Goal: Task Accomplishment & Management: Complete application form

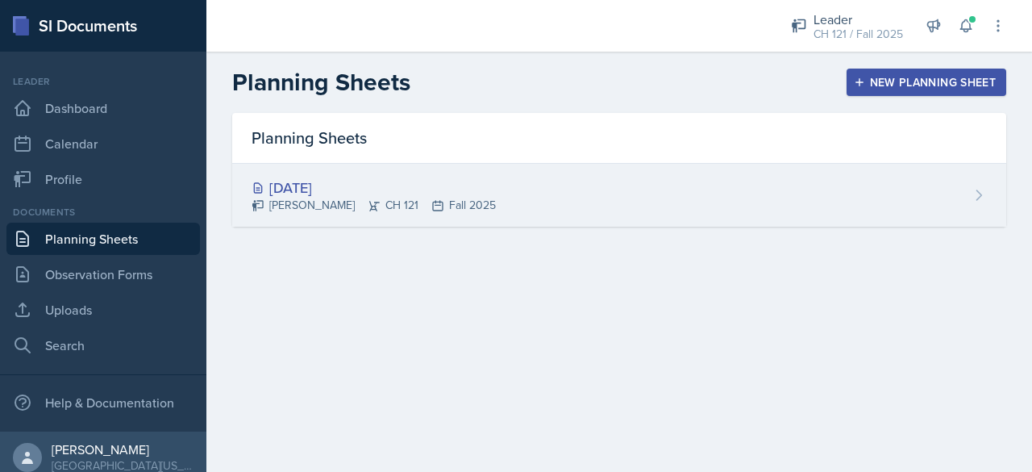
click at [285, 183] on div "[DATE]" at bounding box center [373, 188] width 244 height 22
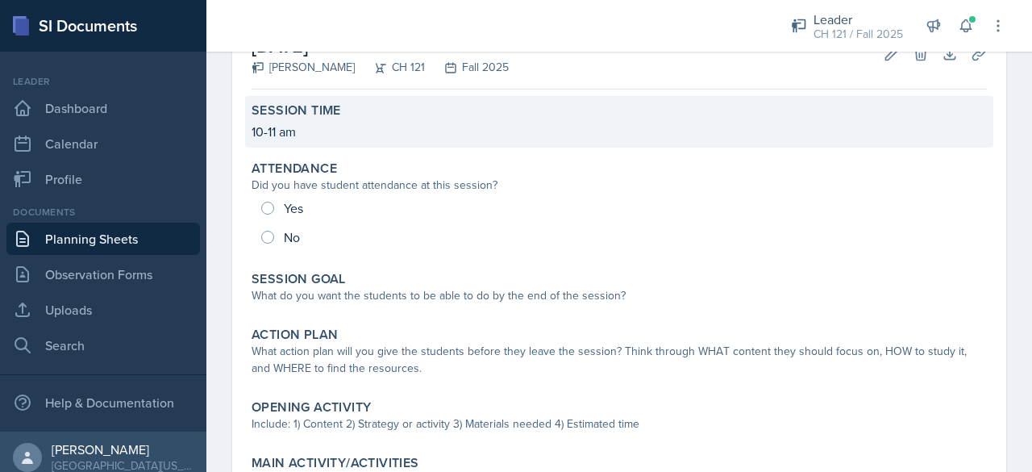
scroll to position [115, 0]
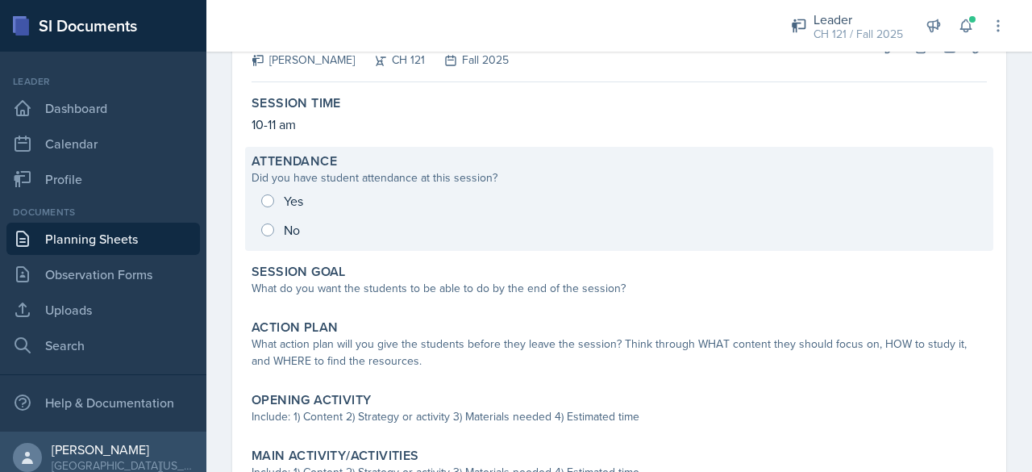
click at [264, 189] on div "Yes No" at bounding box center [618, 215] width 735 height 58
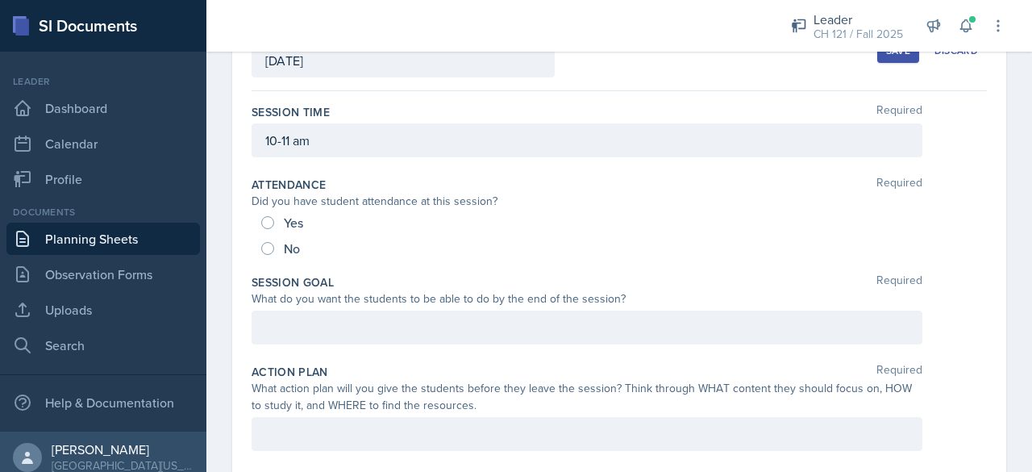
click at [393, 304] on div "What do you want the students to be able to do by the end of the session?" at bounding box center [586, 298] width 671 height 17
click at [270, 222] on input "Yes" at bounding box center [267, 222] width 13 height 13
radio input "true"
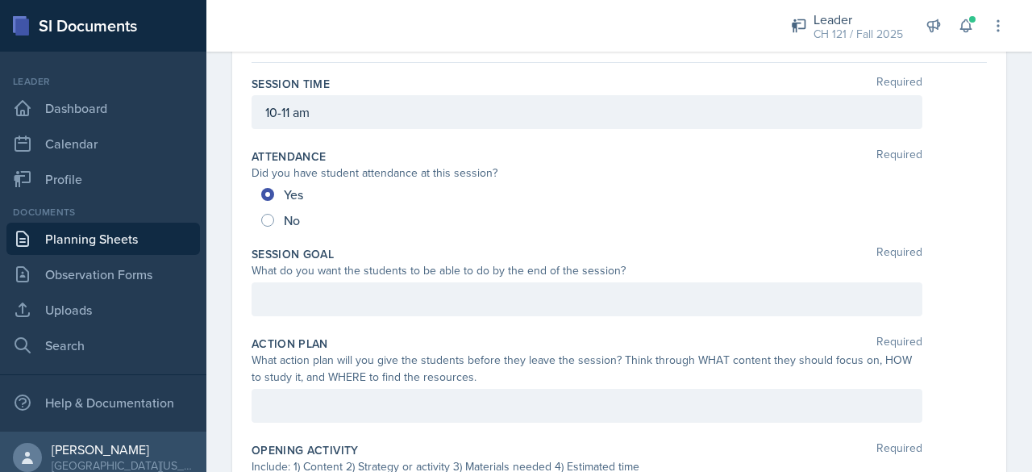
click at [327, 309] on p at bounding box center [586, 298] width 643 height 19
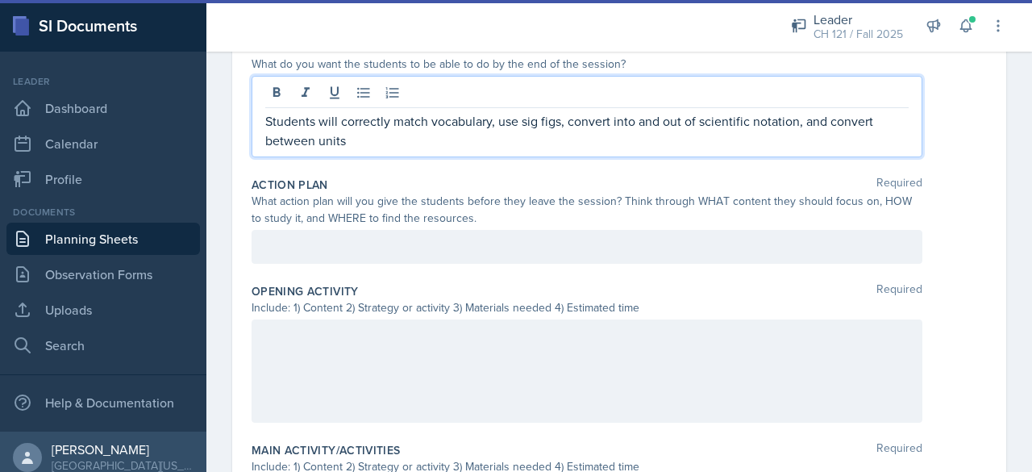
click at [331, 256] on p at bounding box center [586, 246] width 643 height 19
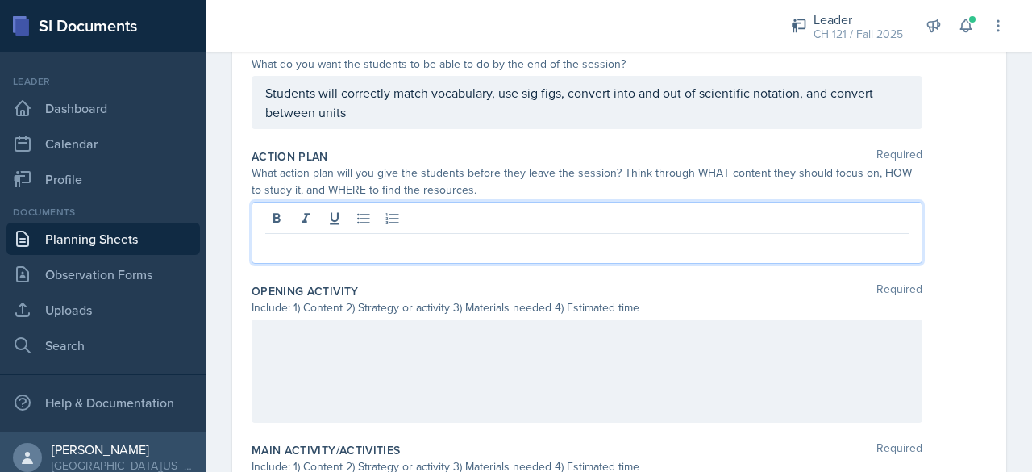
scroll to position [322, 0]
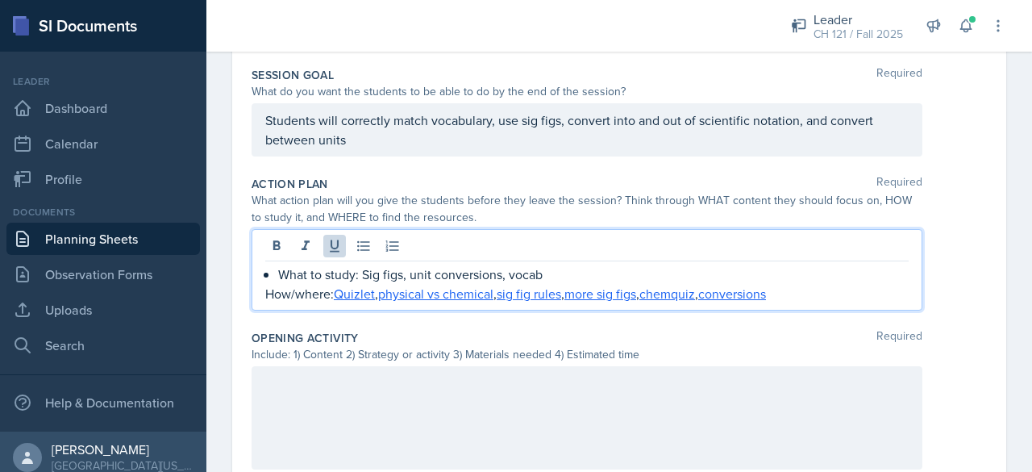
click at [264, 292] on div "What to study: Sig figs, unit conversions, vocab How/where: Quizlet , physical …" at bounding box center [586, 269] width 671 height 81
click at [747, 289] on link "conversion" at bounding box center [729, 294] width 62 height 18
drag, startPoint x: 782, startPoint y: 288, endPoint x: 715, endPoint y: 293, distance: 67.1
click at [715, 293] on p "How/where: Quizlet , physical vs chemical , sig fig rules , more sig figs , che…" at bounding box center [586, 293] width 643 height 19
click at [713, 286] on p "How/where: Quizlet , physical vs chemical , sig fig rules , more sig figs , che…" at bounding box center [586, 293] width 643 height 19
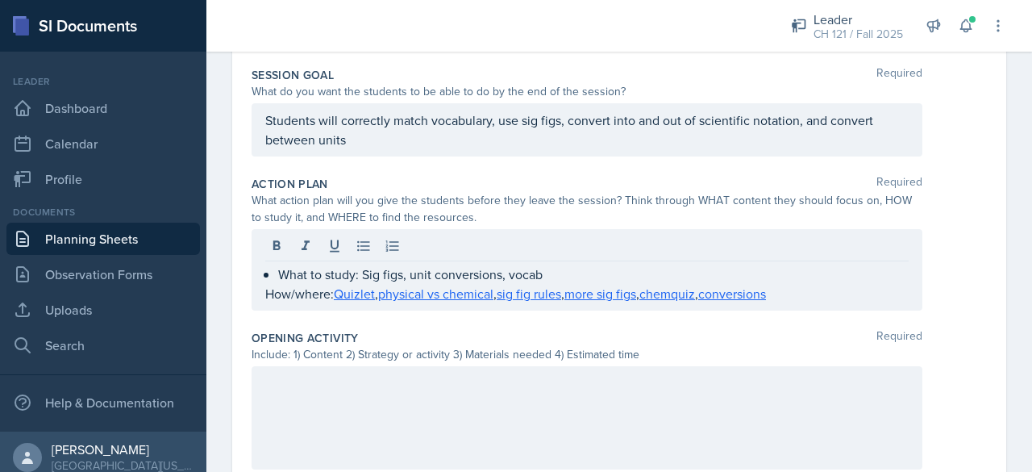
click at [263, 294] on div "What to study: Sig figs, unit conversions, vocab How/where: Quizlet , physical …" at bounding box center [586, 269] width 671 height 81
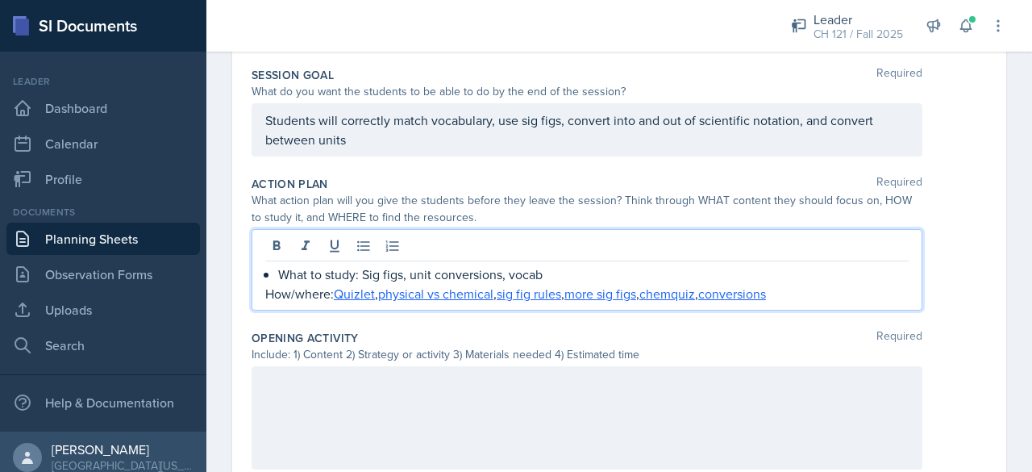
click at [268, 291] on p "How/where: Quizlet , physical vs chemical , sig fig rules , more sig figs , che…" at bounding box center [586, 293] width 643 height 19
click at [310, 296] on p "How/where: Quizlet , physical vs chemical , sig fig rules , more sig figs , che…" at bounding box center [593, 293] width 630 height 19
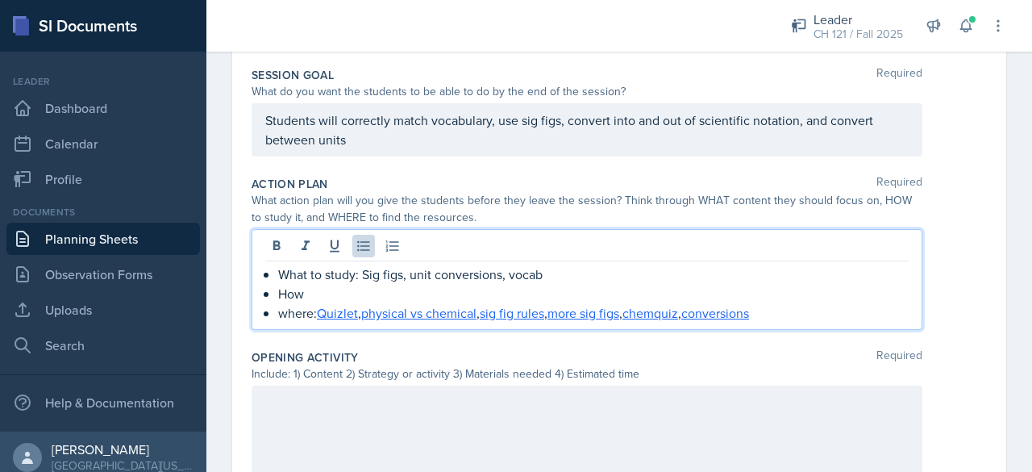
click at [284, 311] on p "where: [PERSON_NAME] , physical vs chemical , sig fig rules , more sig figs , c…" at bounding box center [593, 312] width 630 height 19
click at [313, 297] on p "How" at bounding box center [593, 293] width 630 height 19
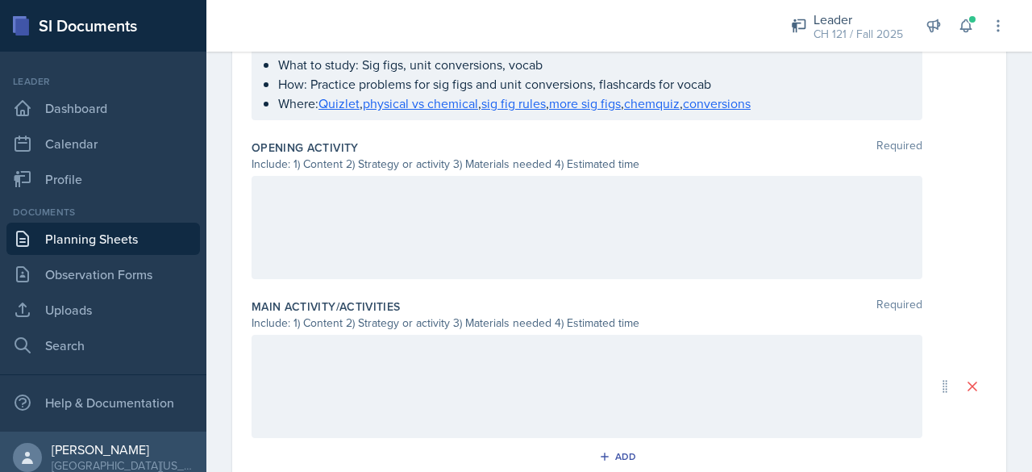
click at [323, 222] on div at bounding box center [586, 227] width 671 height 103
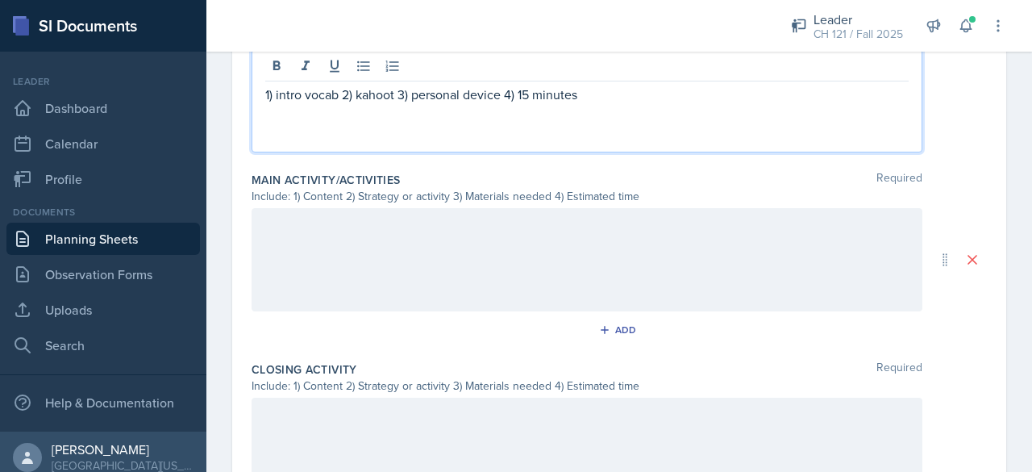
scroll to position [659, 0]
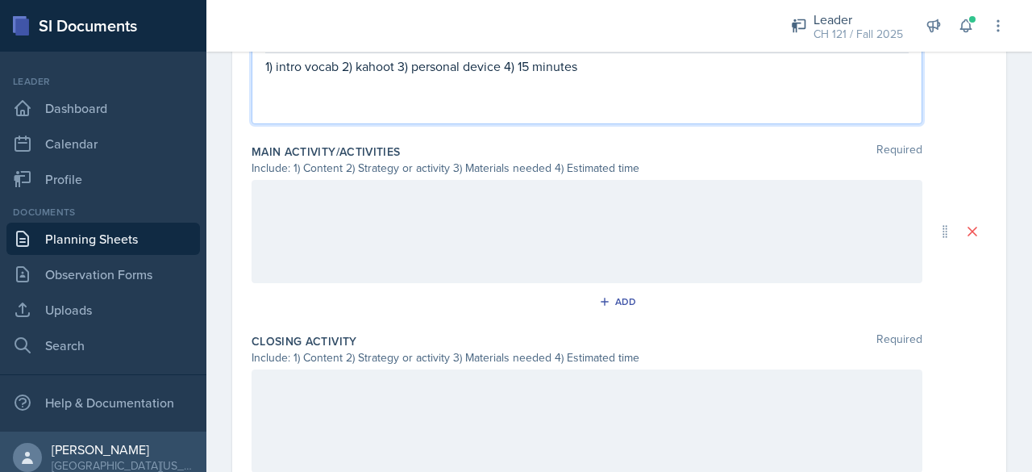
click at [295, 206] on p at bounding box center [586, 196] width 643 height 19
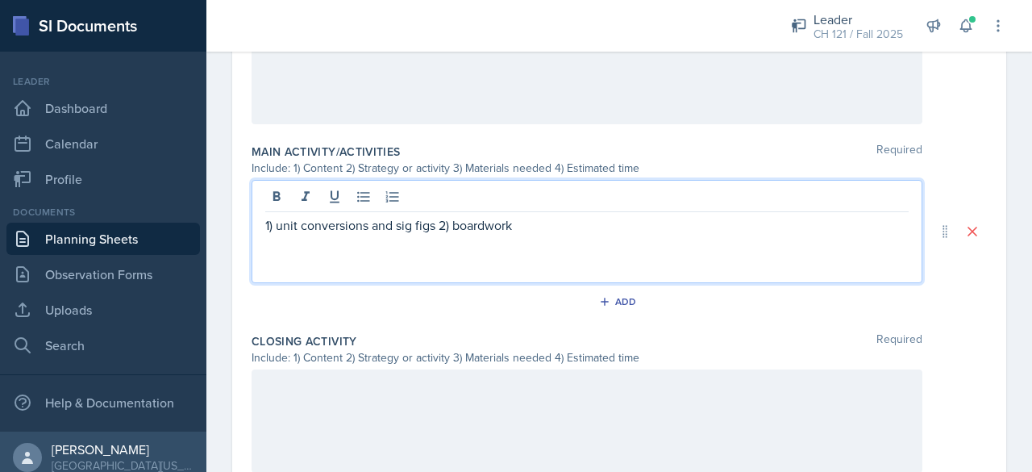
click at [435, 224] on p "1) unit conversions and sig figs 2) boardwork" at bounding box center [586, 224] width 643 height 19
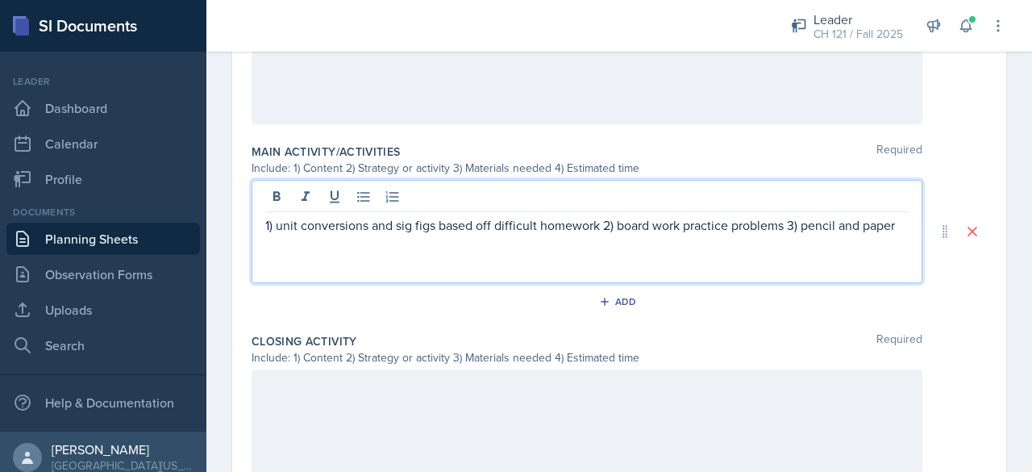
click at [506, 215] on p "1) unit conversions and sig figs based off difficult homework 2) board work pra…" at bounding box center [586, 224] width 643 height 19
click at [482, 224] on p "1) unit conversions and sig figs based off homework 2) board work practice prob…" at bounding box center [586, 224] width 643 height 19
click at [374, 222] on p "1) unit conversions and sig figs based on homework 2) board work practice probl…" at bounding box center [586, 224] width 643 height 19
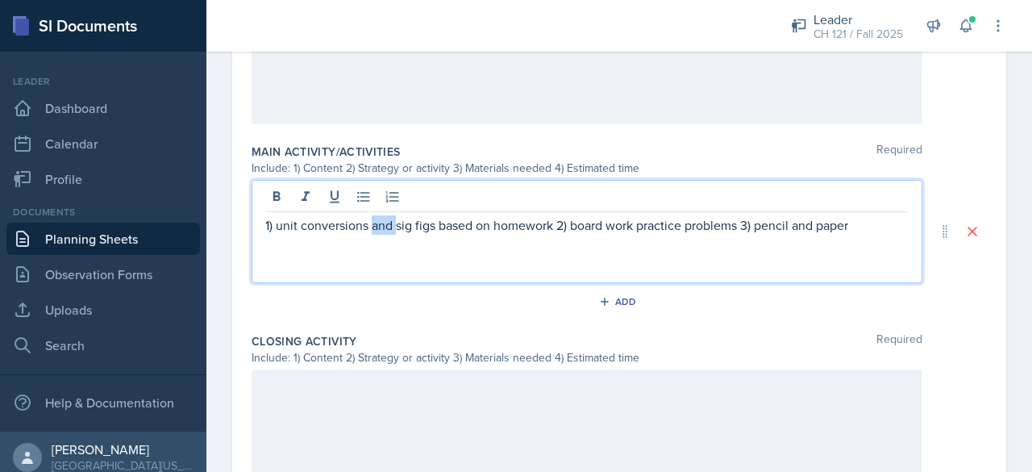
click at [374, 222] on p "1) unit conversions and sig figs based on homework 2) board work practice probl…" at bounding box center [586, 224] width 643 height 19
click at [869, 222] on p "1) unit conversions and sig figs based on homework 2) board work practice probl…" at bounding box center [586, 224] width 643 height 19
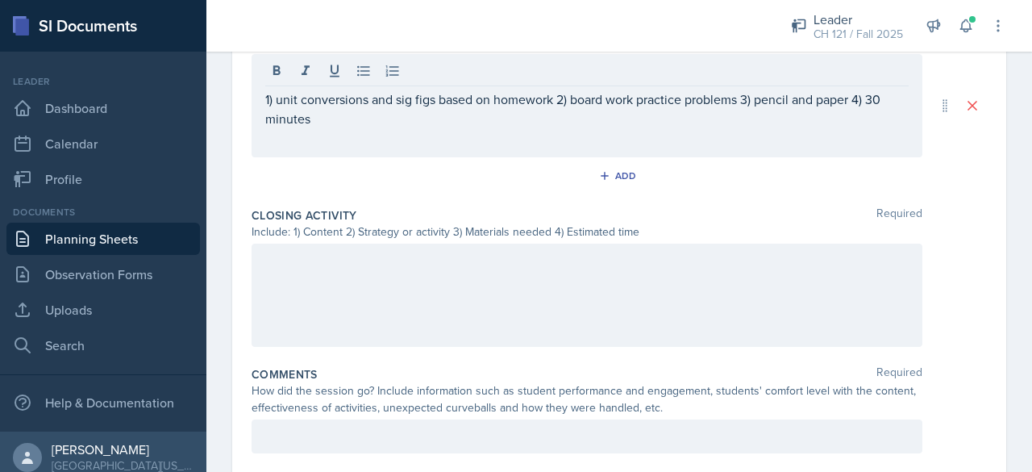
click at [393, 278] on div at bounding box center [586, 294] width 671 height 103
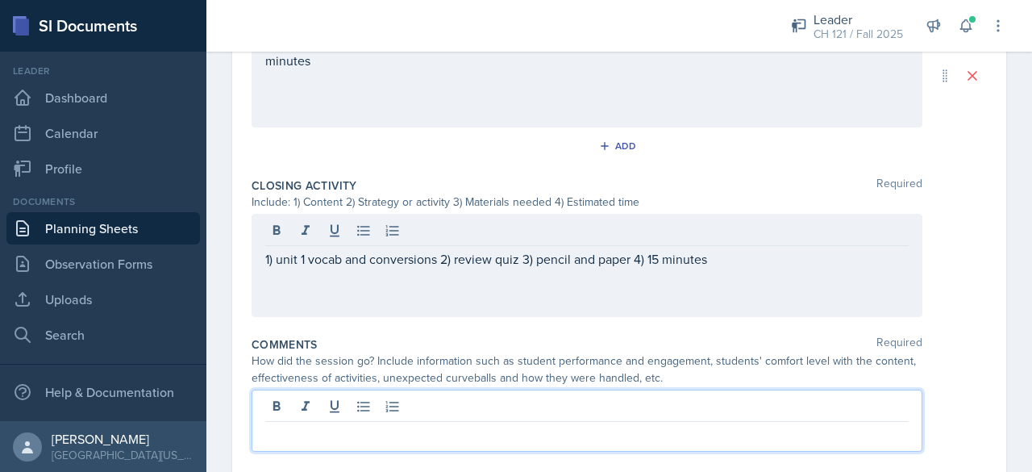
scroll to position [842, 0]
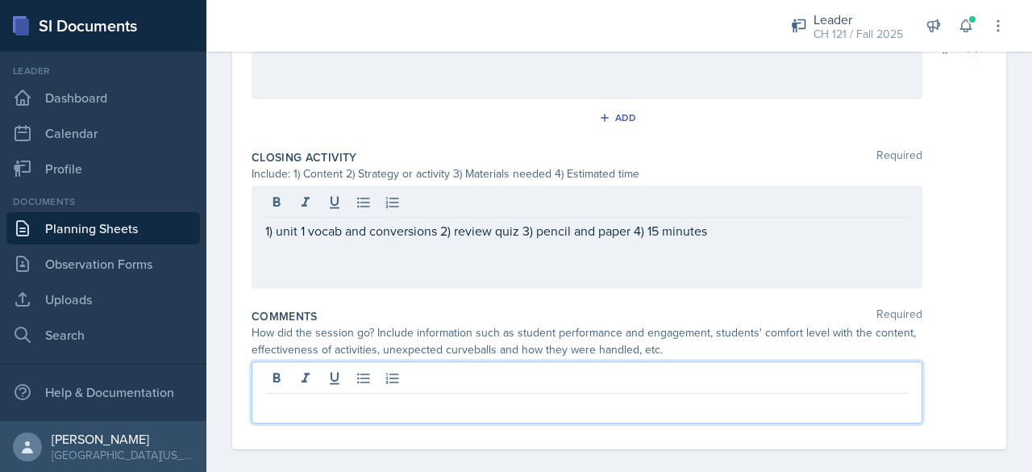
click at [480, 397] on p at bounding box center [586, 406] width 643 height 19
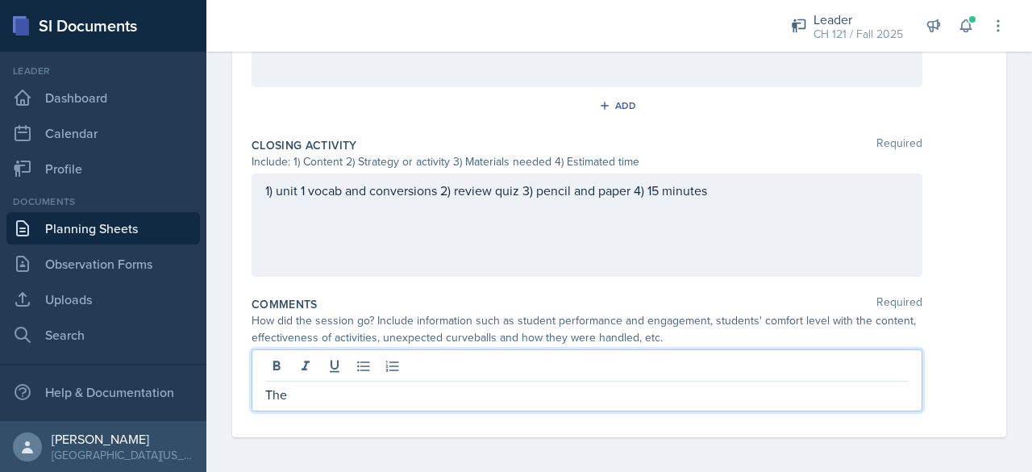
scroll to position [854, 0]
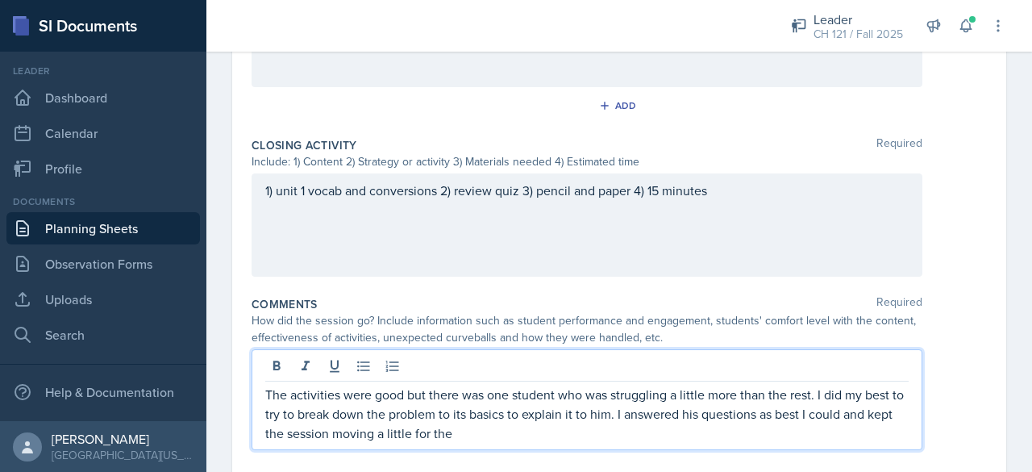
click at [442, 428] on p "The activities were good but there was one student who was struggling a little …" at bounding box center [586, 413] width 643 height 58
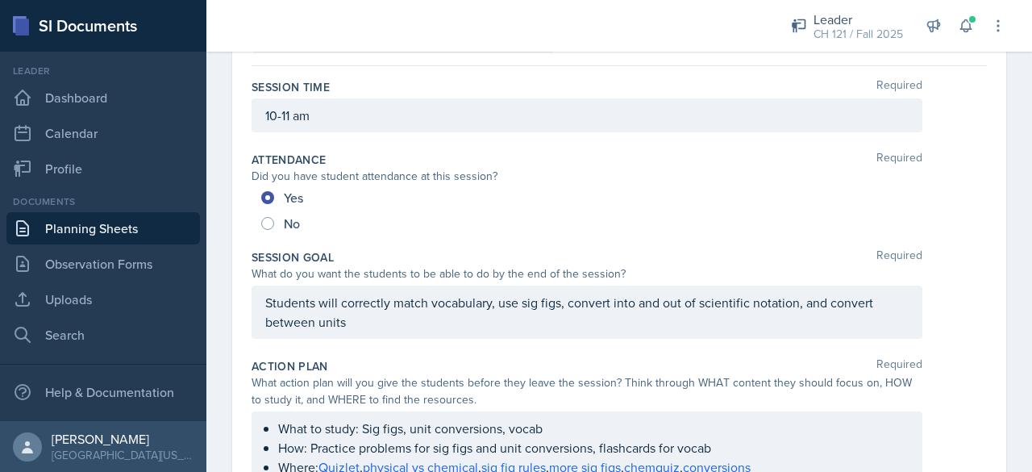
scroll to position [85, 0]
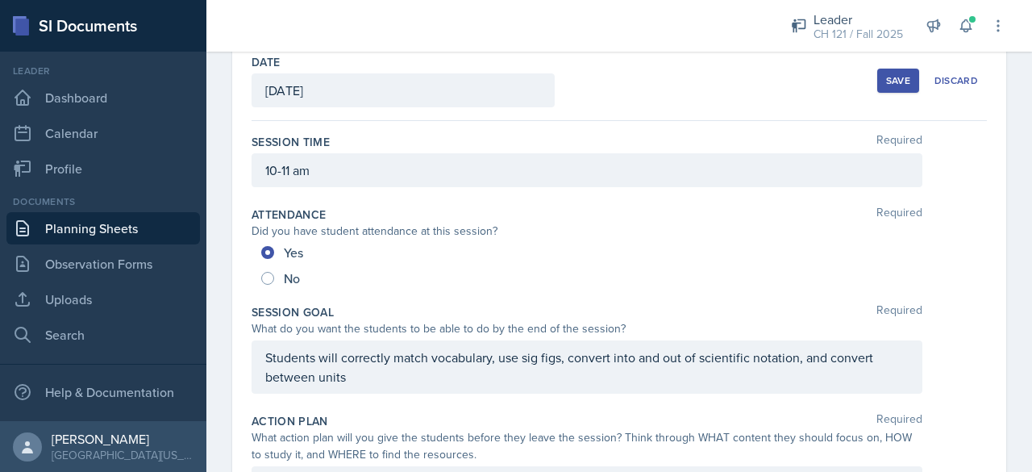
click at [896, 79] on div "Save" at bounding box center [898, 80] width 24 height 13
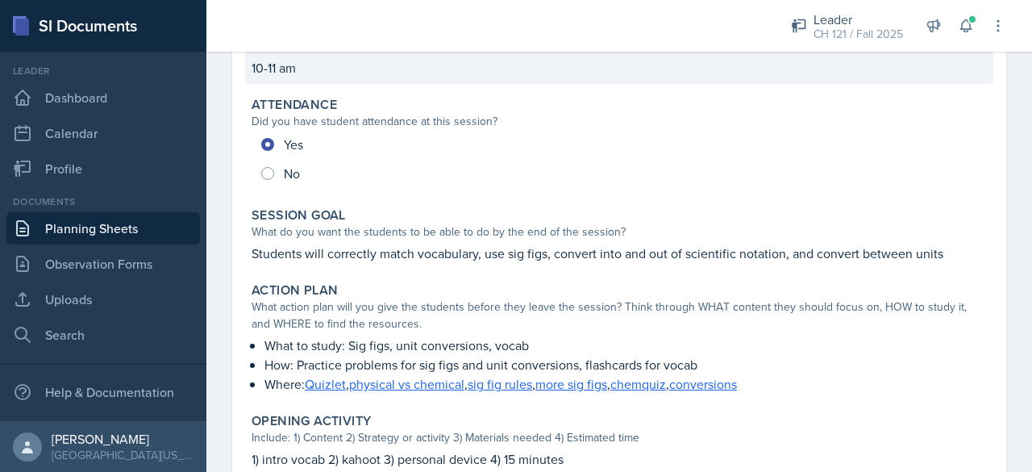
scroll to position [210, 0]
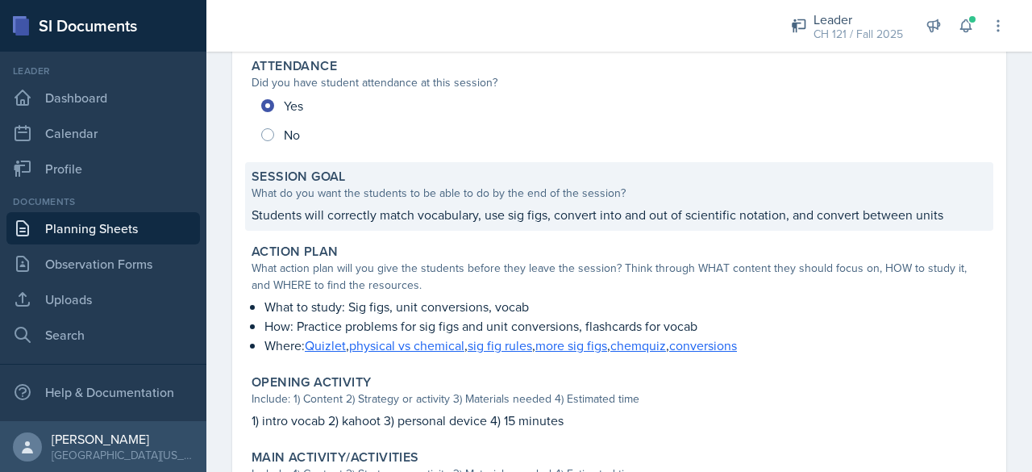
click at [618, 222] on p "Students will correctly match vocabulary, use sig figs, convert into and out of…" at bounding box center [618, 214] width 735 height 19
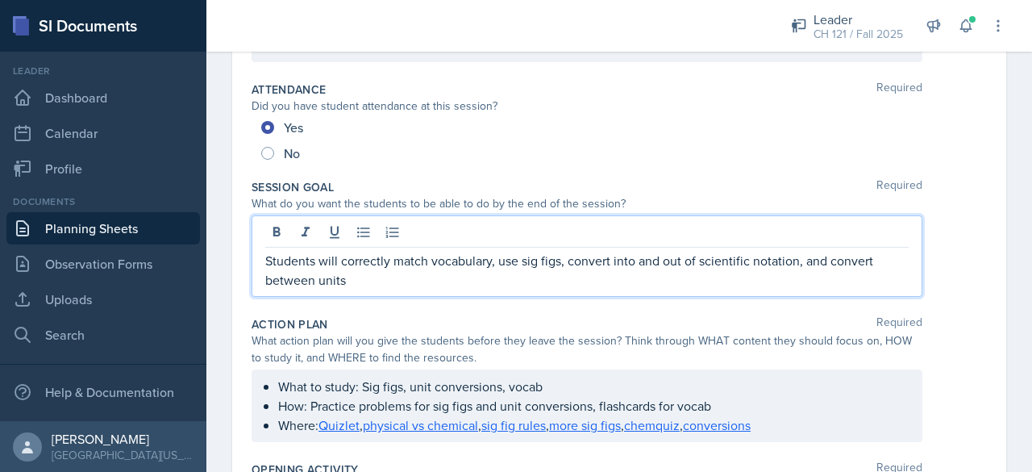
drag, startPoint x: 418, startPoint y: 253, endPoint x: 226, endPoint y: 221, distance: 194.5
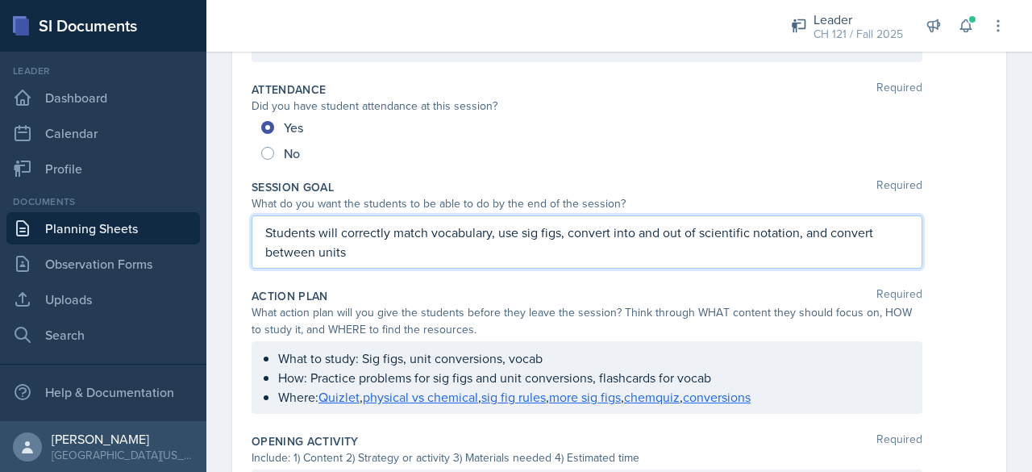
scroll to position [182, 0]
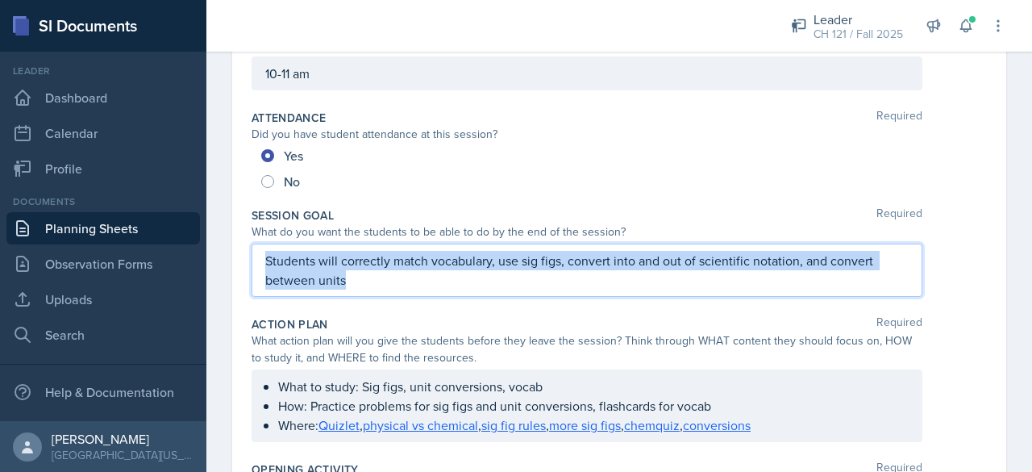
drag, startPoint x: 397, startPoint y: 274, endPoint x: 195, endPoint y: 228, distance: 207.5
click at [195, 228] on div "SI Documents Leader Dashboard Calendar Profile Documents Planning Sheets Observ…" at bounding box center [516, 236] width 1032 height 472
copy p "Students will correctly match vocabulary, use sig figs, convert into and out of…"
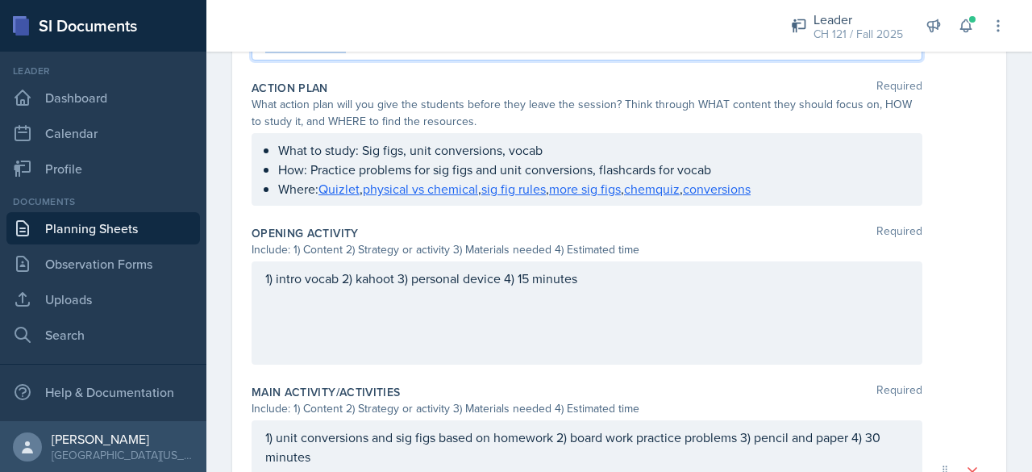
scroll to position [412, 0]
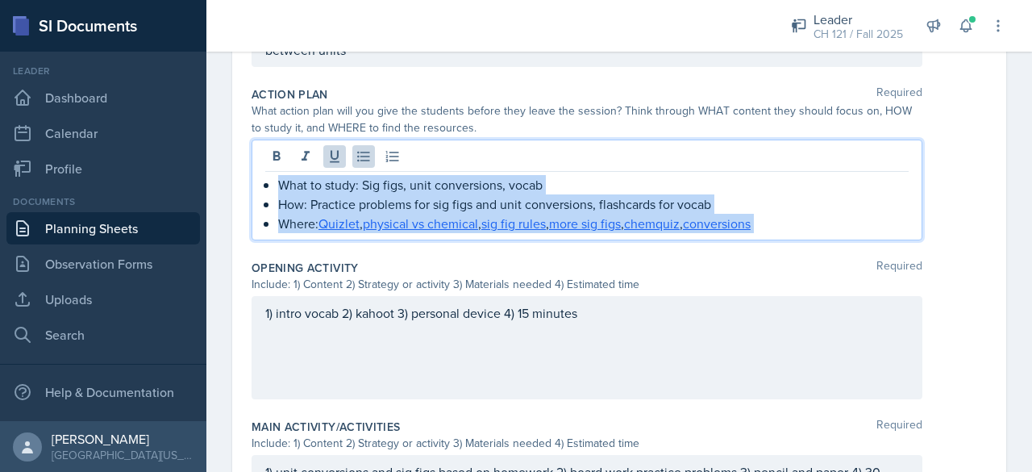
drag, startPoint x: 787, startPoint y: 218, endPoint x: 234, endPoint y: 172, distance: 554.8
click at [234, 172] on div "Date [DATE] [DATE] 31 1 2 3 4 5 6 7 8 9 10 11 12 13 14 15 16 17 18 19 20 21 22 …" at bounding box center [619, 321] width 774 height 1270
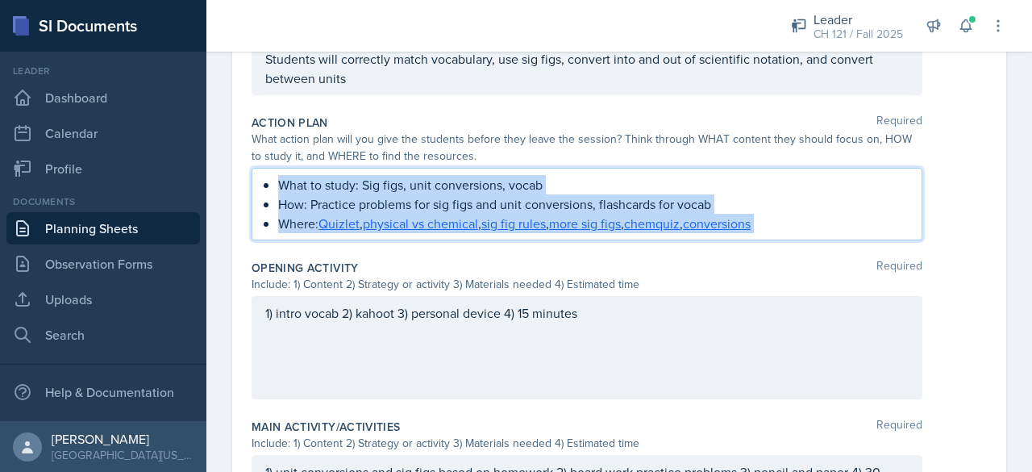
copy ul "What to study: Sig figs, unit conversions, vocab How: Practice problems for sig…"
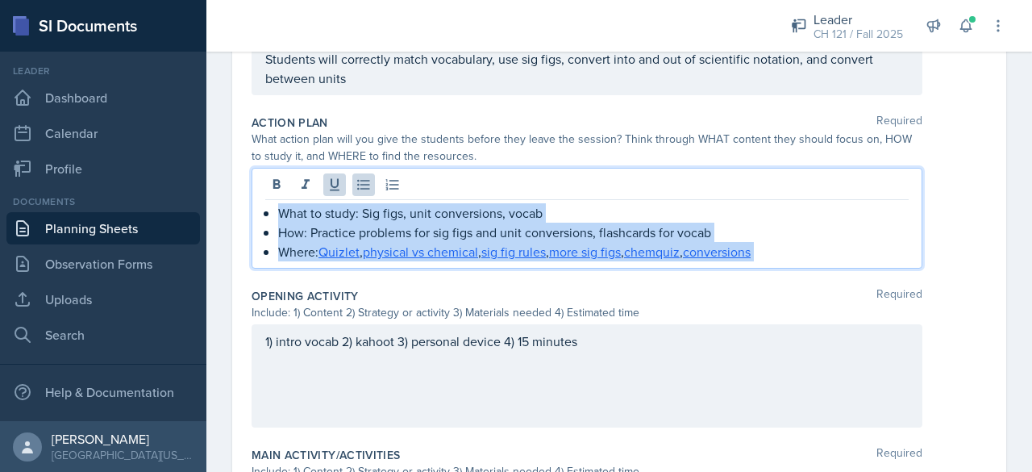
scroll to position [412, 0]
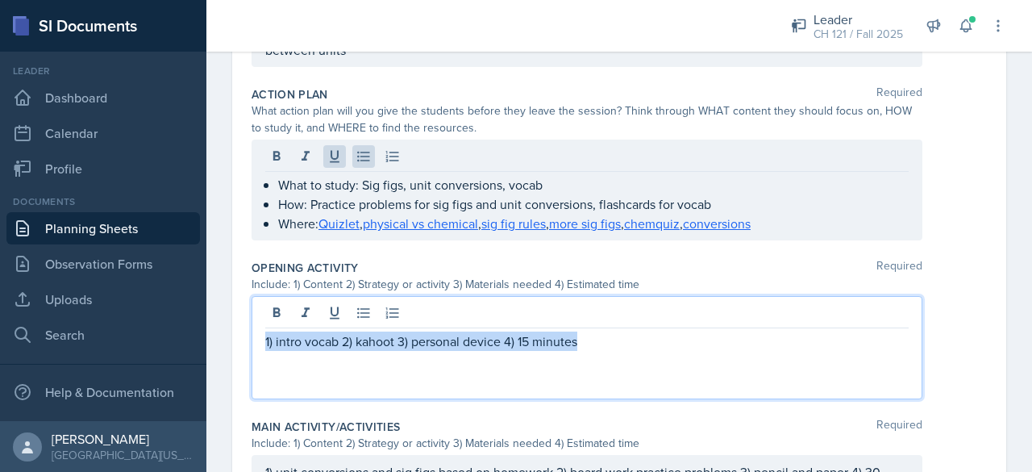
drag, startPoint x: 624, startPoint y: 312, endPoint x: 114, endPoint y: 372, distance: 512.9
click at [114, 372] on div "SI Documents Leader Dashboard Calendar Profile Documents Planning Sheets Observ…" at bounding box center [516, 236] width 1032 height 472
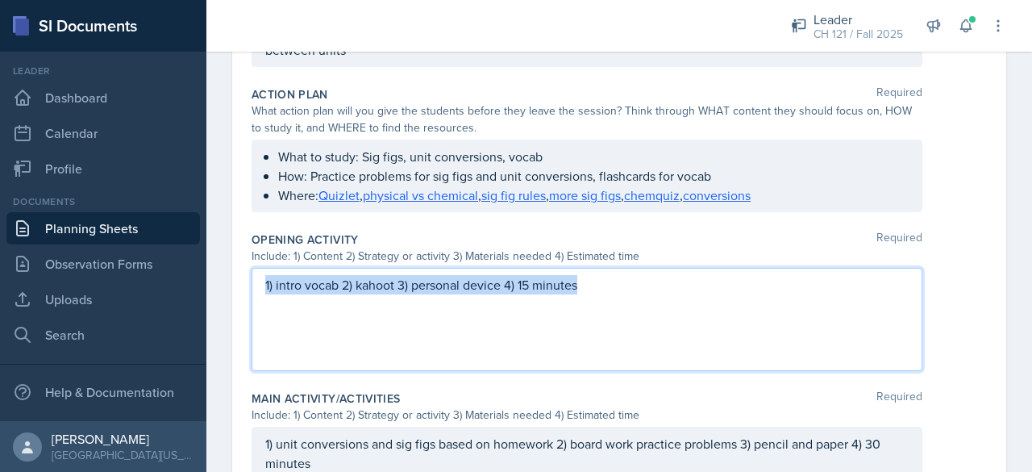
scroll to position [356, 0]
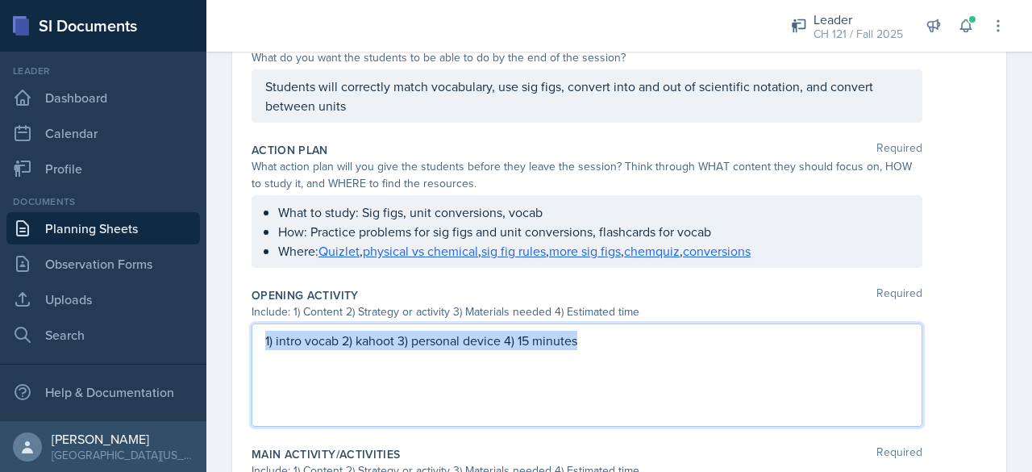
copy p "1) intro vocab 2) kahoot 3) personal device 4) 15 minutes"
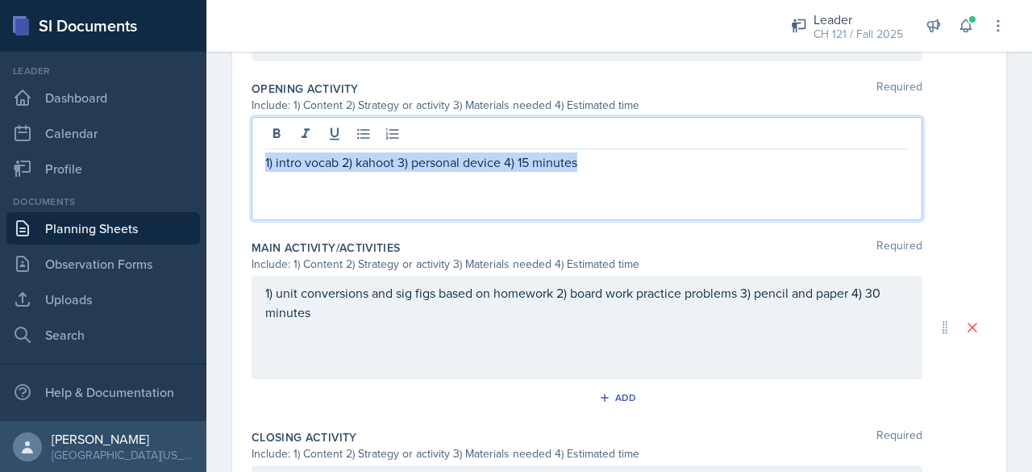
scroll to position [563, 0]
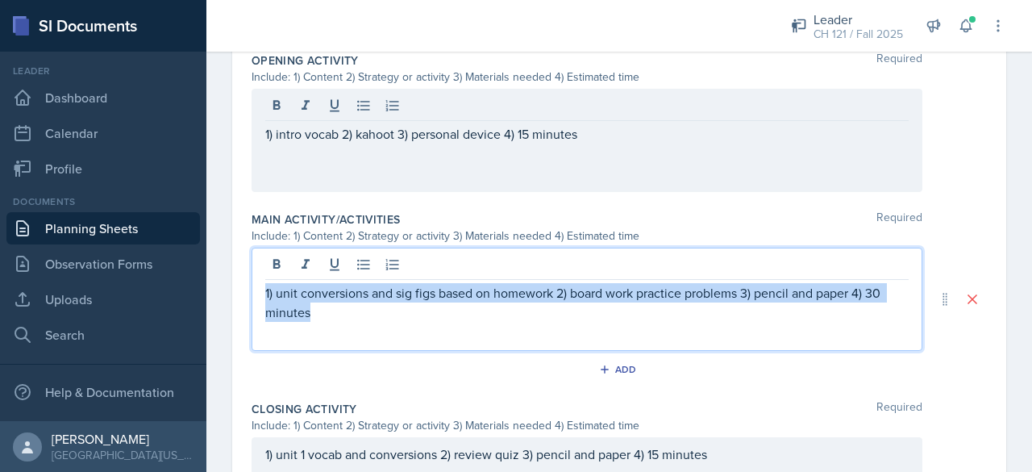
drag, startPoint x: 334, startPoint y: 301, endPoint x: 217, endPoint y: 278, distance: 119.0
click at [217, 278] on div "Date [DATE] [DATE] 31 1 2 3 4 5 6 7 8 9 10 11 12 13 14 15 16 17 18 19 20 21 22 …" at bounding box center [618, 162] width 825 height 1253
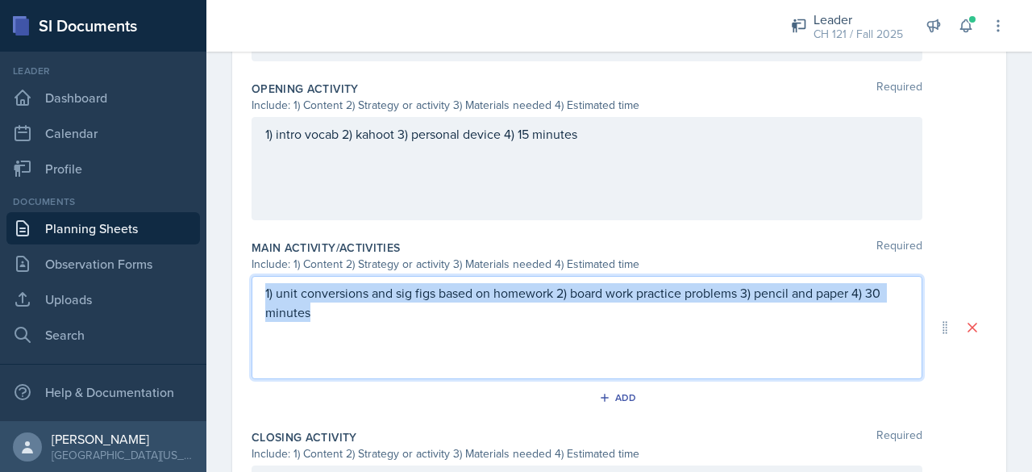
copy p "1) unit conversions and sig figs based on homework 2) board work practice probl…"
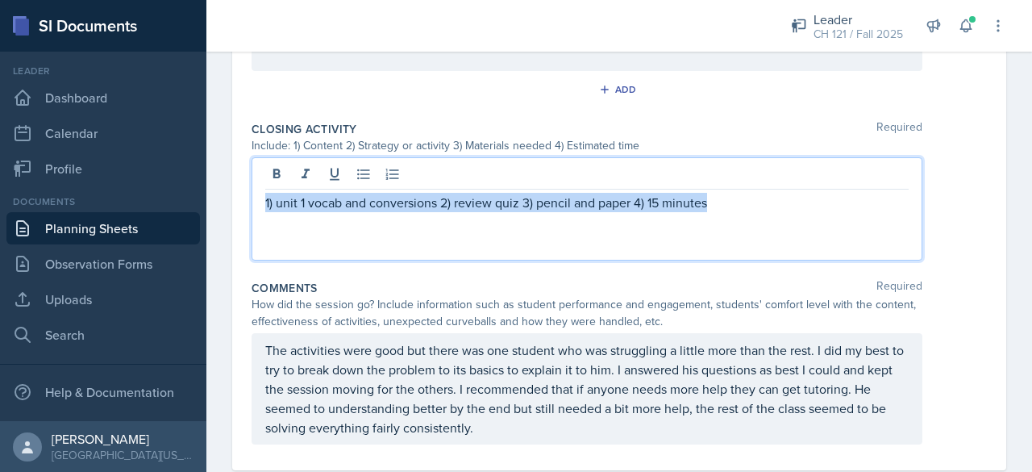
drag, startPoint x: 758, startPoint y: 201, endPoint x: 105, endPoint y: 218, distance: 653.9
click at [105, 218] on div "SI Documents Leader Dashboard Calendar Profile Documents Planning Sheets Observ…" at bounding box center [516, 236] width 1032 height 472
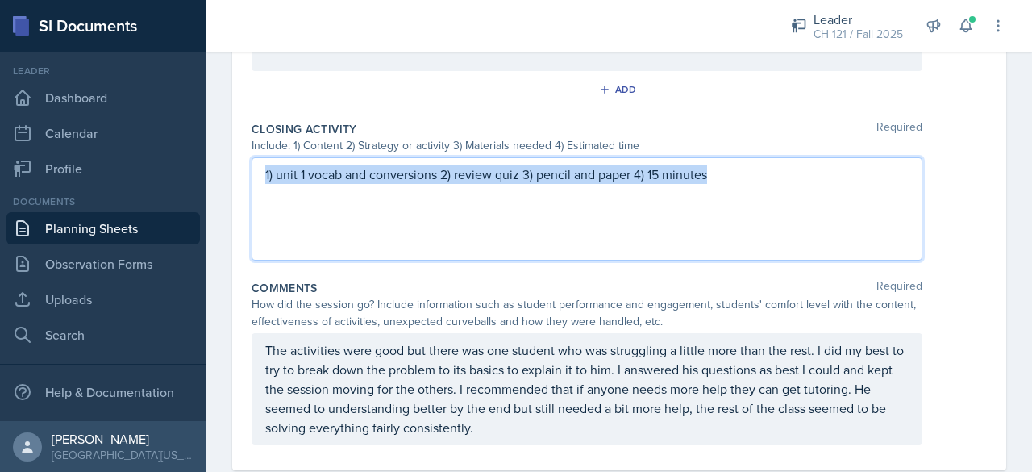
scroll to position [842, 0]
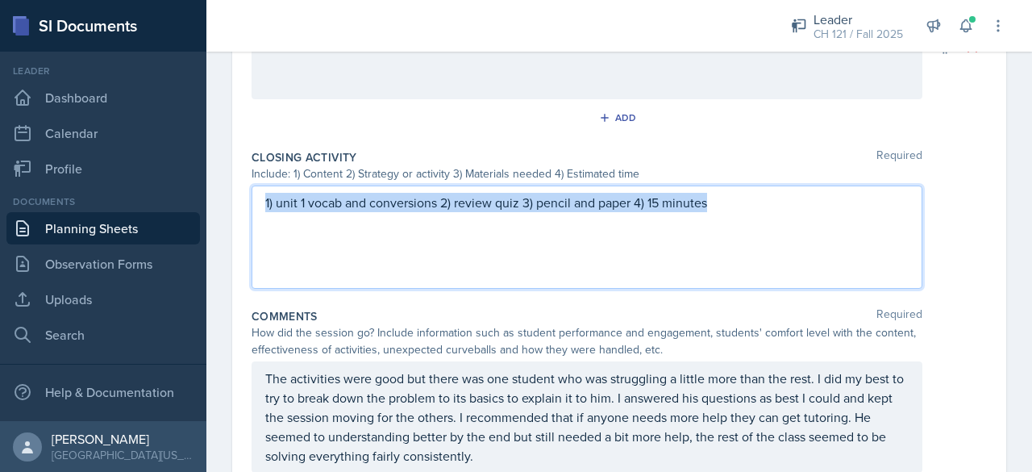
copy p "1) unit 1 vocab and conversions 2) review quiz 3) pencil and paper 4) 15 minutes"
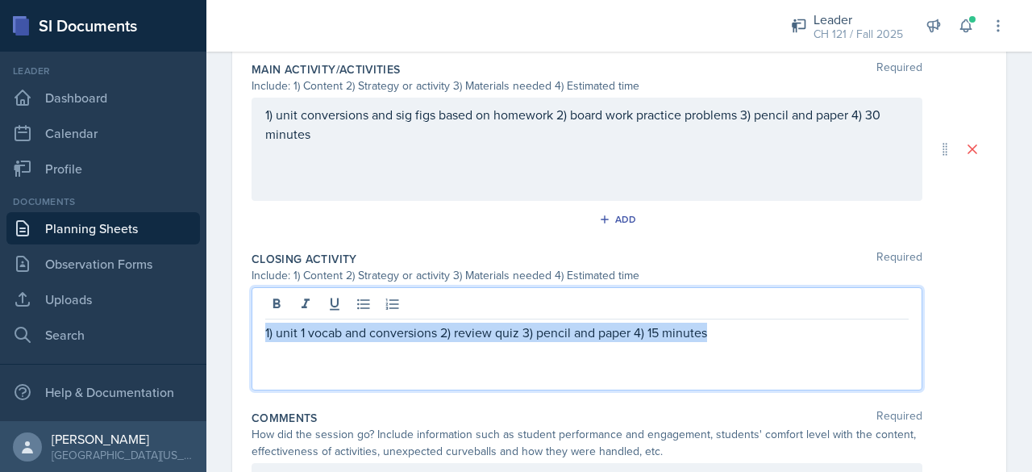
scroll to position [654, 0]
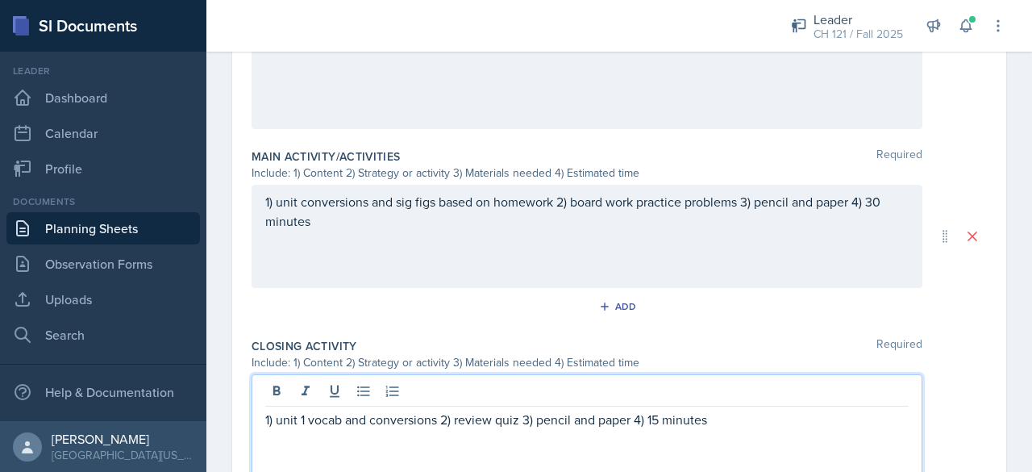
click at [811, 197] on p "1) unit conversions and sig figs based on homework 2) board work practice probl…" at bounding box center [586, 211] width 643 height 39
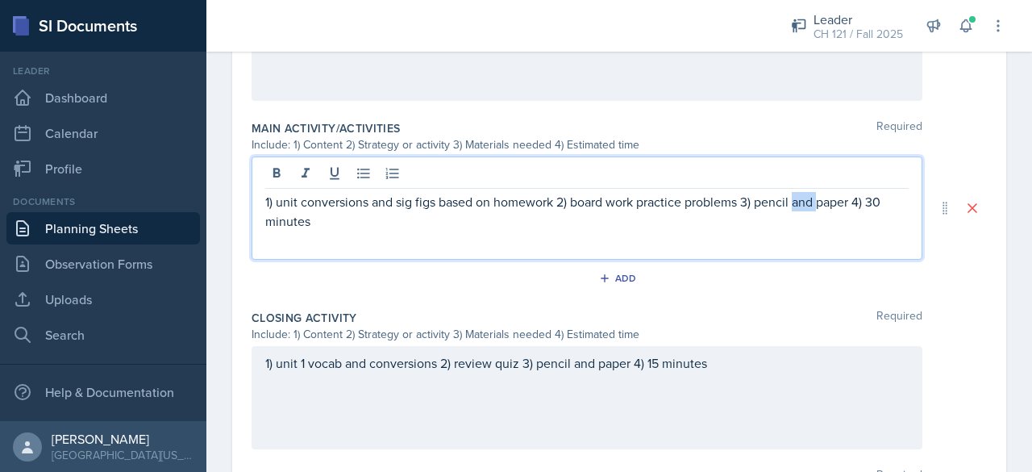
click at [811, 197] on p "1) unit conversions and sig figs based on homework 2) board work practice probl…" at bounding box center [586, 211] width 643 height 39
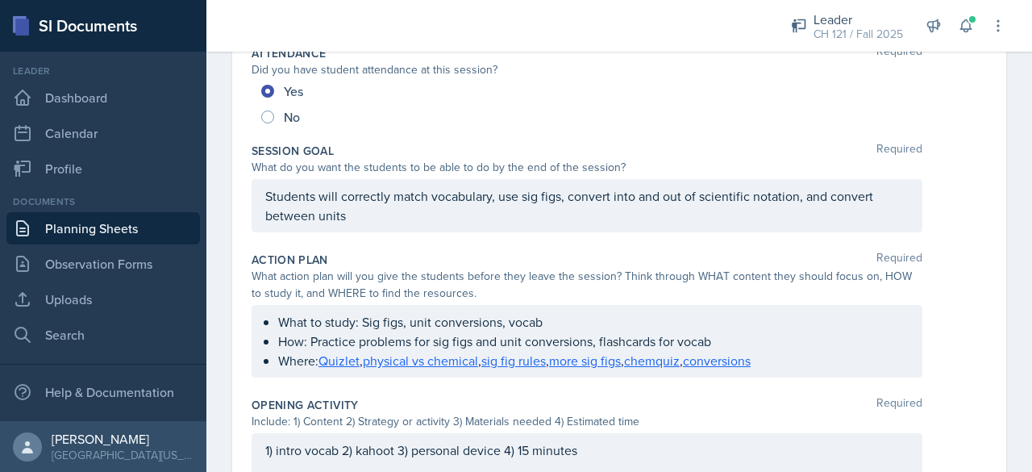
scroll to position [0, 0]
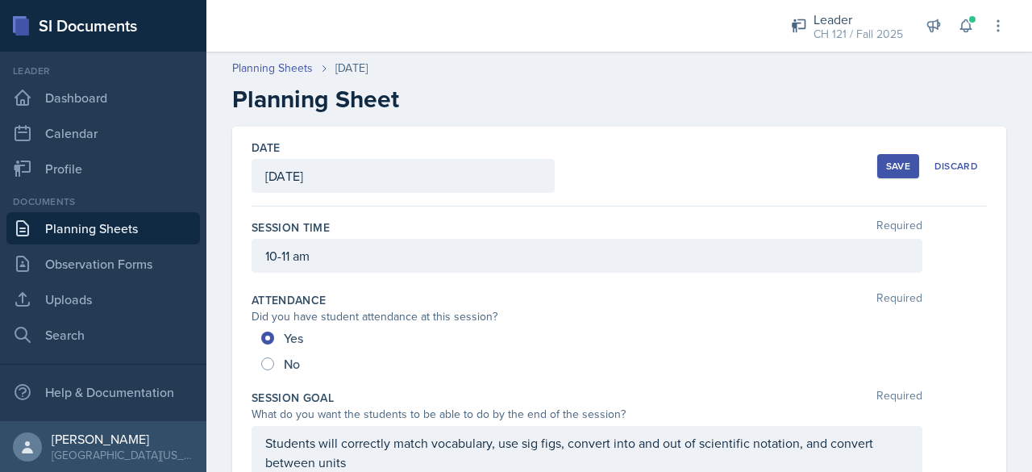
click at [886, 171] on div "Save" at bounding box center [898, 166] width 24 height 13
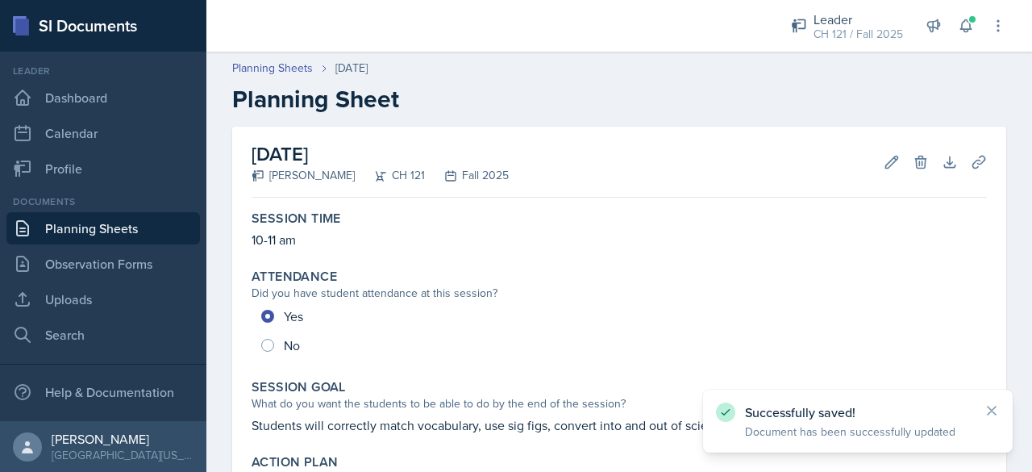
click at [106, 220] on link "Planning Sheets" at bounding box center [102, 228] width 193 height 32
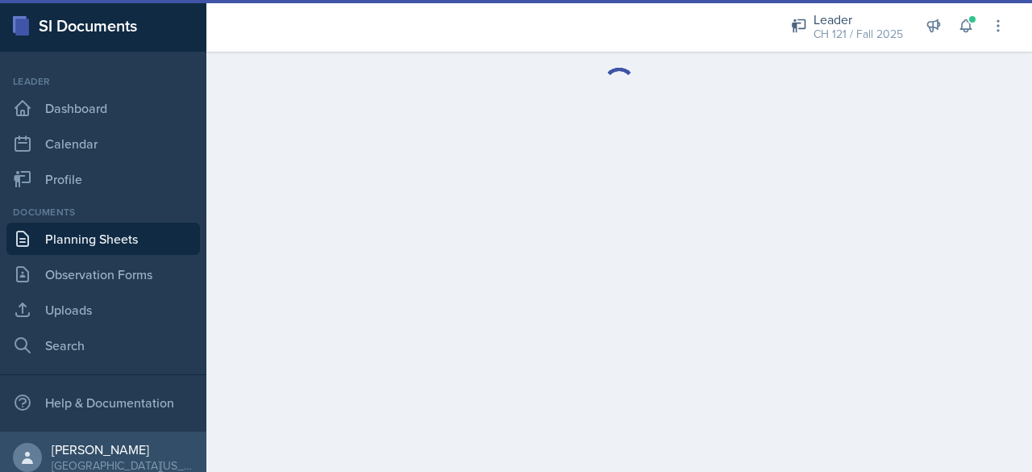
click at [98, 229] on link "Planning Sheets" at bounding box center [102, 238] width 193 height 32
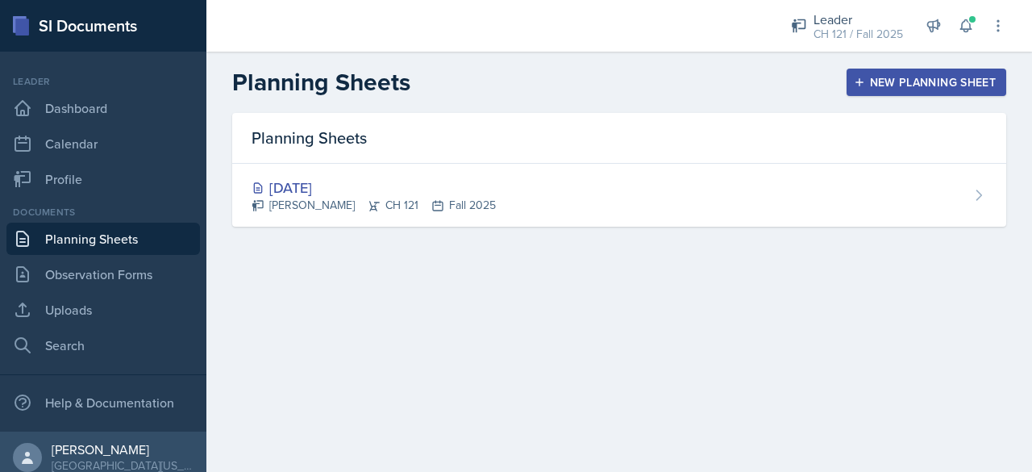
click at [908, 72] on button "New Planning Sheet" at bounding box center [926, 82] width 160 height 27
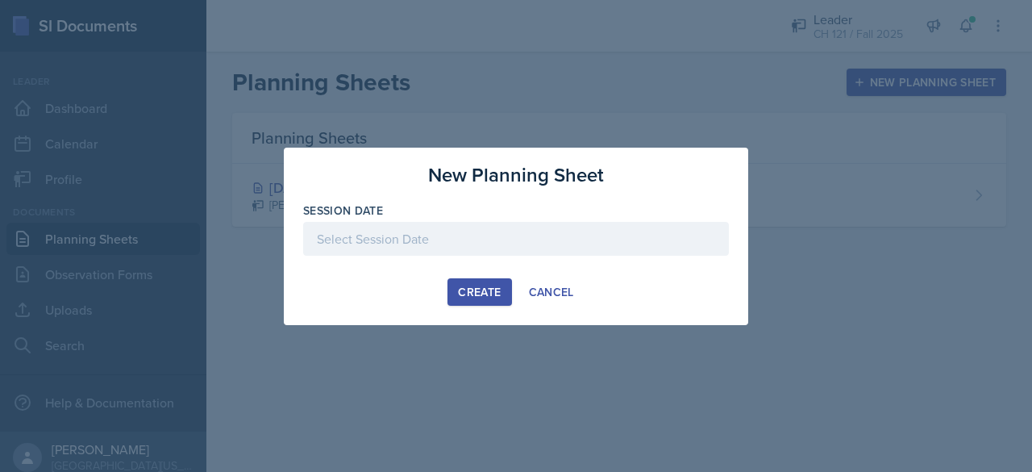
click at [334, 242] on div at bounding box center [516, 239] width 426 height 34
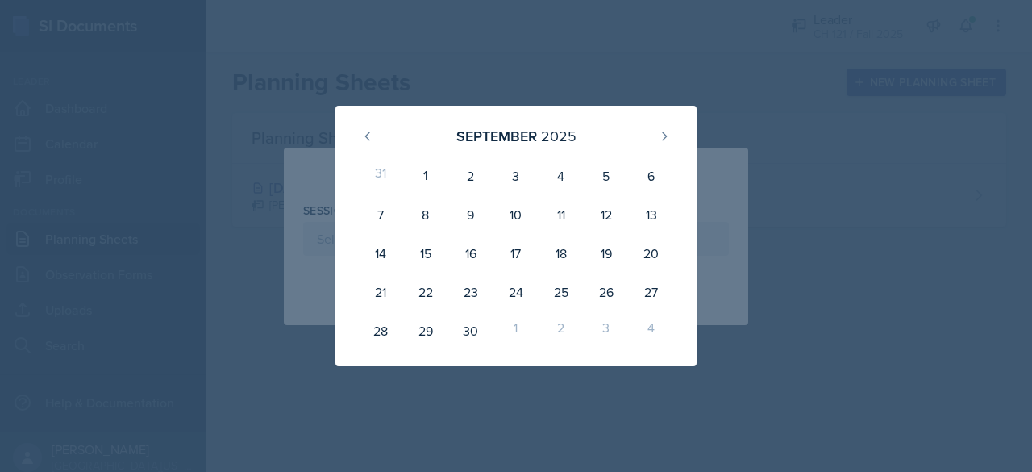
click at [368, 118] on div "September 2025" at bounding box center [516, 135] width 322 height 35
click at [367, 130] on icon at bounding box center [367, 136] width 13 height 13
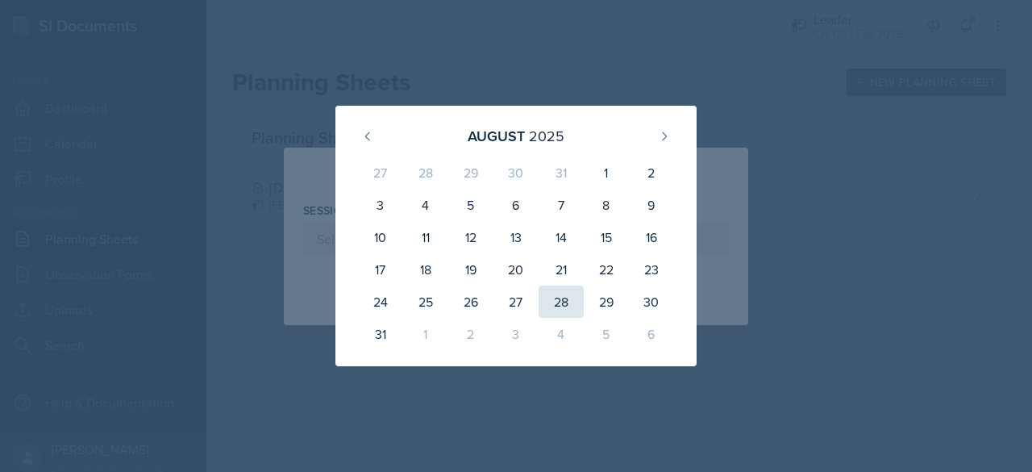
click at [565, 297] on div "28" at bounding box center [560, 301] width 45 height 32
type input "August 28th, 2025"
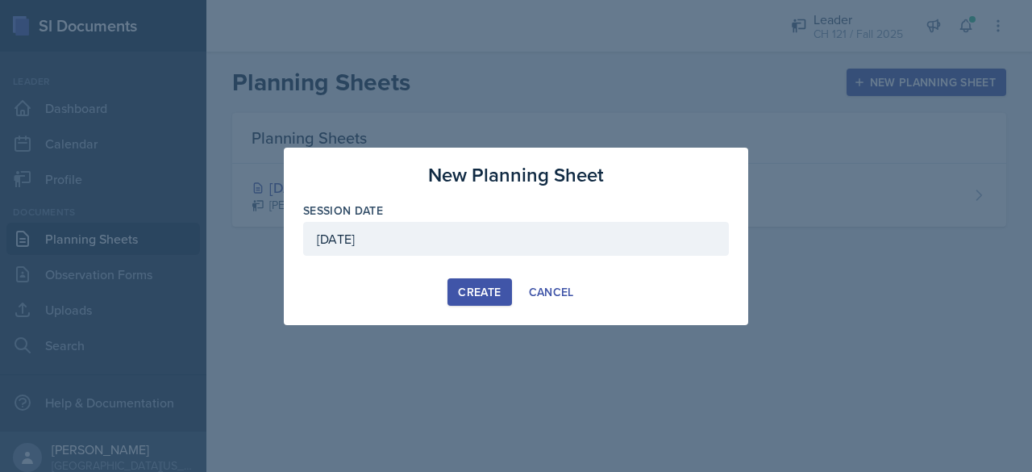
click at [472, 287] on div "Create" at bounding box center [479, 291] width 43 height 13
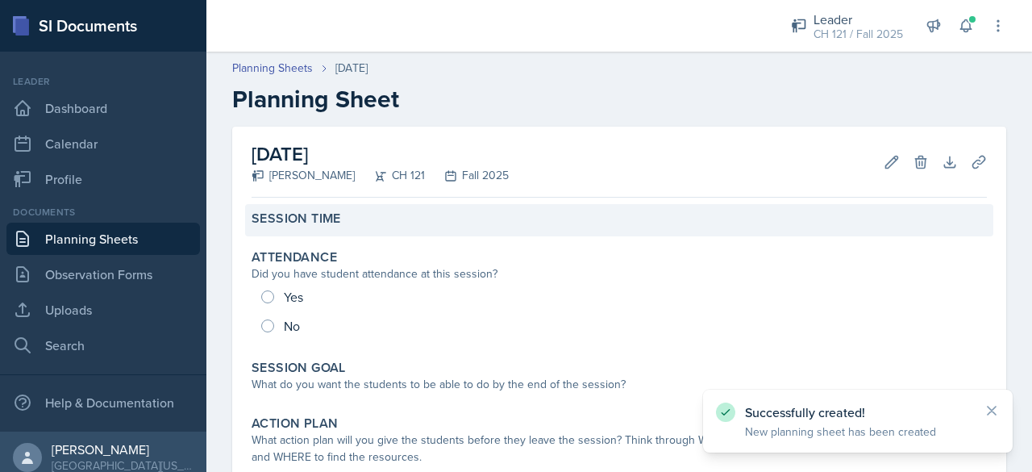
click at [354, 218] on div "Session Time" at bounding box center [618, 218] width 735 height 16
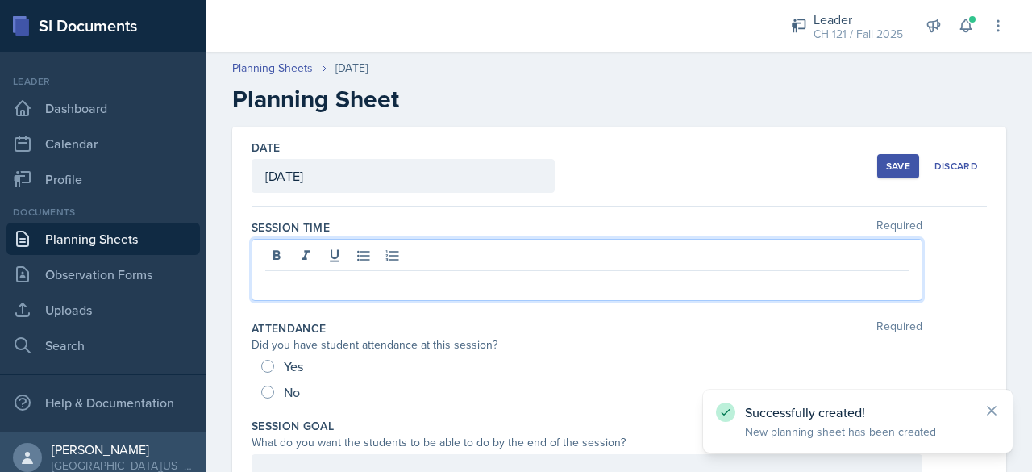
click at [308, 255] on div at bounding box center [586, 270] width 671 height 62
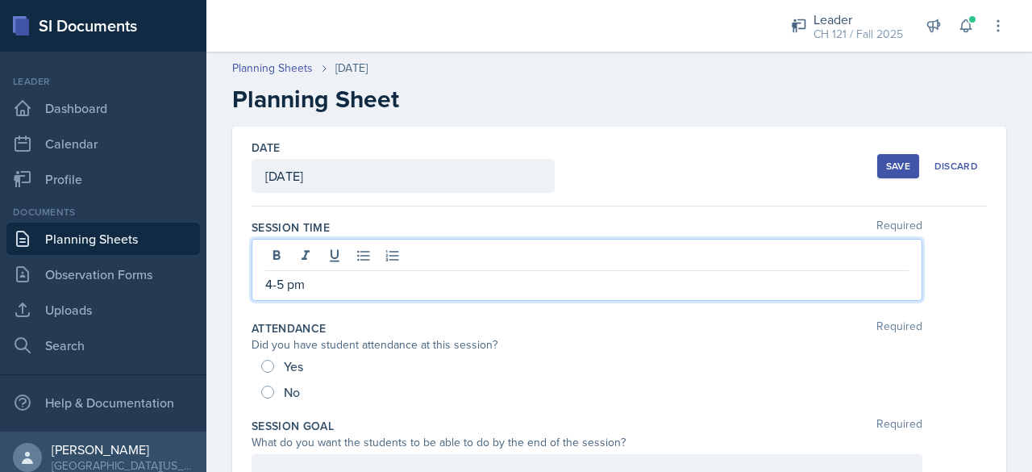
scroll to position [93, 0]
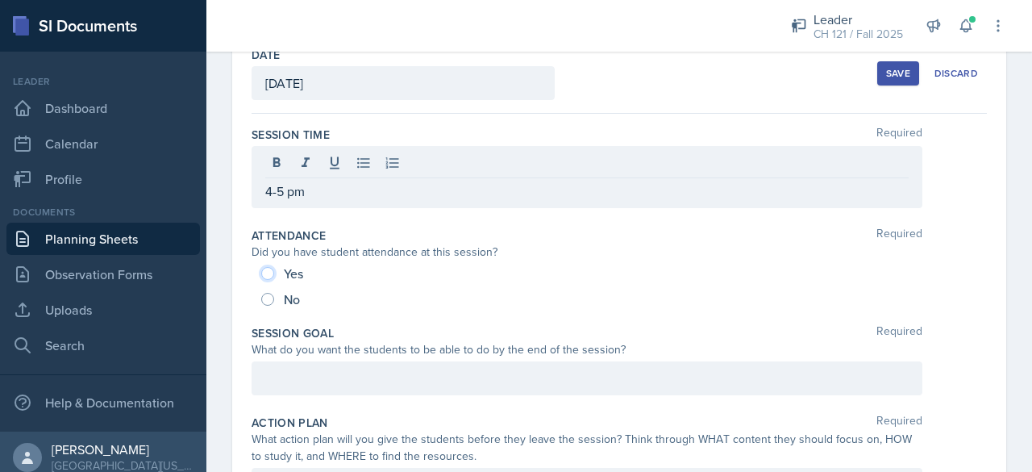
click at [263, 275] on input "Yes" at bounding box center [267, 273] width 13 height 13
radio input "true"
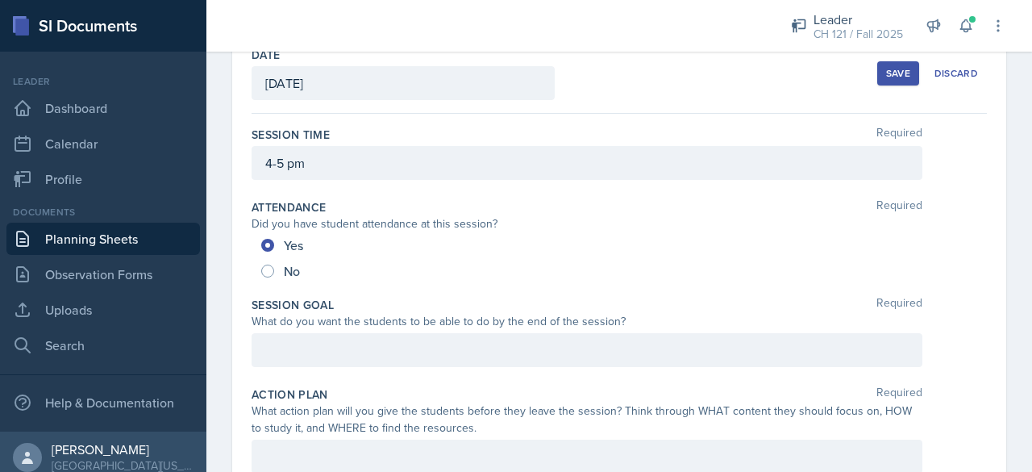
click at [292, 357] on div at bounding box center [586, 350] width 671 height 34
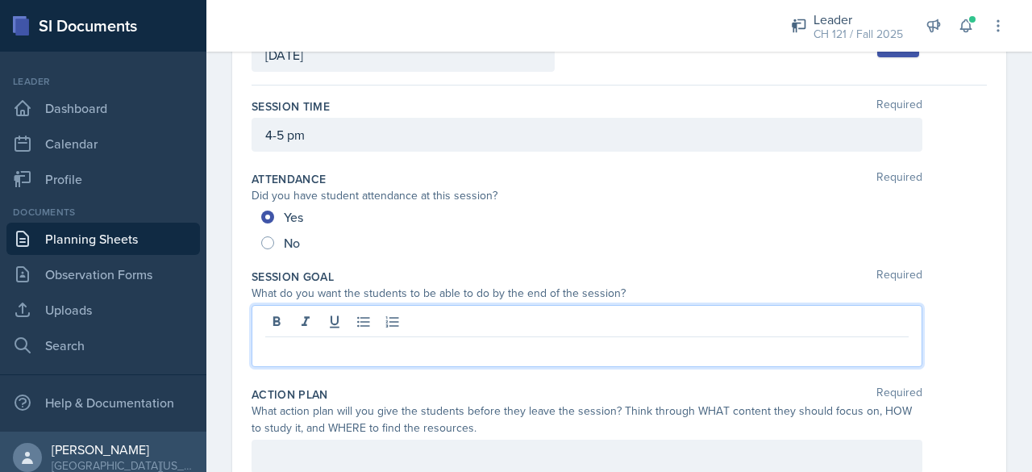
paste div
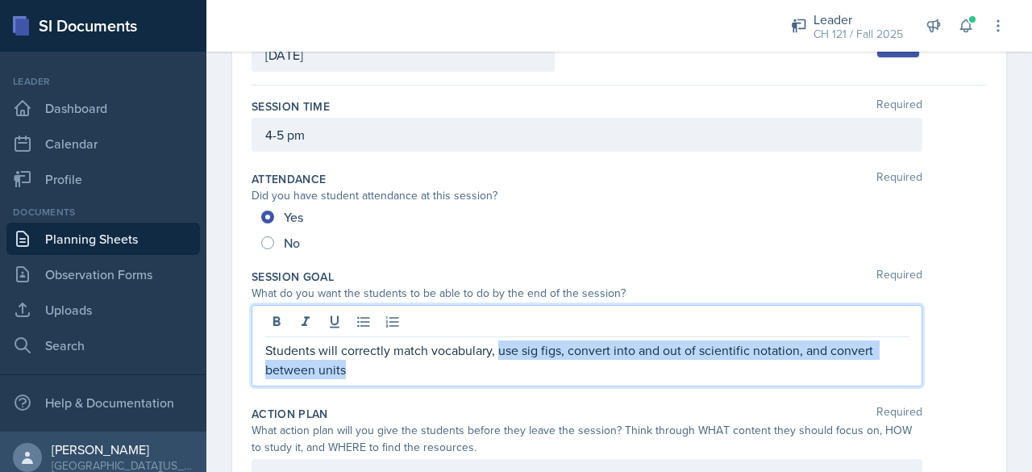
drag, startPoint x: 497, startPoint y: 354, endPoint x: 576, endPoint y: 399, distance: 91.0
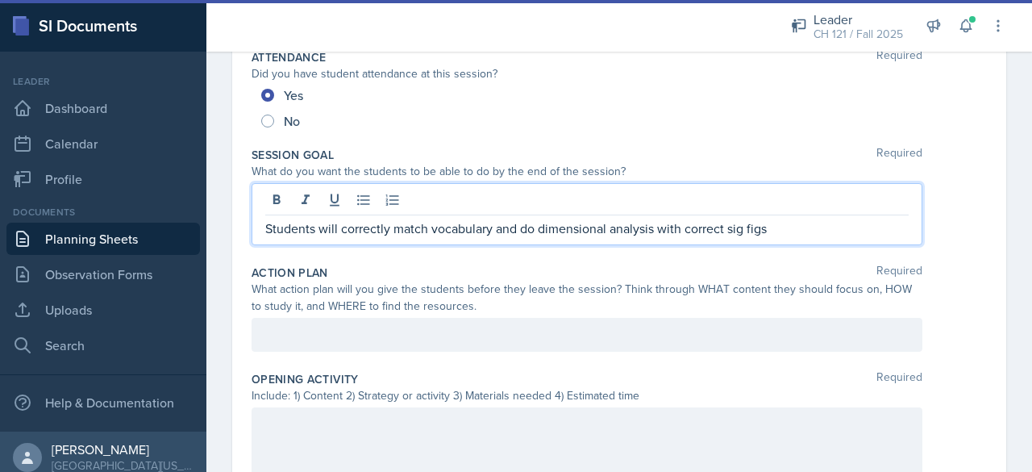
scroll to position [271, 0]
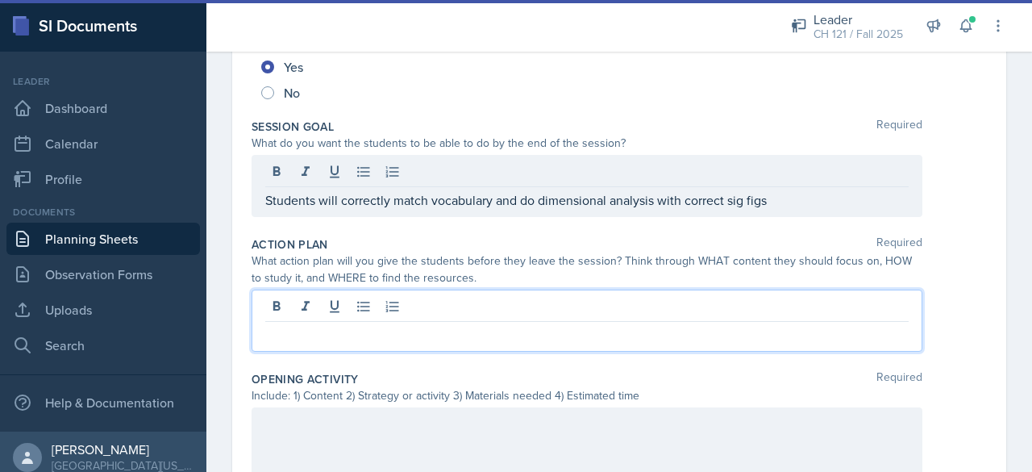
click at [429, 302] on div at bounding box center [586, 320] width 671 height 62
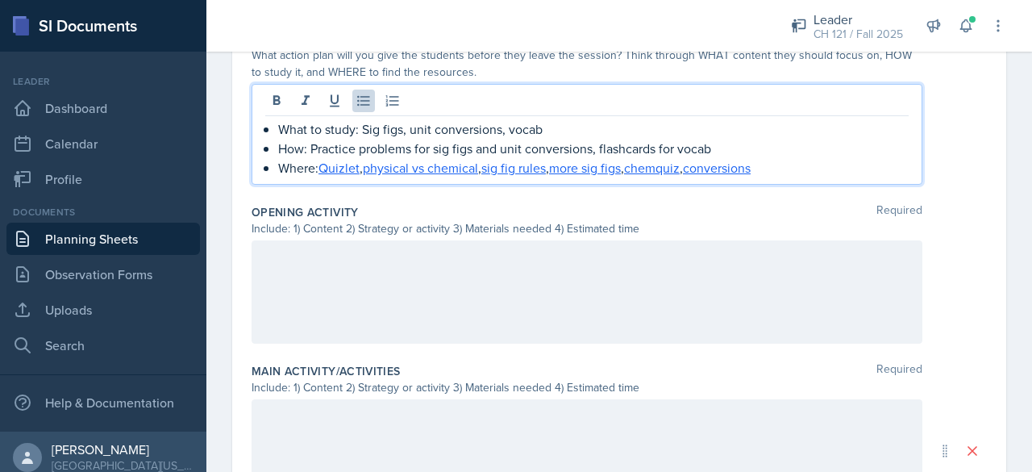
scroll to position [449, 0]
click at [360, 127] on p "What to study: Sig figs, unit conversions, vocab" at bounding box center [593, 127] width 630 height 19
drag, startPoint x: 361, startPoint y: 126, endPoint x: 478, endPoint y: 131, distance: 117.0
click at [478, 131] on p "What to study: dimensional analysis, sig figs, unit conversions, vocab" at bounding box center [593, 127] width 630 height 19
copy p "dimensional analysis"
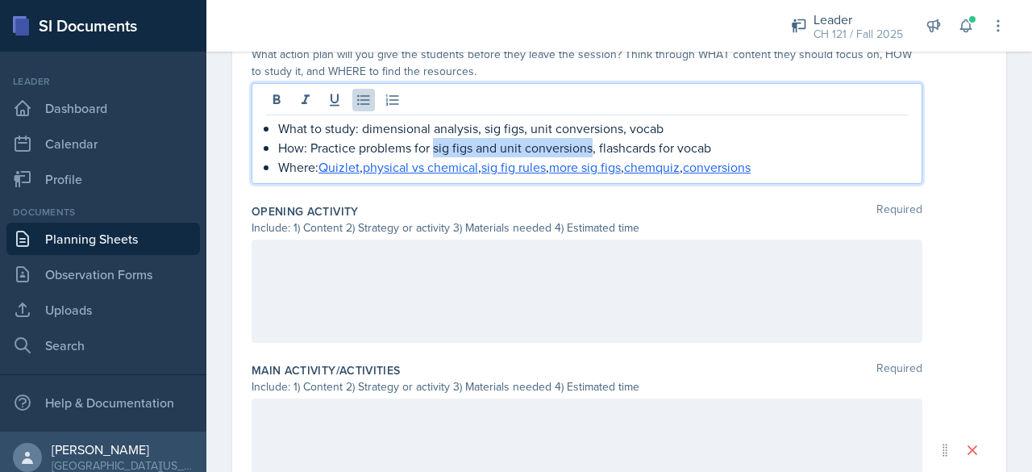
drag, startPoint x: 434, startPoint y: 148, endPoint x: 595, endPoint y: 150, distance: 160.4
click at [595, 150] on p "How: Practice problems for sig figs and unit conversions, flashcards for vocab" at bounding box center [593, 147] width 630 height 19
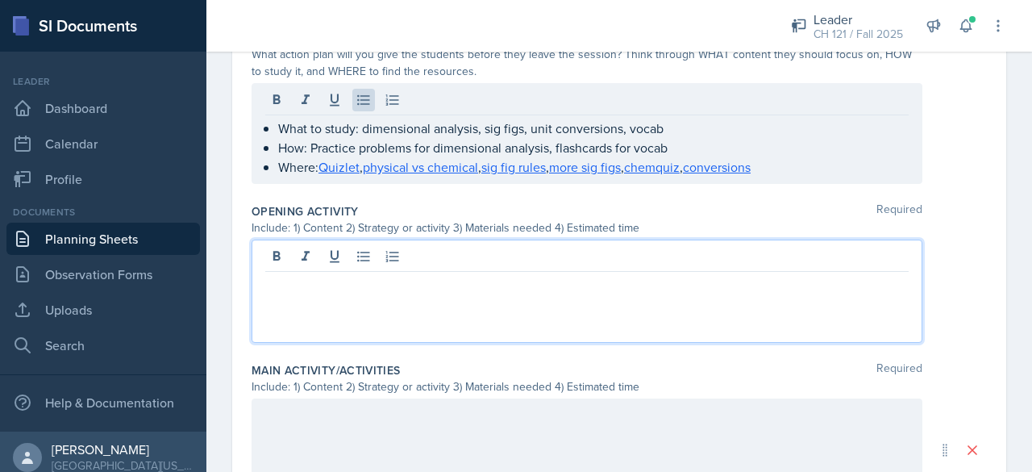
click at [398, 255] on div at bounding box center [586, 290] width 671 height 103
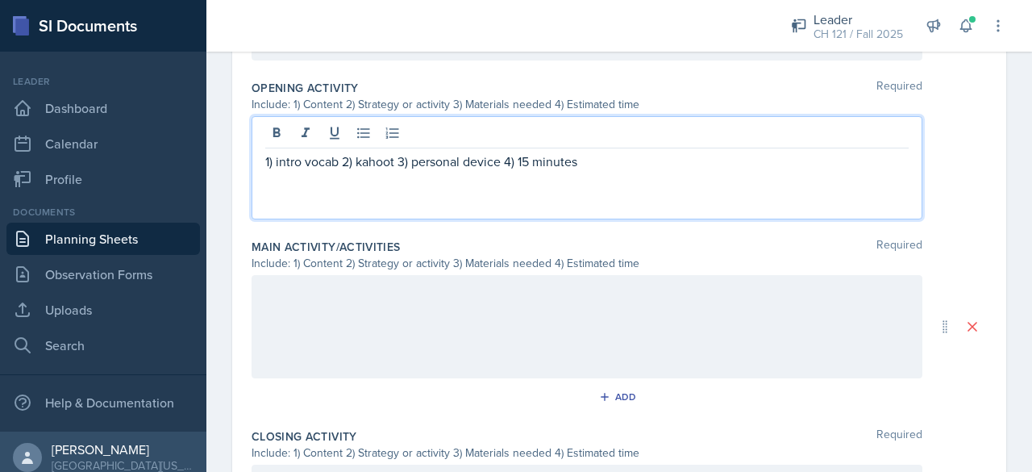
scroll to position [590, 0]
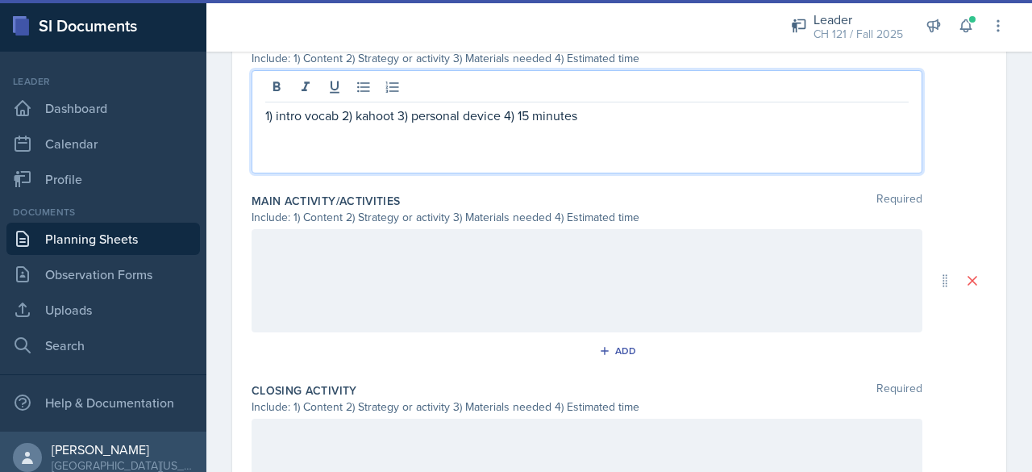
click at [372, 276] on div at bounding box center [586, 280] width 671 height 103
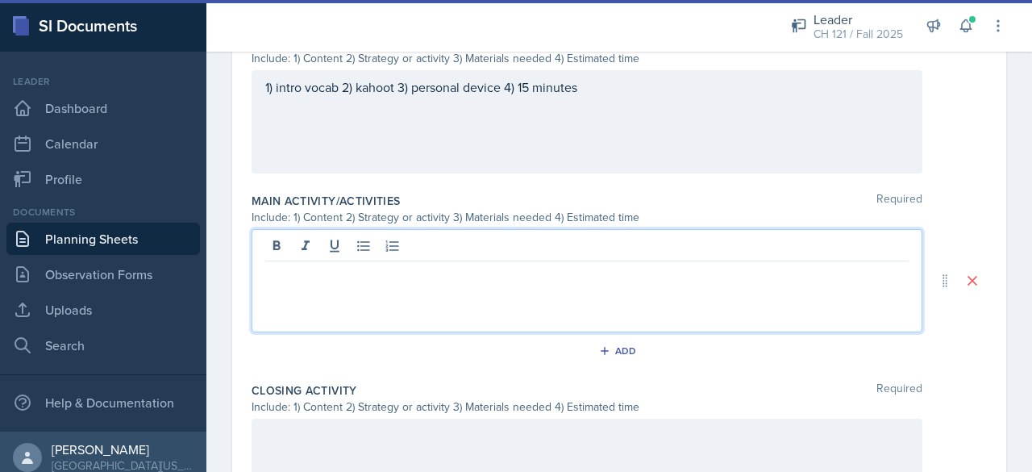
scroll to position [618, 0]
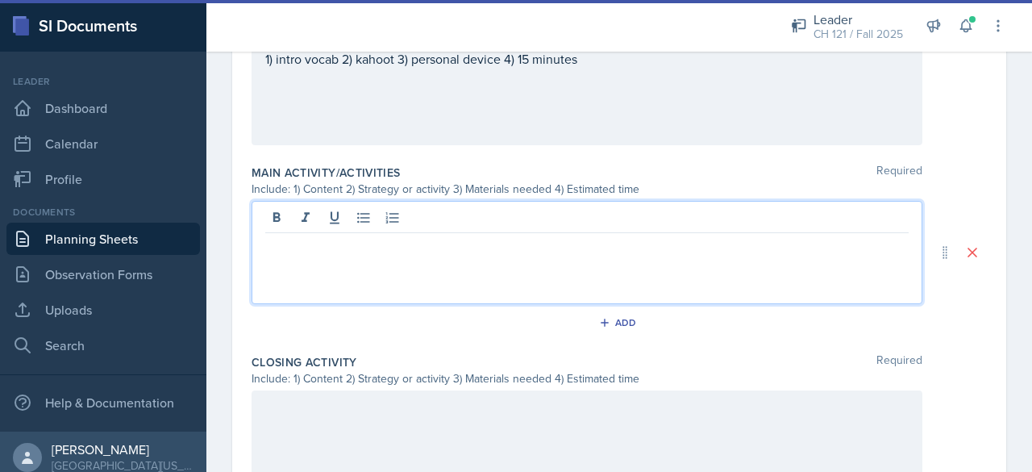
paste div
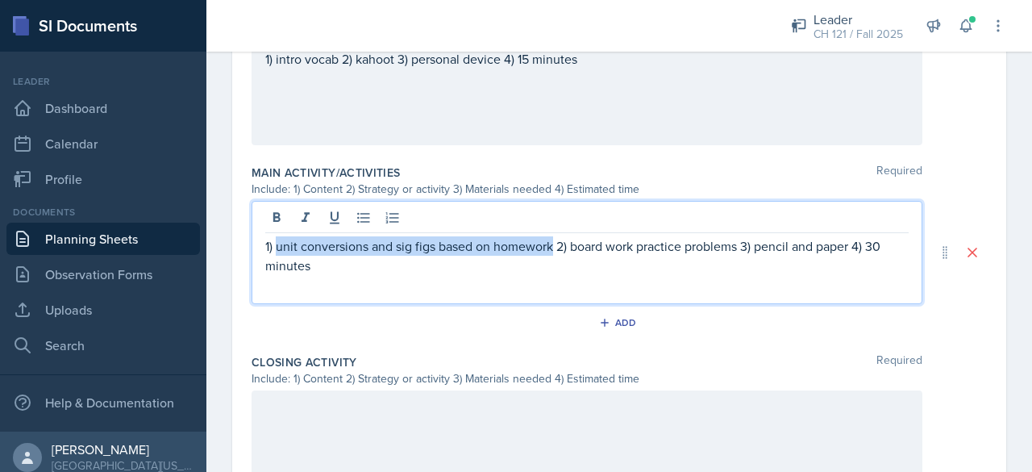
drag, startPoint x: 276, startPoint y: 242, endPoint x: 556, endPoint y: 247, distance: 280.6
click at [556, 247] on p "1) unit conversions and sig figs based on homework 2) board work practice probl…" at bounding box center [586, 255] width 643 height 39
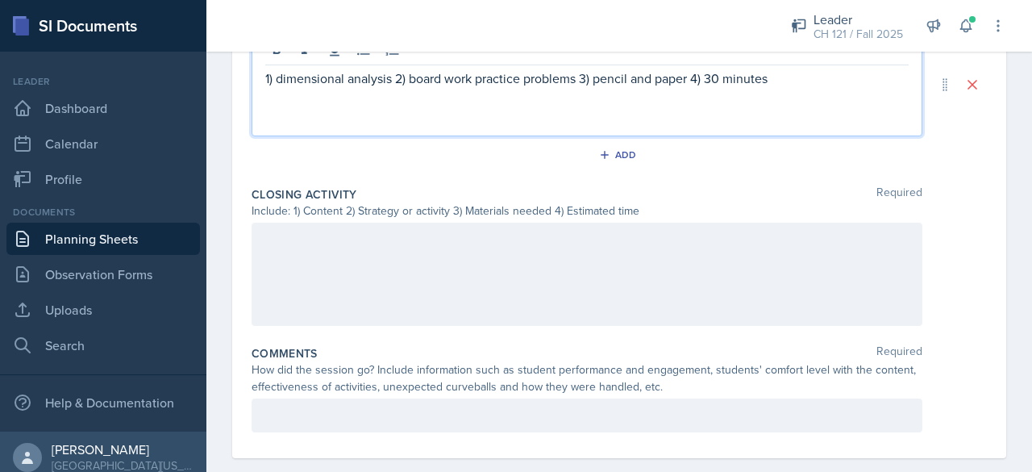
scroll to position [794, 0]
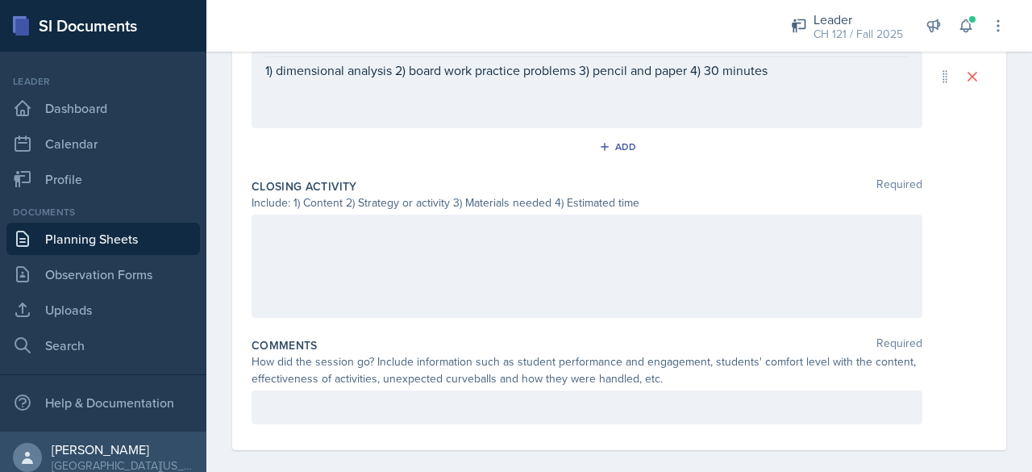
click at [400, 252] on div at bounding box center [586, 265] width 671 height 103
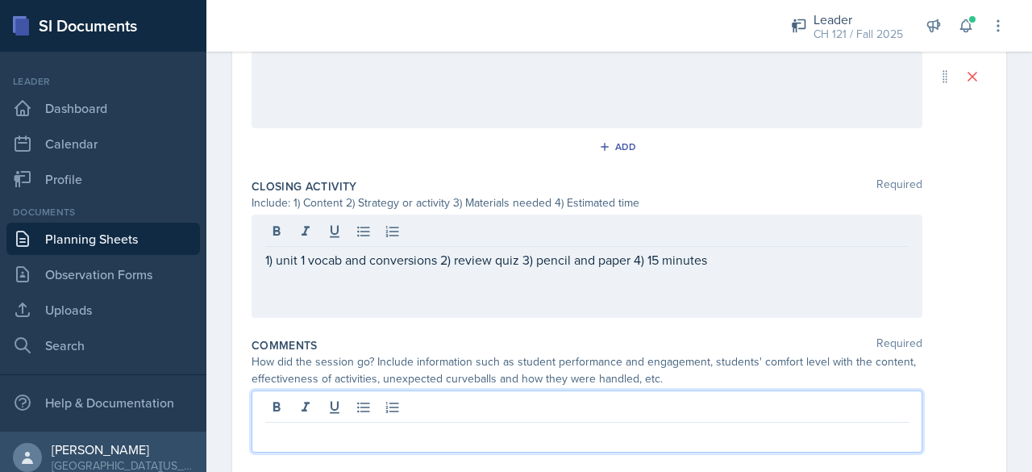
click at [339, 397] on div at bounding box center [586, 421] width 671 height 62
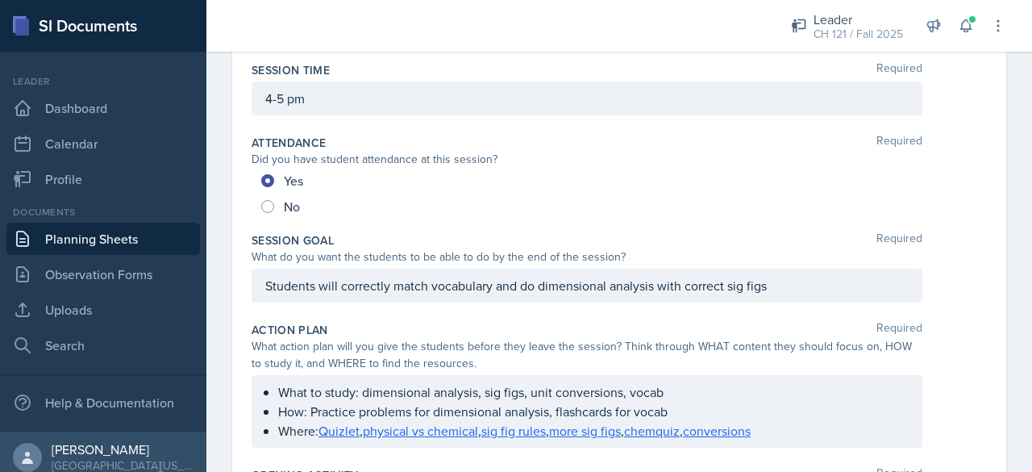
scroll to position [0, 0]
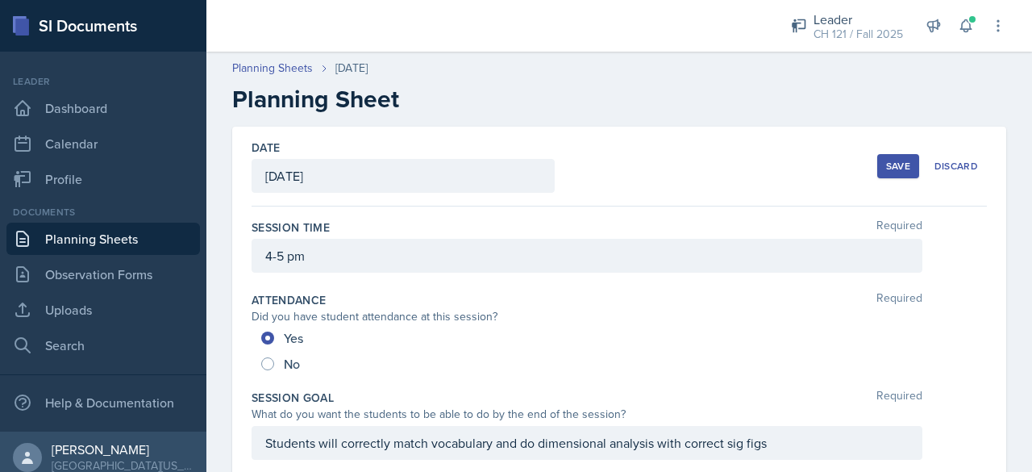
click at [886, 164] on div "Save" at bounding box center [898, 166] width 24 height 13
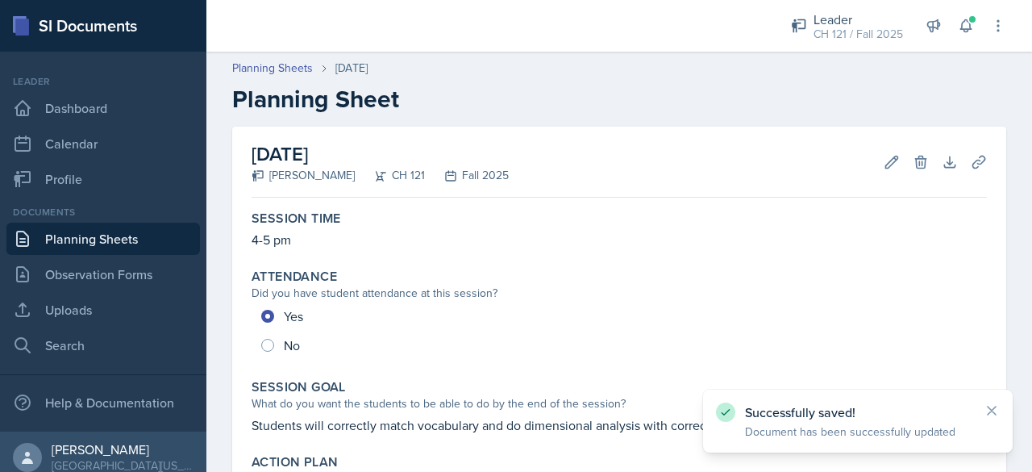
click at [164, 243] on link "Planning Sheets" at bounding box center [102, 238] width 193 height 32
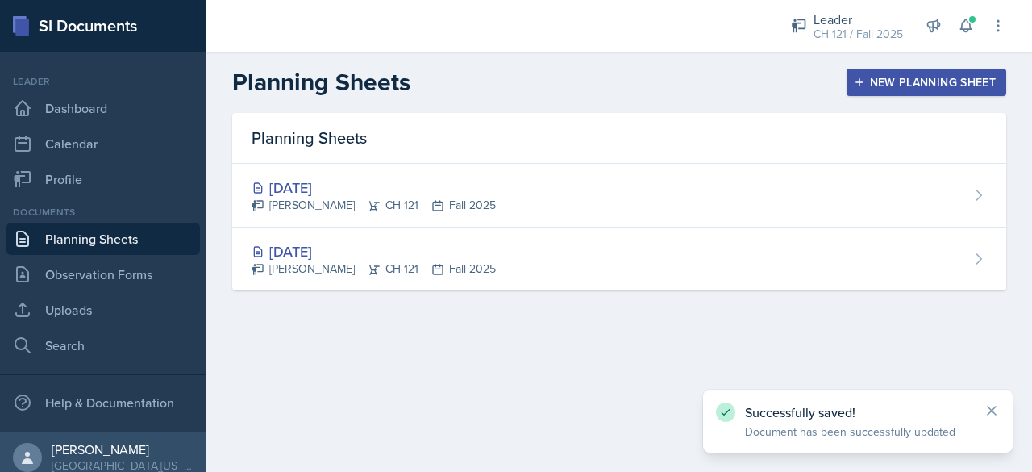
click at [930, 80] on div "New Planning Sheet" at bounding box center [926, 82] width 139 height 13
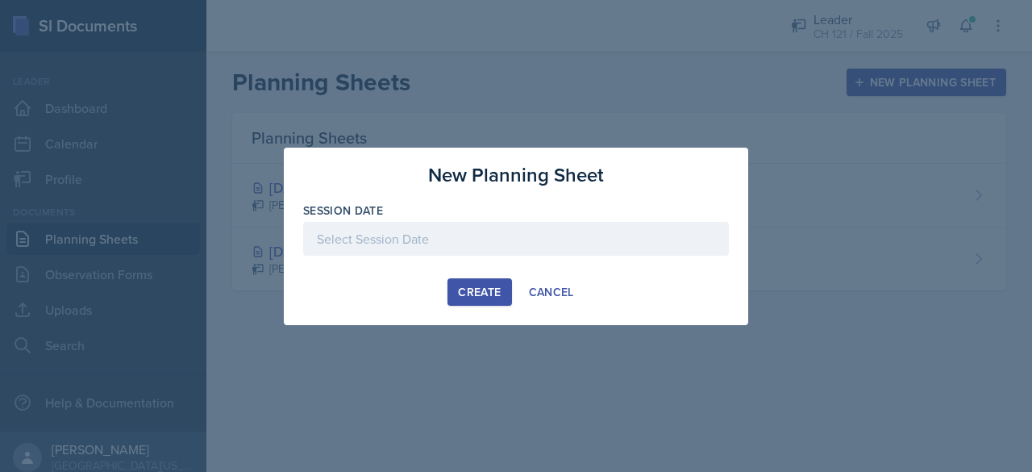
click at [490, 226] on div at bounding box center [516, 239] width 426 height 34
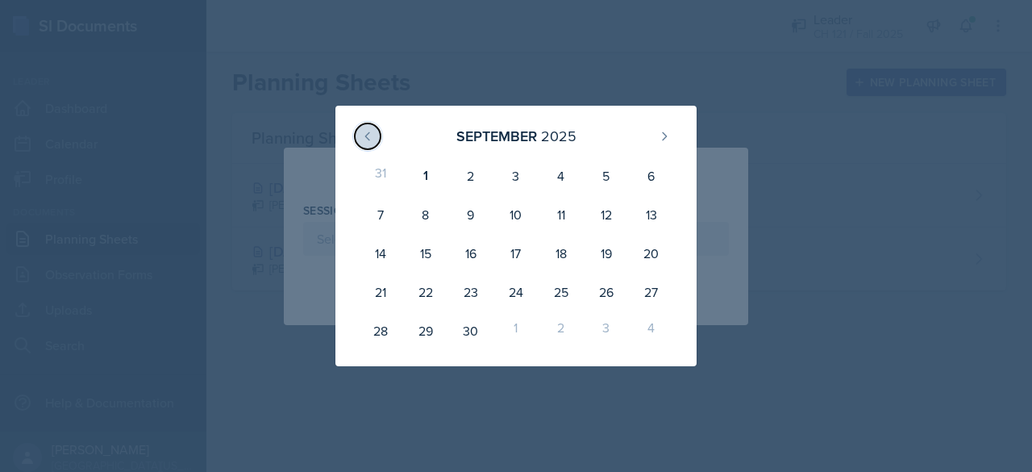
click at [366, 136] on icon at bounding box center [367, 135] width 4 height 7
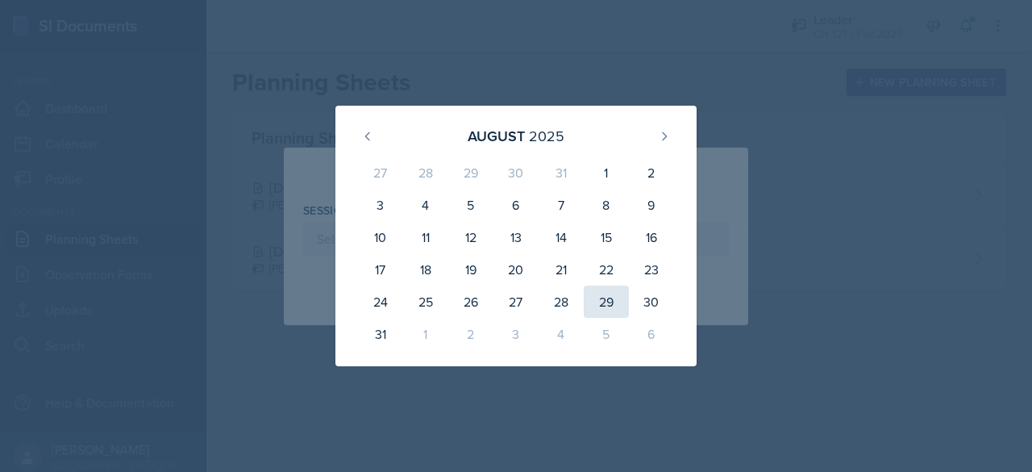
click at [606, 308] on div "29" at bounding box center [606, 301] width 45 height 32
type input "August 29th, 2025"
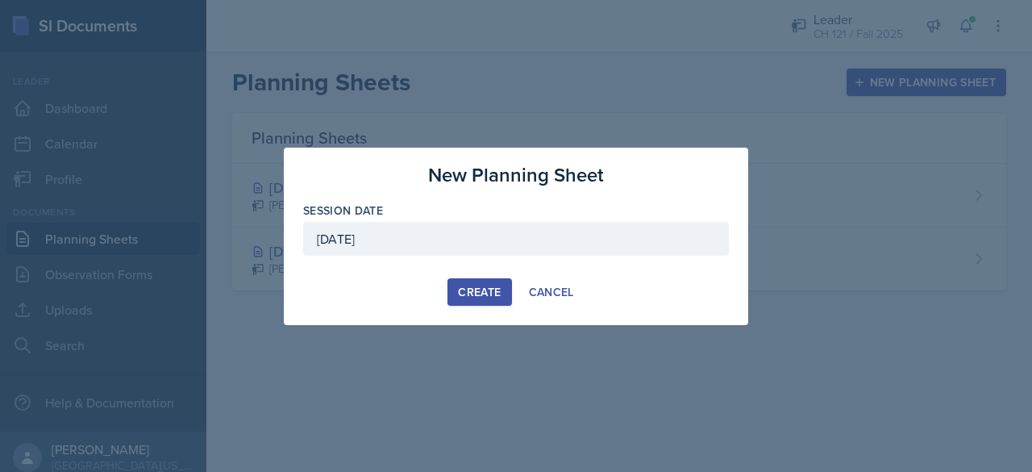
click at [478, 295] on div "Create" at bounding box center [479, 291] width 43 height 13
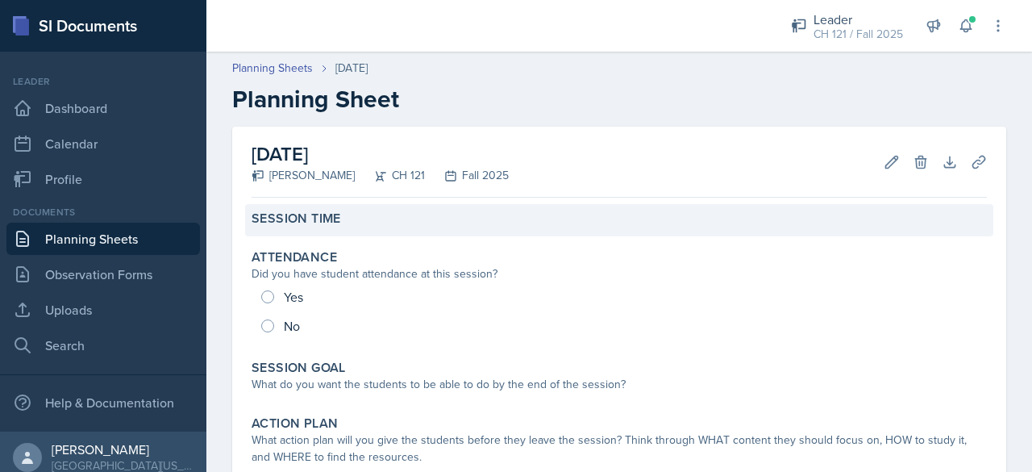
click at [432, 234] on div "Session Time" at bounding box center [619, 220] width 748 height 32
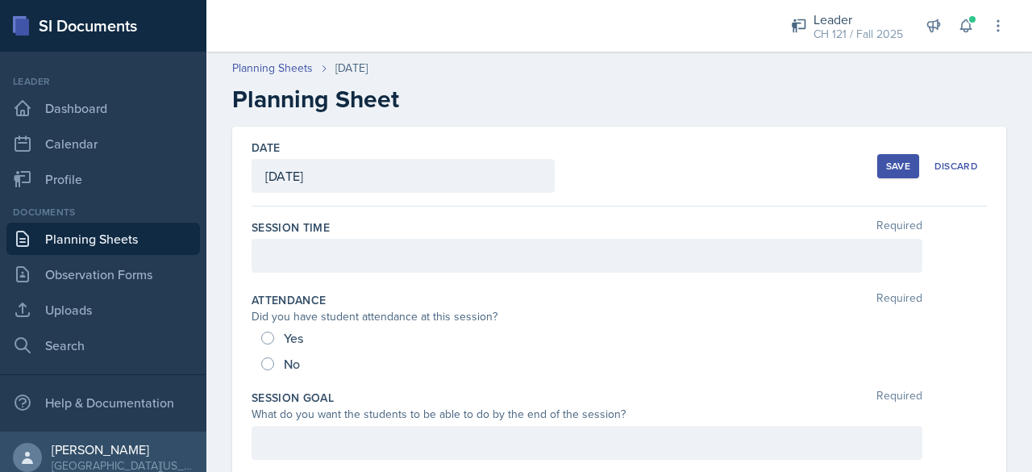
click at [399, 266] on div at bounding box center [586, 256] width 671 height 34
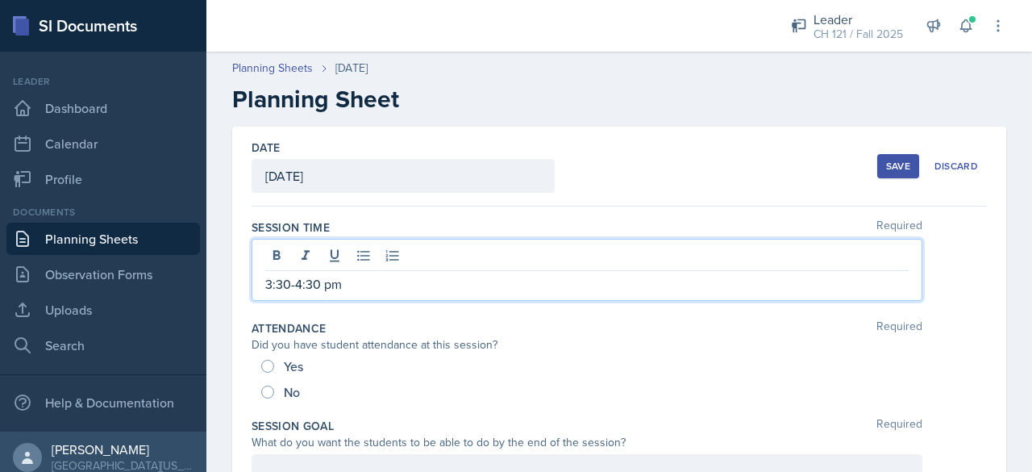
scroll to position [127, 0]
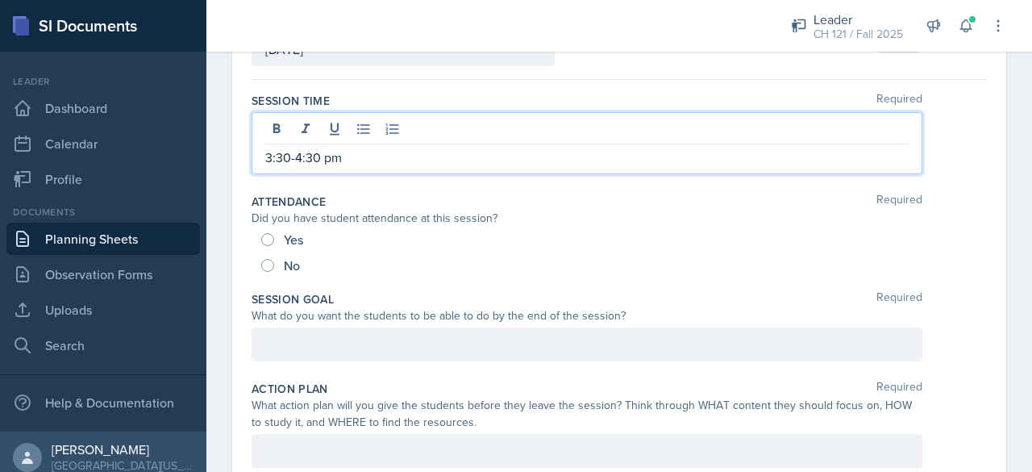
click at [261, 233] on div "Yes" at bounding box center [283, 239] width 45 height 26
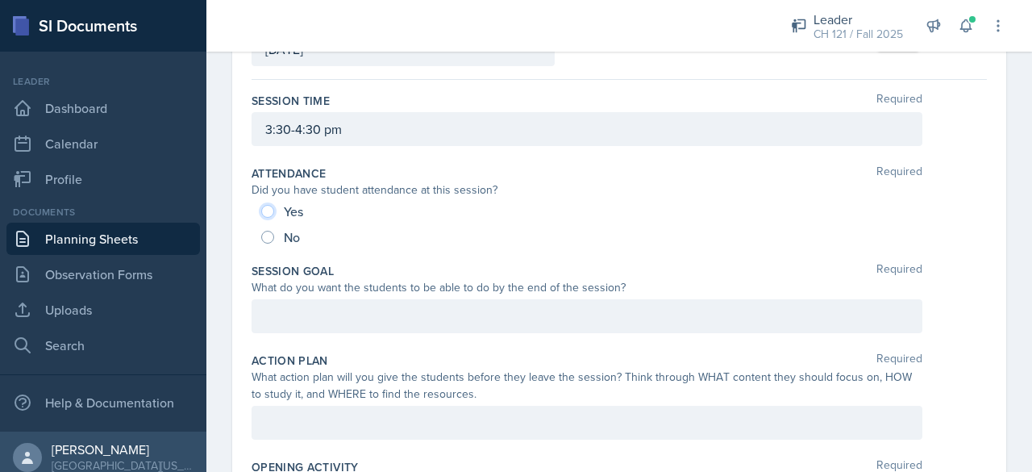
click at [267, 212] on input "Yes" at bounding box center [267, 211] width 13 height 13
radio input "true"
click at [455, 326] on div at bounding box center [586, 316] width 671 height 34
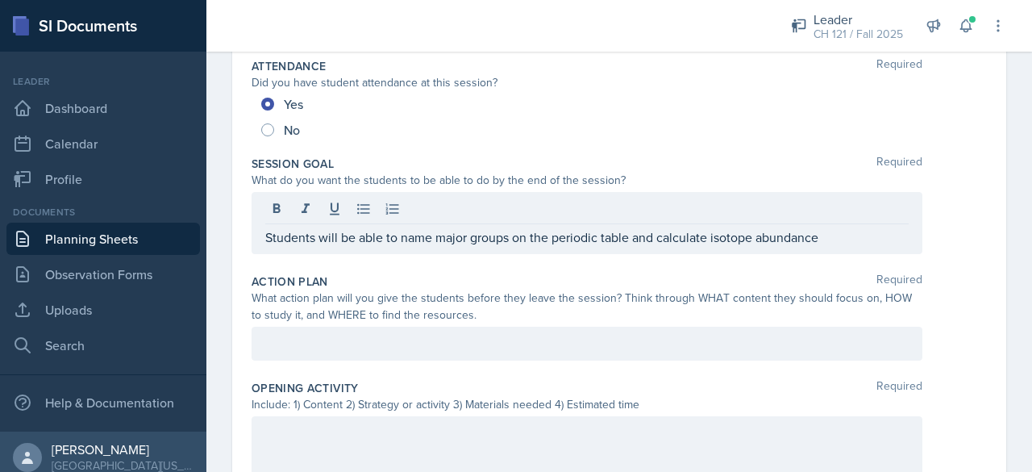
click at [405, 330] on div at bounding box center [586, 343] width 671 height 34
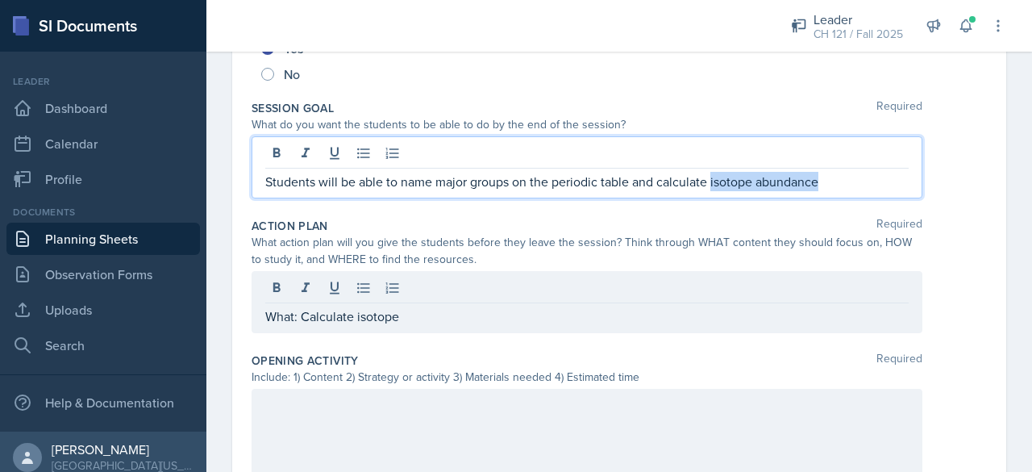
drag, startPoint x: 710, startPoint y: 179, endPoint x: 956, endPoint y: 170, distance: 246.0
click at [956, 170] on div "Students will be able to name major groups on the periodic table and calculate …" at bounding box center [618, 167] width 735 height 62
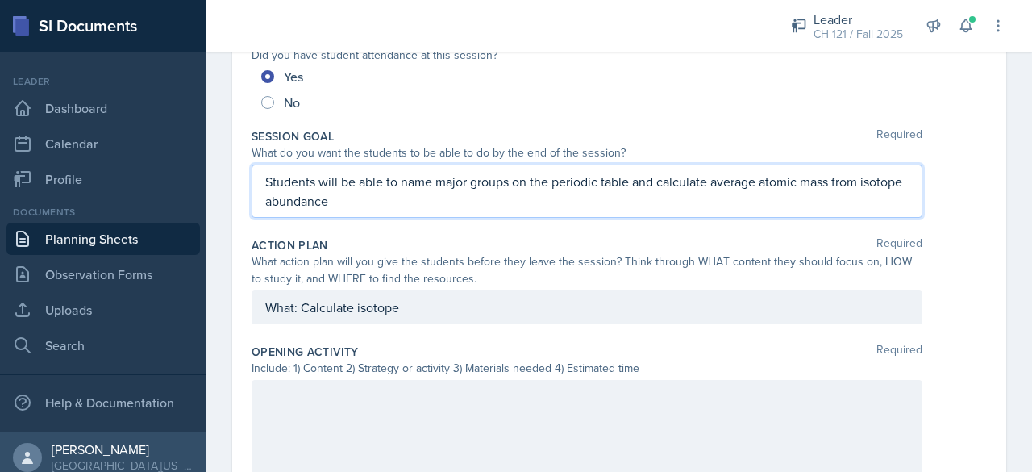
click at [418, 307] on div "What: Calculate isotope" at bounding box center [586, 307] width 671 height 34
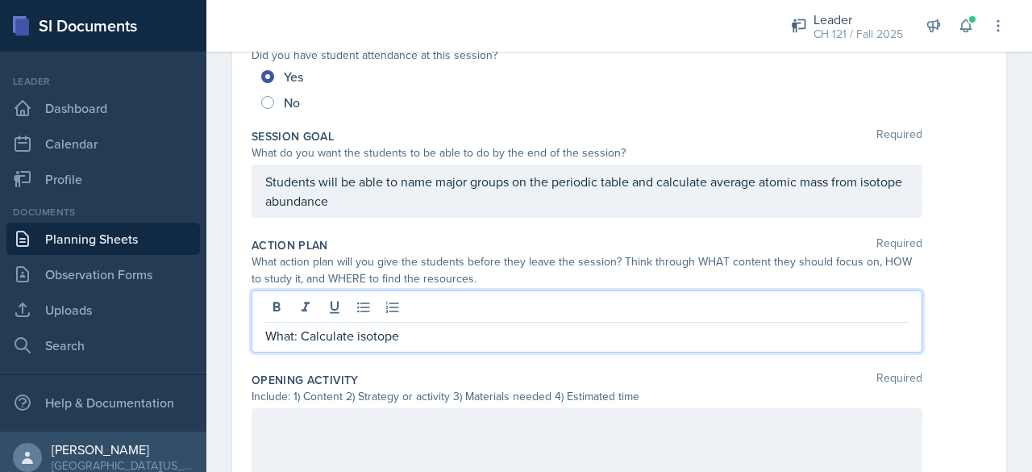
click at [418, 307] on div at bounding box center [586, 309] width 643 height 27
click at [372, 339] on p "What: Calculate isotope" at bounding box center [586, 335] width 643 height 19
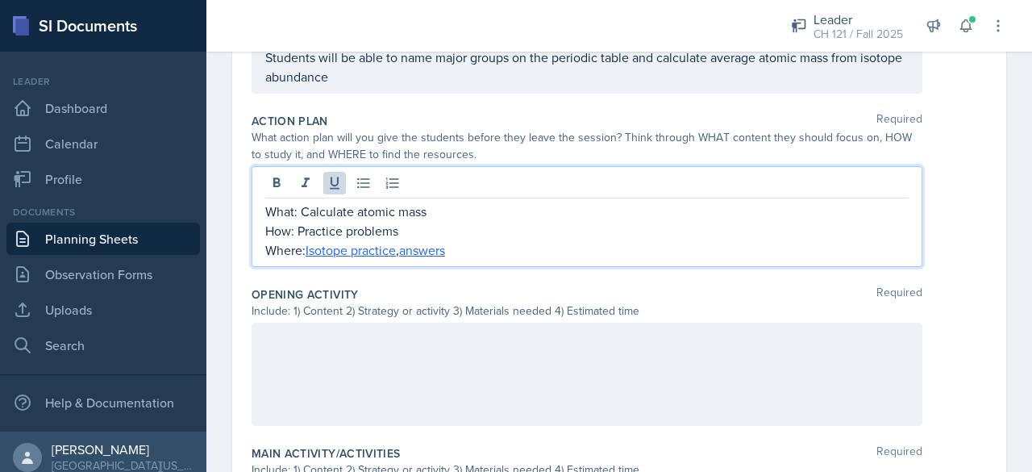
click at [469, 347] on div at bounding box center [586, 373] width 671 height 103
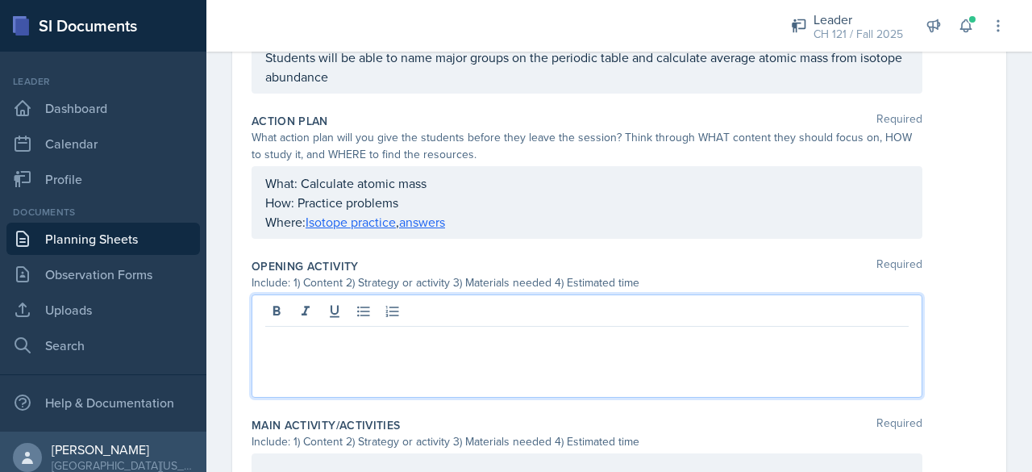
scroll to position [413, 0]
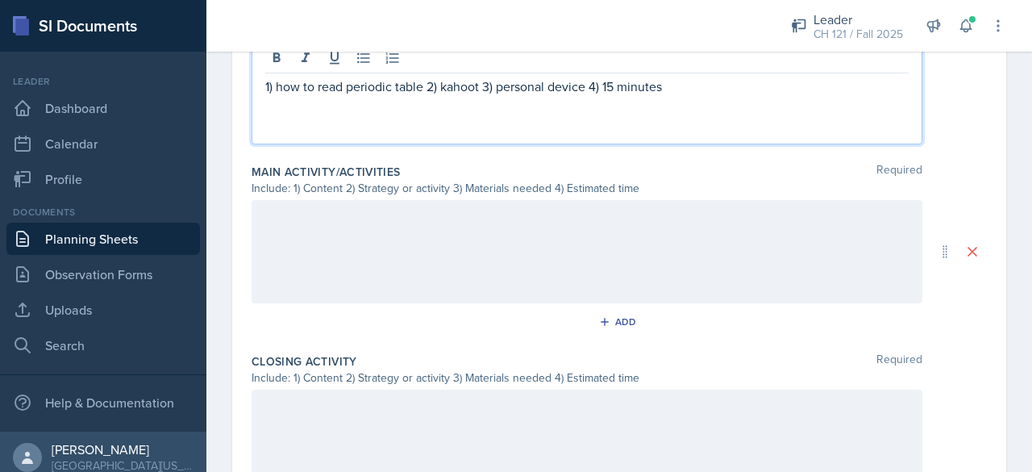
click at [404, 235] on div at bounding box center [586, 251] width 671 height 103
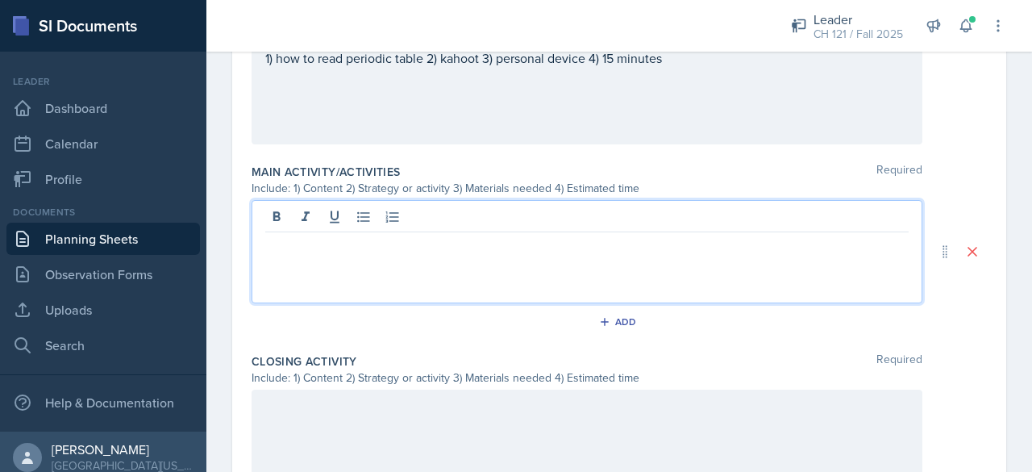
scroll to position [638, 0]
click at [393, 260] on p "1) isotope chart" at bounding box center [586, 264] width 643 height 19
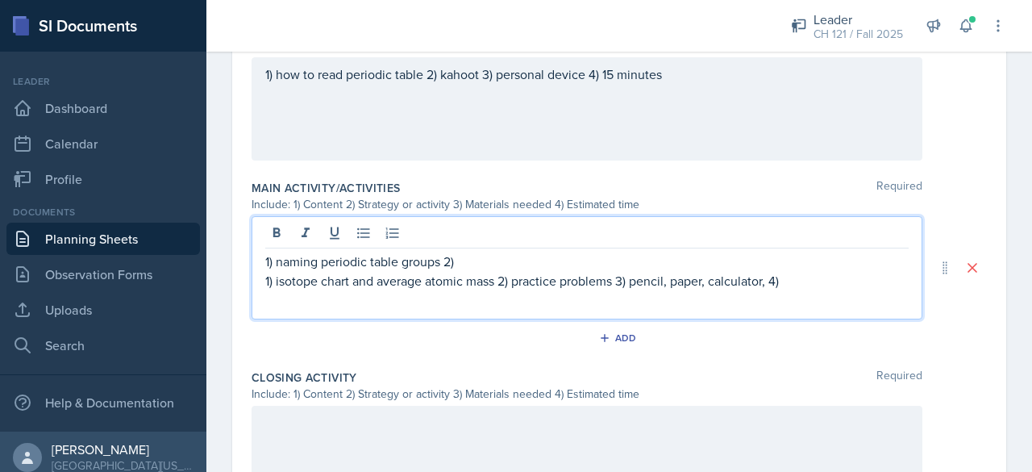
scroll to position [621, 0]
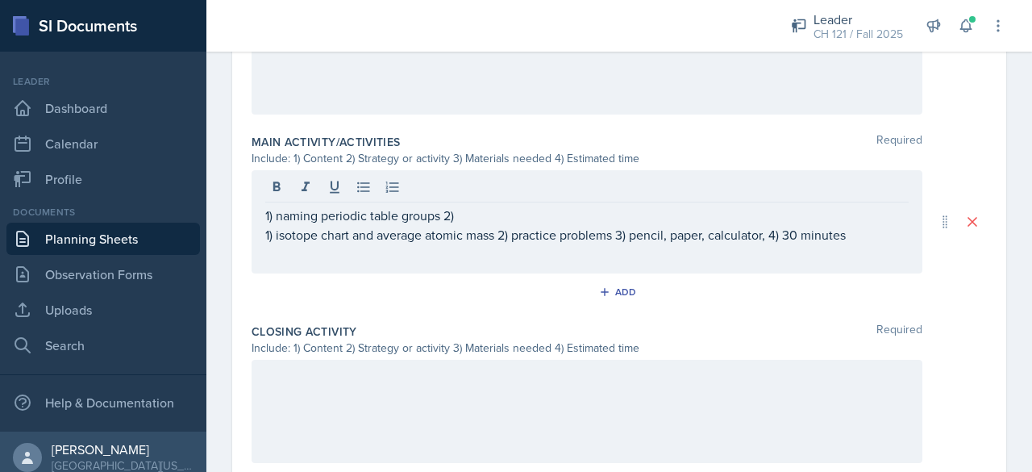
click at [339, 401] on div at bounding box center [586, 410] width 671 height 103
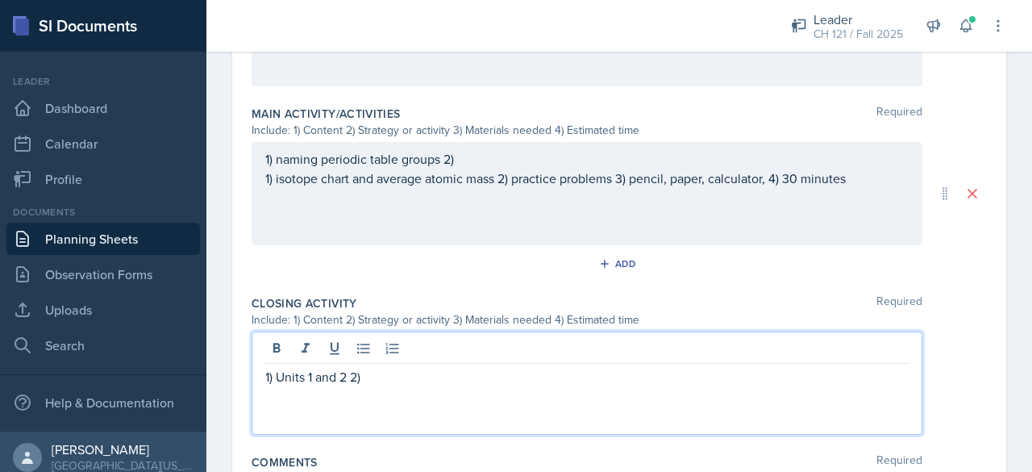
click at [313, 378] on p "1) Units 1 and 2 2)" at bounding box center [586, 376] width 643 height 19
click at [364, 372] on p "1) Units one and 2 2)" at bounding box center [586, 376] width 643 height 19
click at [364, 372] on p "1) Units one and two 2)" at bounding box center [586, 376] width 643 height 19
click at [439, 376] on p "1) Units one and two 2)" at bounding box center [586, 376] width 643 height 19
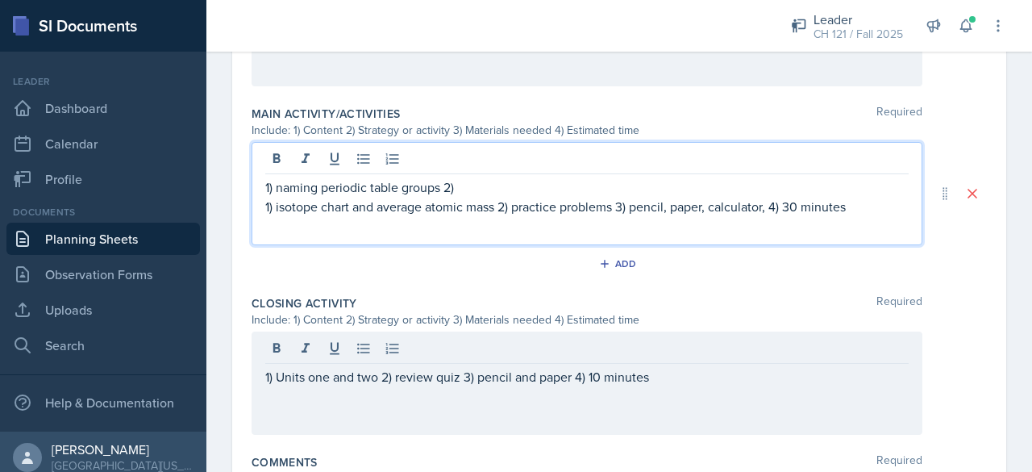
click at [481, 152] on div "1) naming periodic table groups 2) 1) isotope chart and average atomic mass 2) …" at bounding box center [586, 193] width 671 height 103
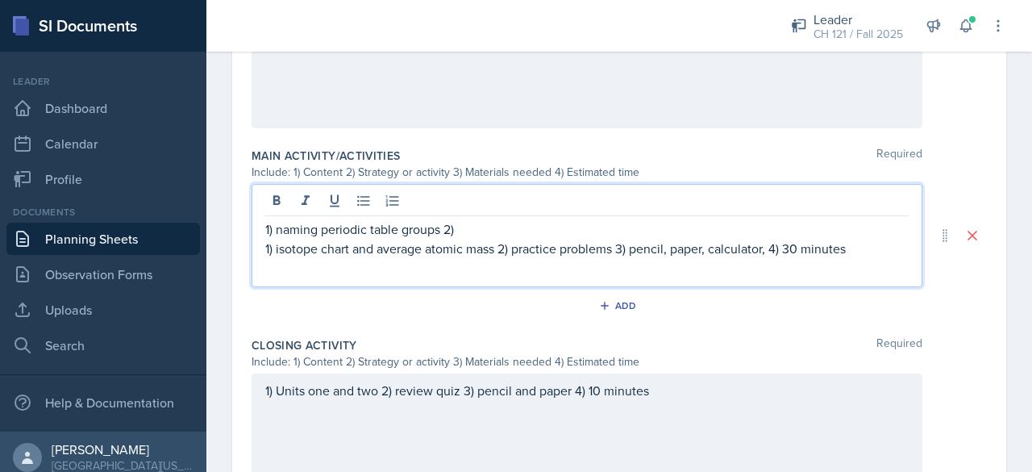
scroll to position [655, 0]
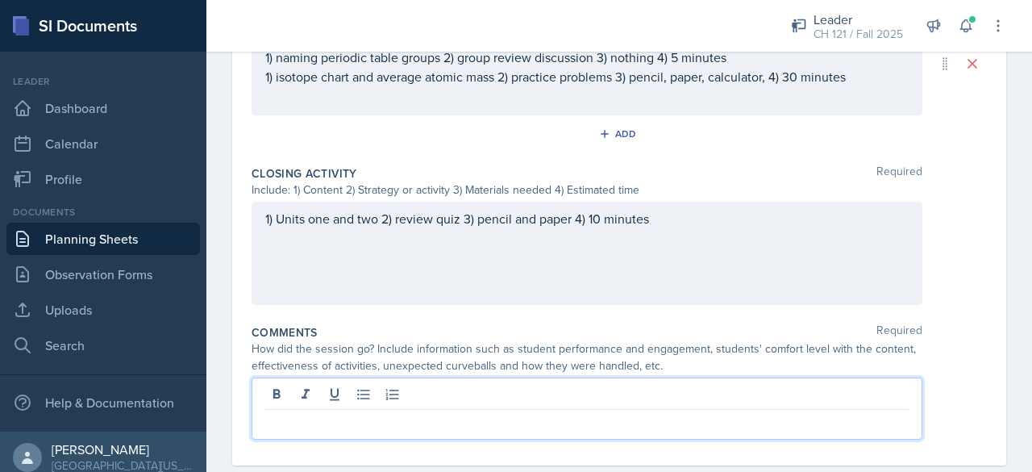
click at [427, 413] on p at bounding box center [586, 422] width 643 height 19
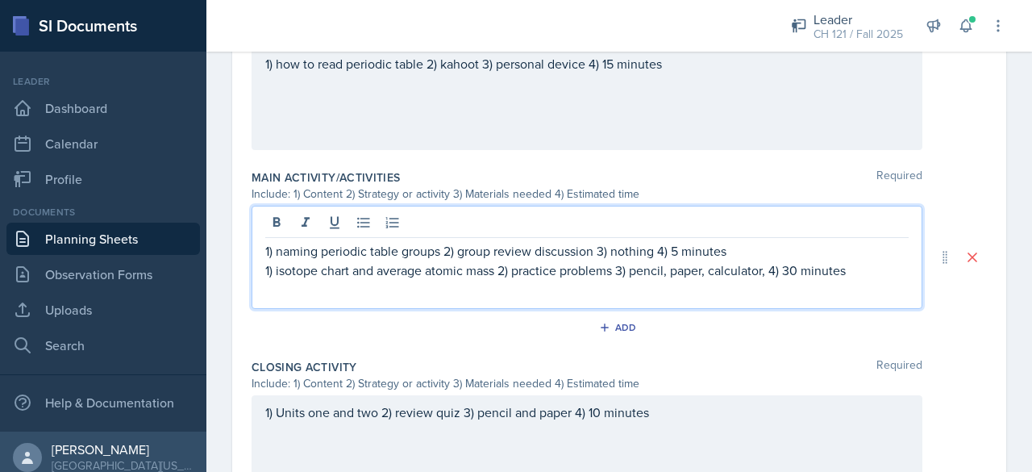
scroll to position [661, 0]
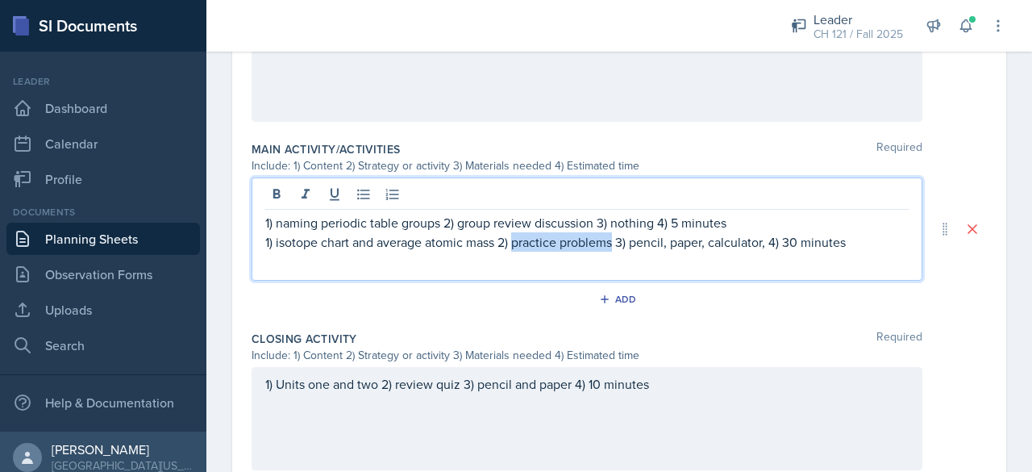
drag, startPoint x: 516, startPoint y: 242, endPoint x: 621, endPoint y: 235, distance: 105.0
click at [611, 244] on p "1) isotope chart and average atomic mass 2) practice problems 3) pencil, paper,…" at bounding box center [586, 241] width 643 height 19
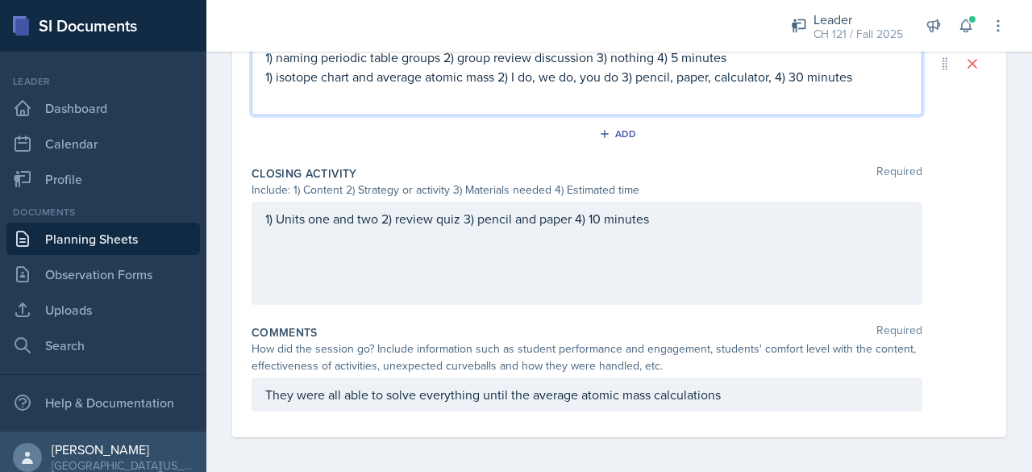
scroll to position [854, 0]
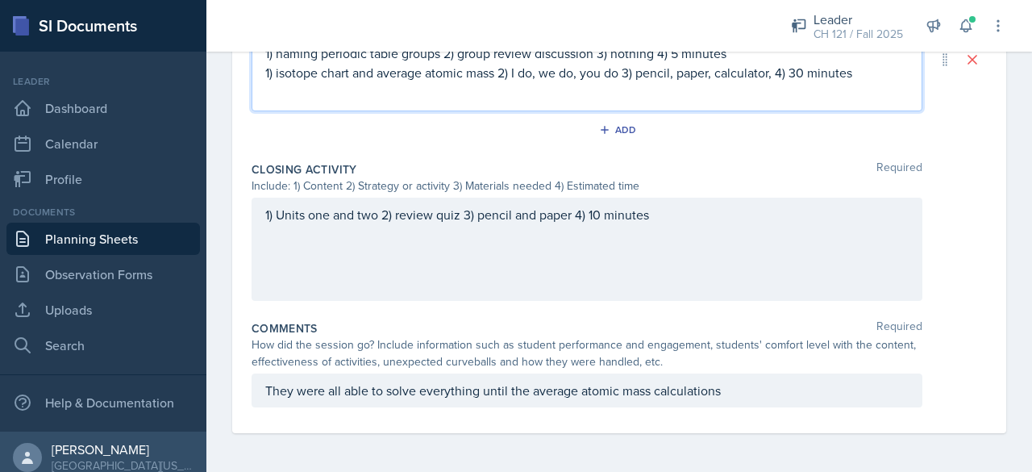
click at [742, 394] on p "They were all able to solve everything until the average atomic mass calculatio…" at bounding box center [586, 389] width 643 height 19
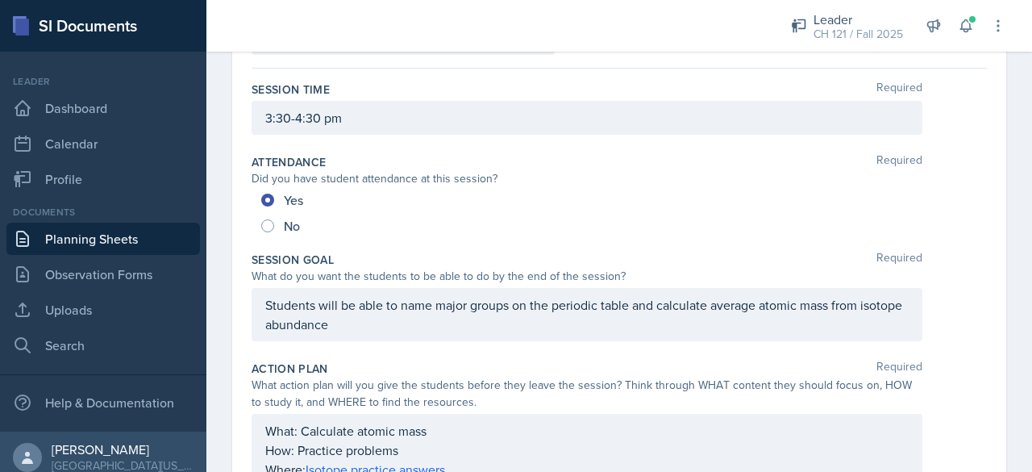
scroll to position [0, 0]
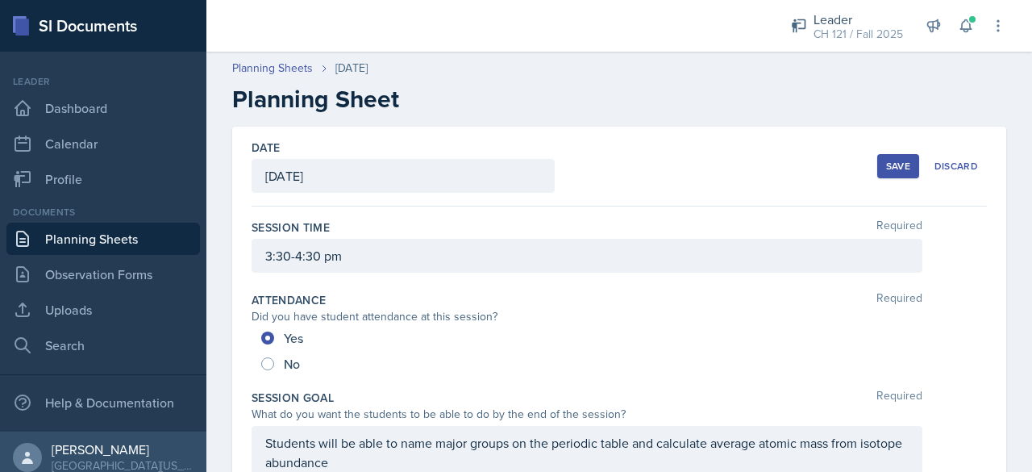
click at [886, 160] on div "Save" at bounding box center [898, 166] width 24 height 13
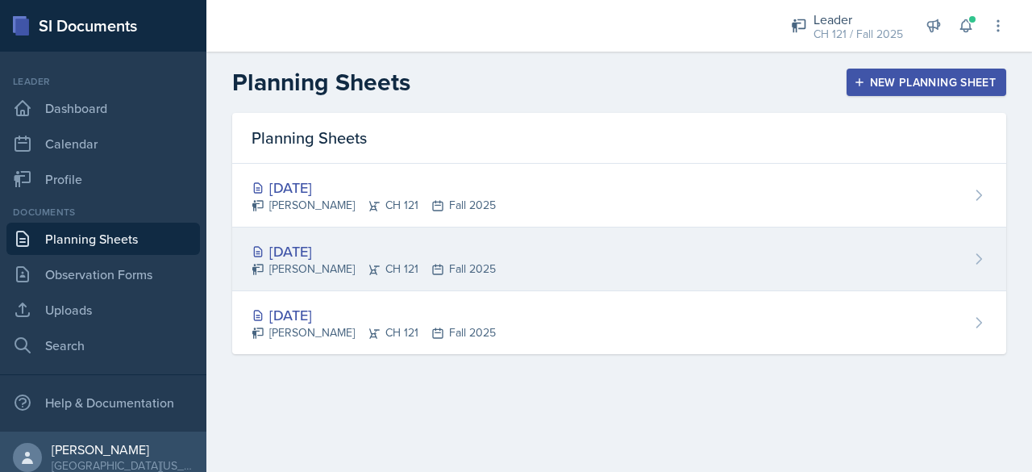
click at [303, 238] on div "Aug 28th, 2025 Dominic Palazzolo CH 121 Fall 2025" at bounding box center [619, 259] width 774 height 64
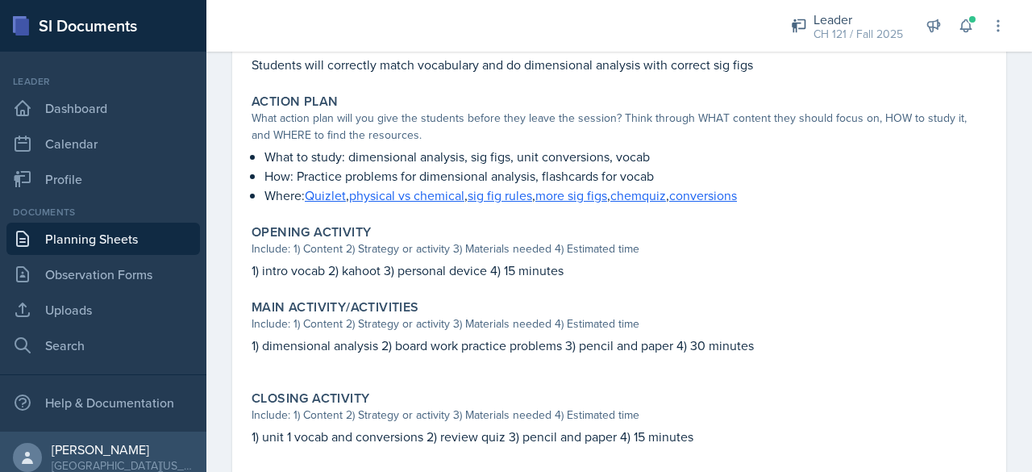
scroll to position [372, 0]
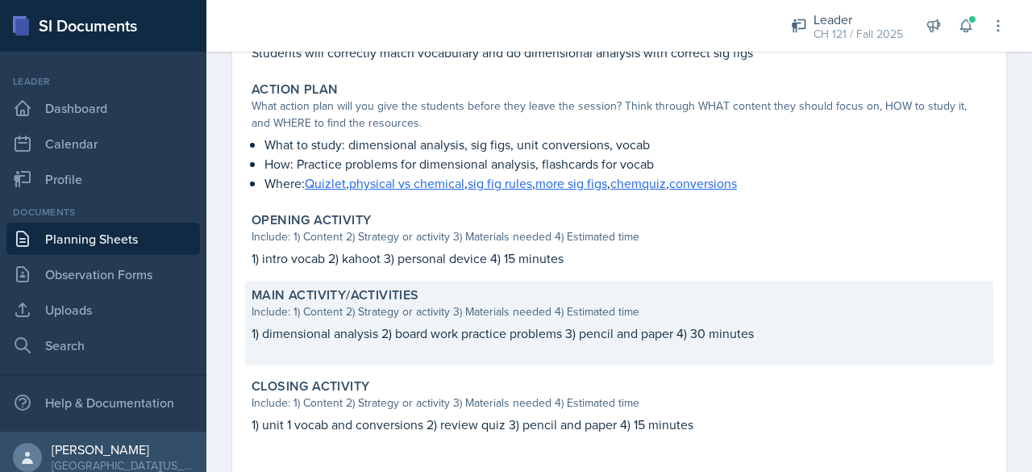
click at [544, 335] on p "1) dimensional analysis 2) board work practice problems 3) pencil and paper 4) …" at bounding box center [618, 332] width 735 height 19
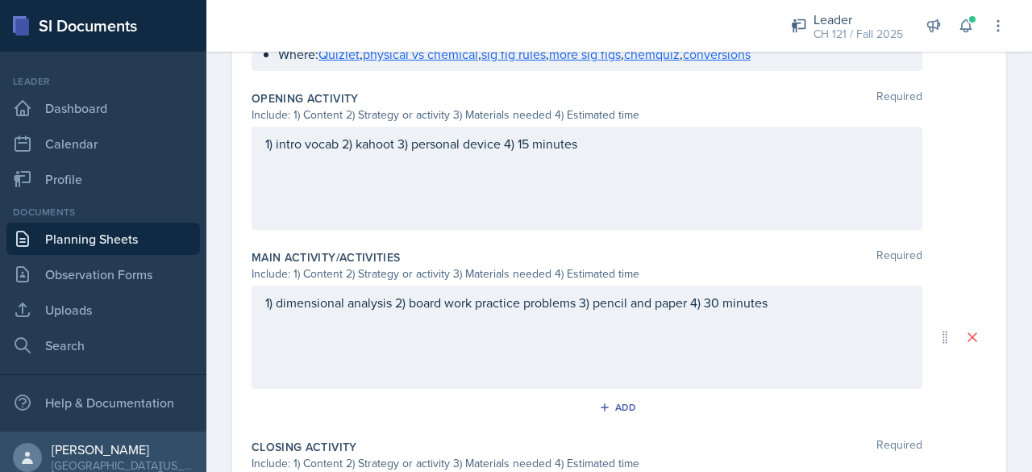
click at [645, 305] on p "1) dimensional analysis 2) board work practice problems 3) pencil and paper 4) …" at bounding box center [586, 302] width 643 height 19
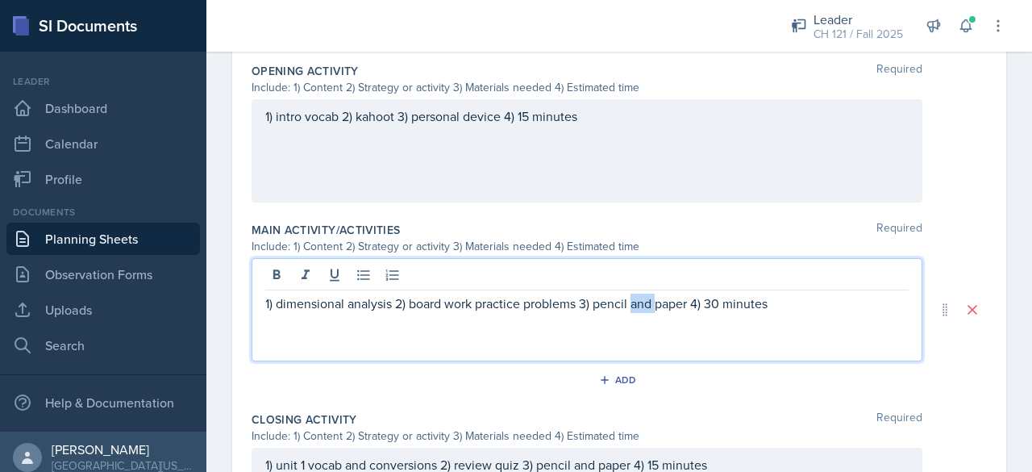
click at [645, 305] on p "1) dimensional analysis 2) board work practice problems 3) pencil and paper 4) …" at bounding box center [586, 302] width 643 height 19
click at [656, 305] on p "1) dimensional analysis 2) board work practice problems 3) pencil, paper, calcu…" at bounding box center [586, 302] width 643 height 19
click at [124, 228] on link "Planning Sheets" at bounding box center [102, 238] width 193 height 32
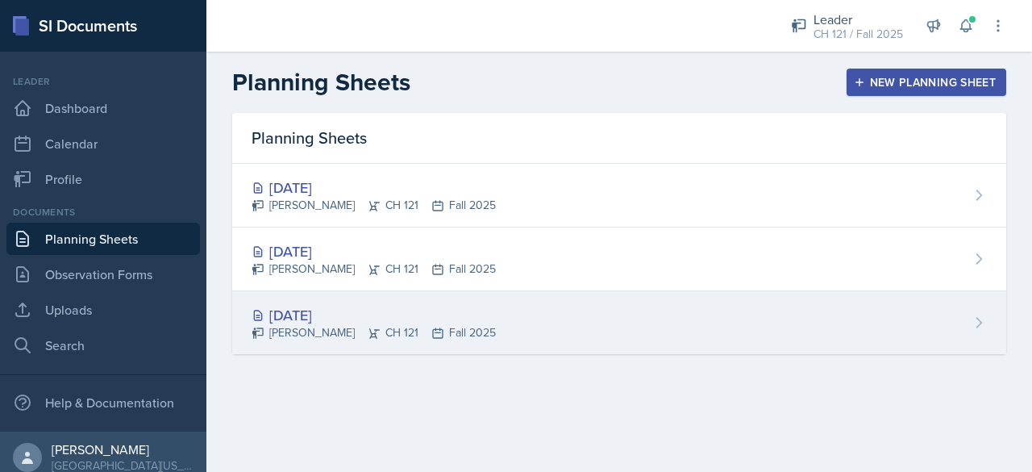
click at [293, 314] on div "[DATE]" at bounding box center [373, 315] width 244 height 22
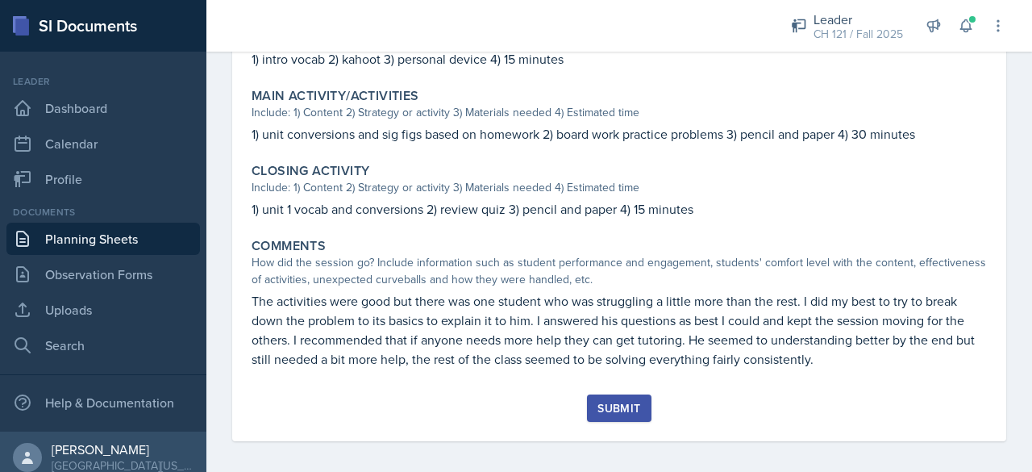
scroll to position [579, 0]
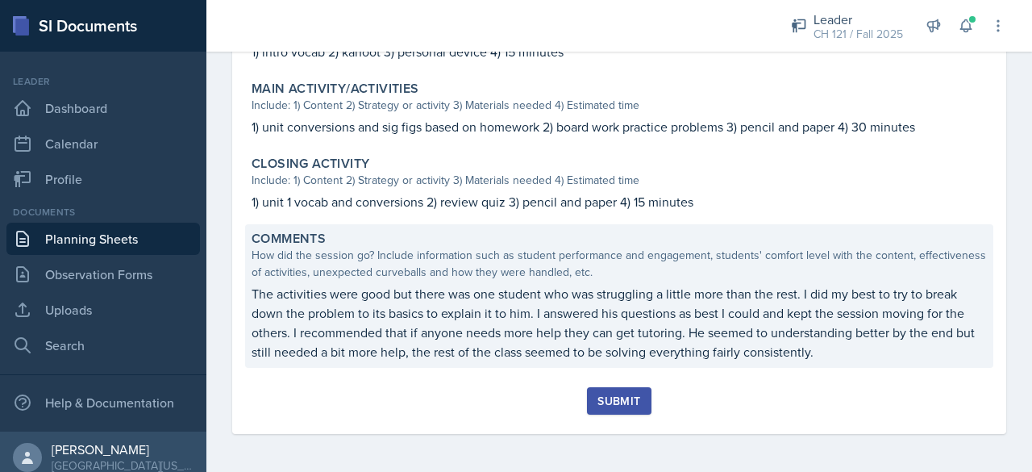
click at [494, 314] on p "The activities were good but there was one student who was struggling a little …" at bounding box center [618, 322] width 735 height 77
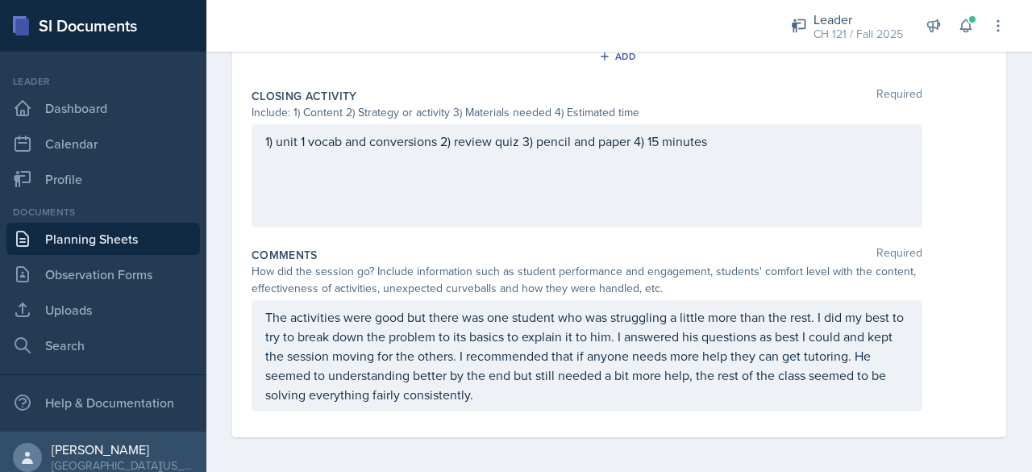
scroll to position [932, 0]
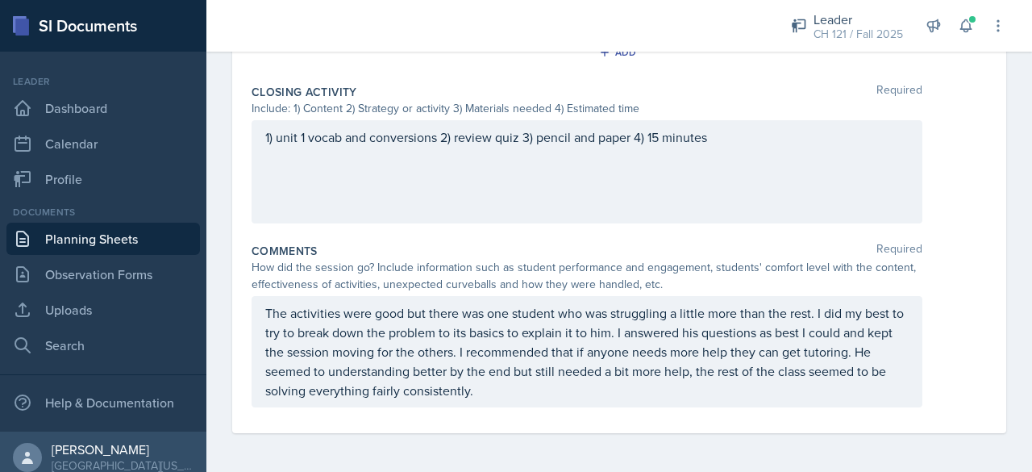
click at [709, 371] on p "The activities were good but there was one student who was struggling a little …" at bounding box center [586, 351] width 643 height 97
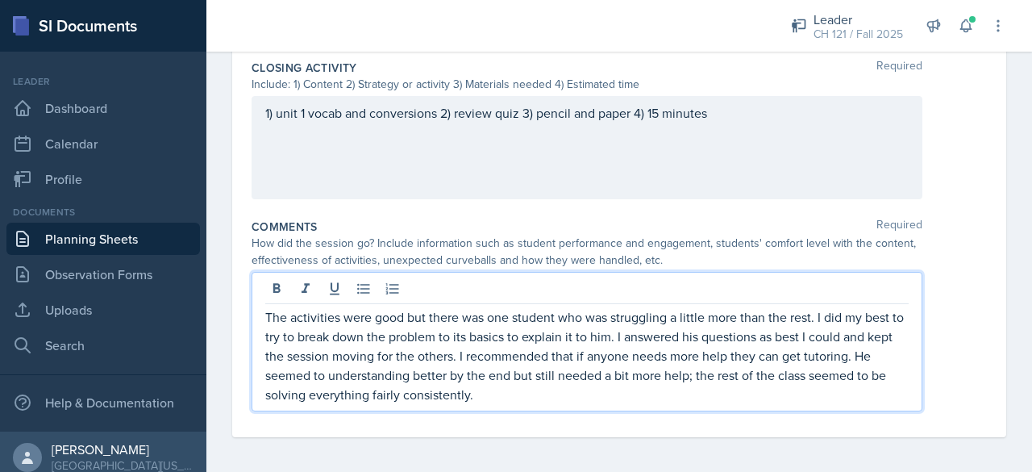
click at [949, 349] on div "The activities were good but there was one student who was struggling a little …" at bounding box center [618, 341] width 735 height 139
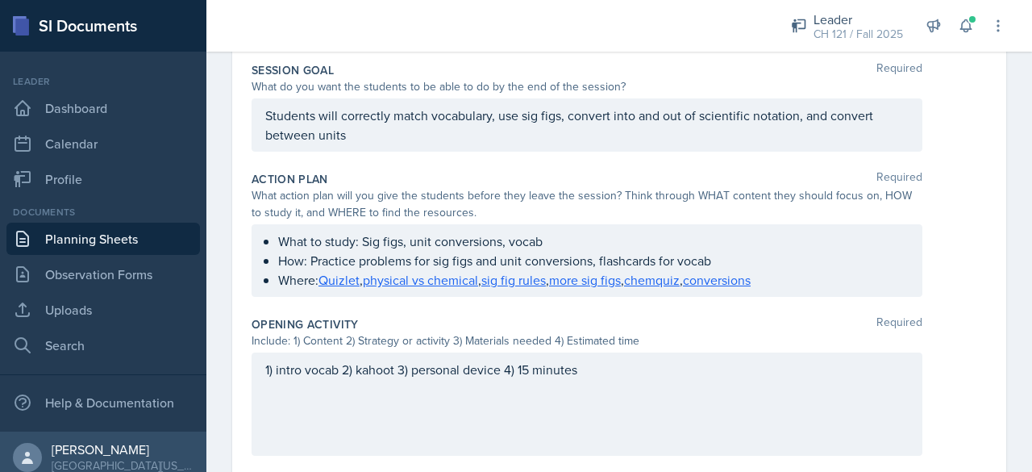
scroll to position [0, 0]
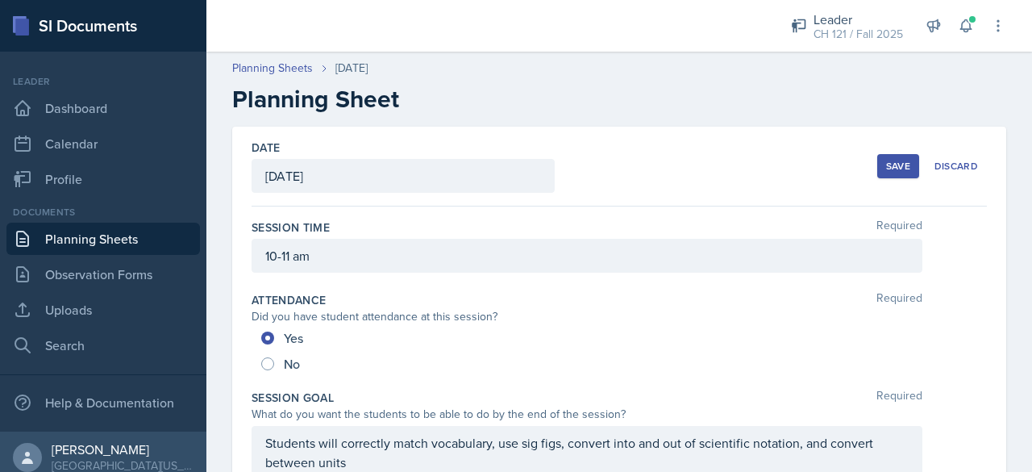
click at [886, 160] on div "Save" at bounding box center [898, 166] width 24 height 13
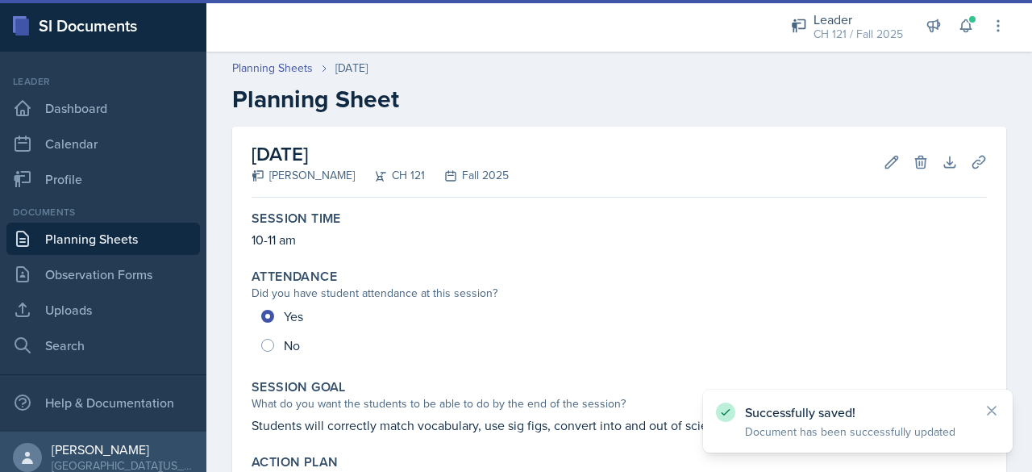
scroll to position [579, 0]
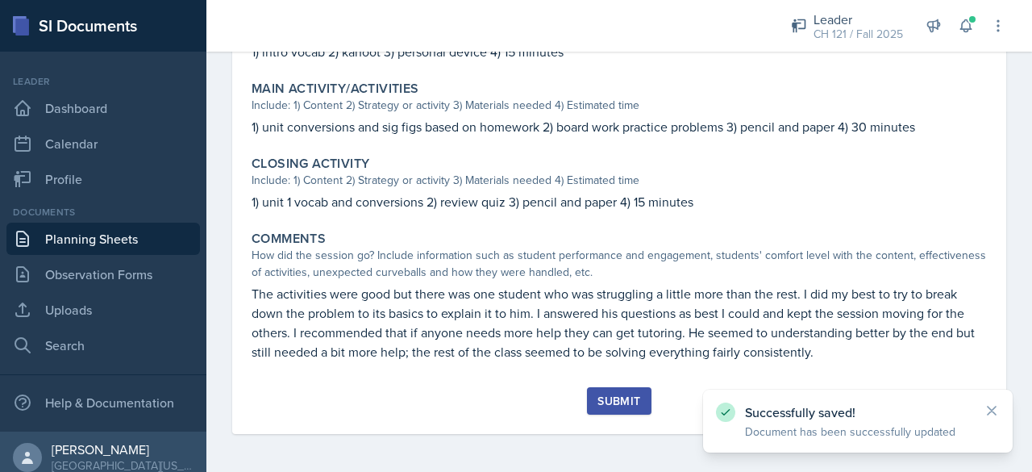
click at [587, 397] on button "Submit" at bounding box center [619, 400] width 64 height 27
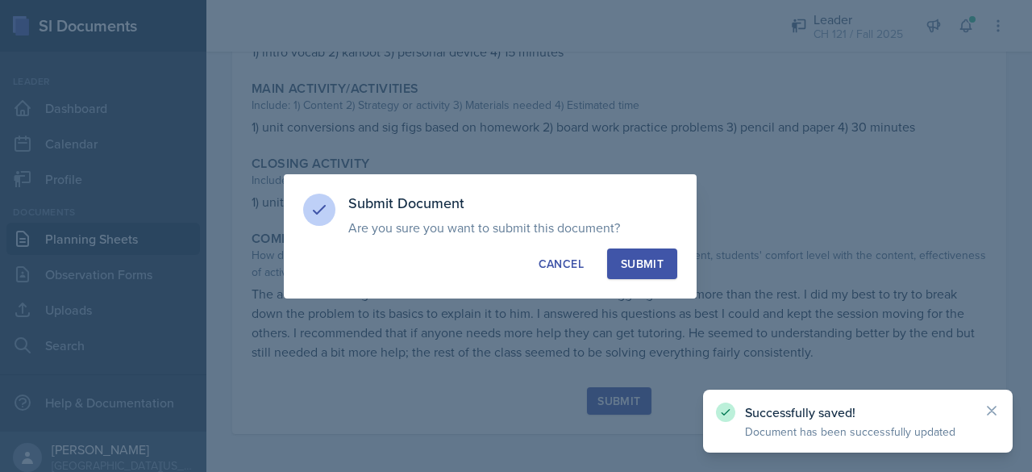
click at [656, 267] on div "Submit" at bounding box center [642, 264] width 43 height 16
radio input "true"
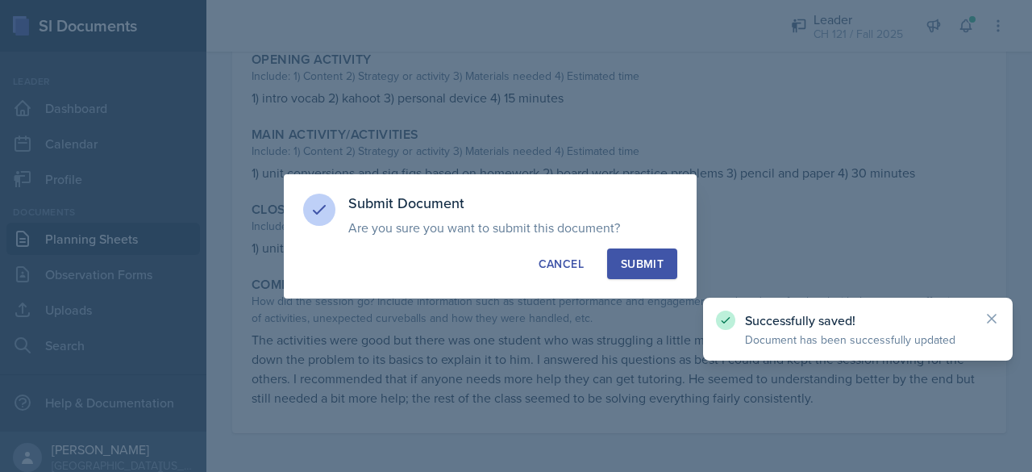
scroll to position [532, 0]
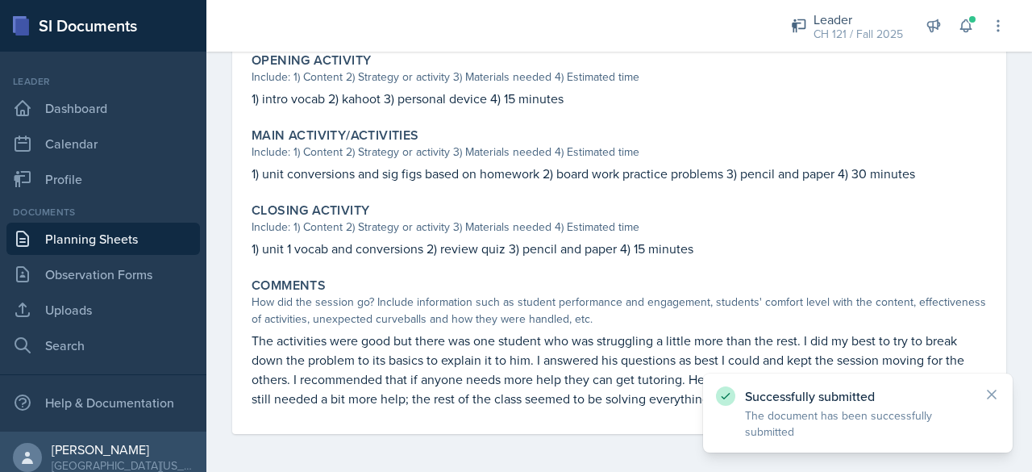
click at [156, 233] on link "Planning Sheets" at bounding box center [102, 238] width 193 height 32
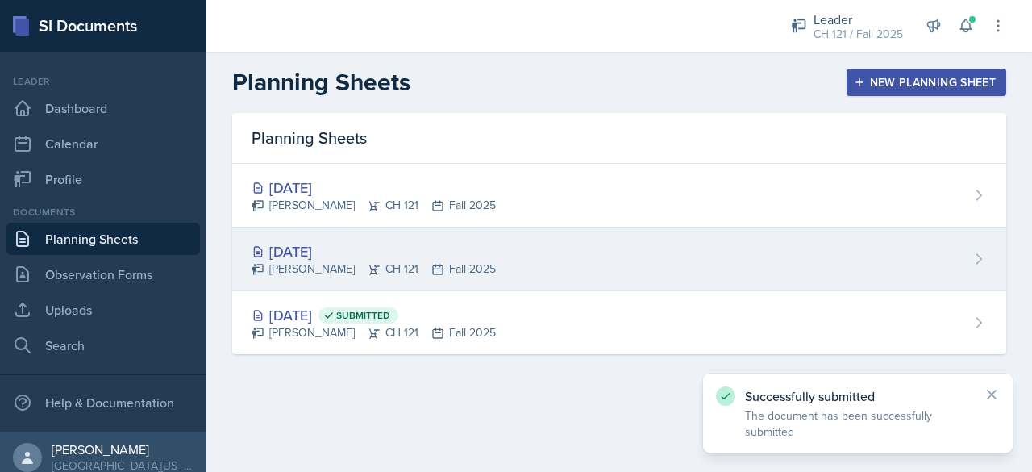
click at [310, 253] on div "Aug 28th, 2025" at bounding box center [373, 251] width 244 height 22
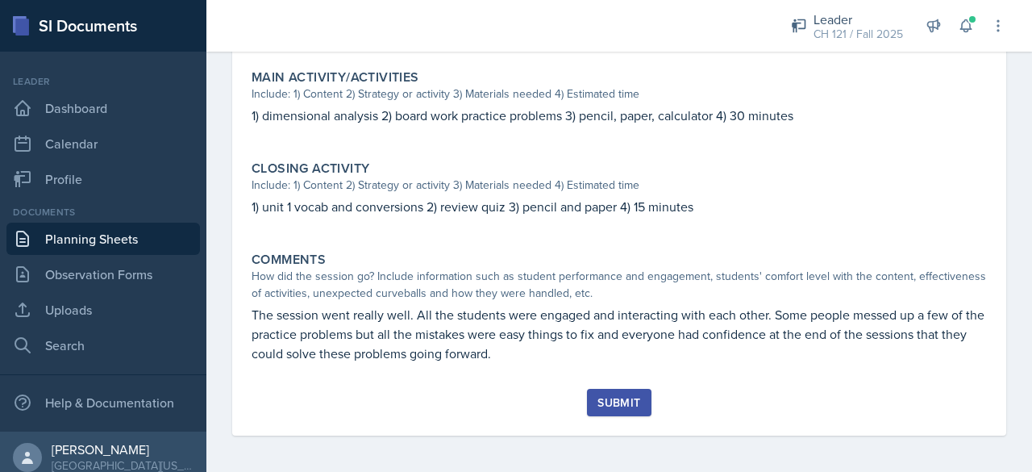
scroll to position [592, 0]
click at [625, 395] on div "Submit" at bounding box center [618, 400] width 43 height 13
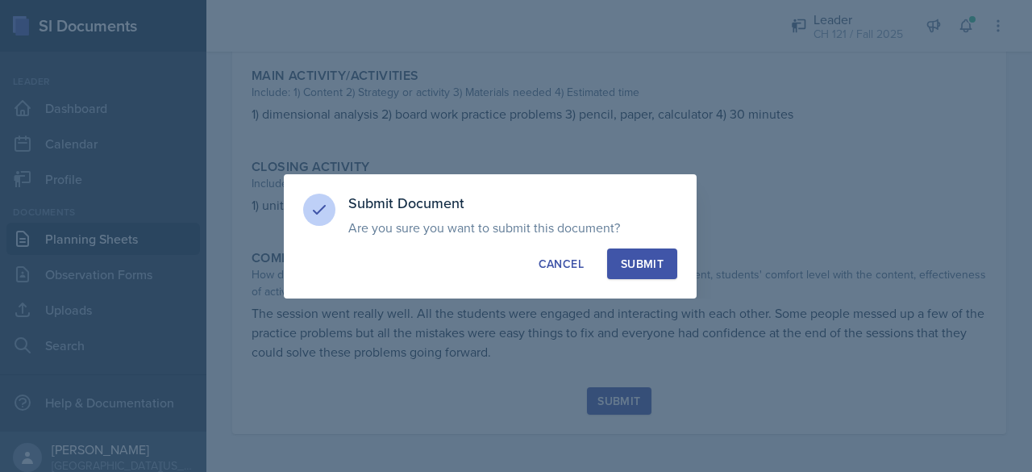
click at [669, 266] on button "Submit" at bounding box center [642, 263] width 70 height 31
radio input "true"
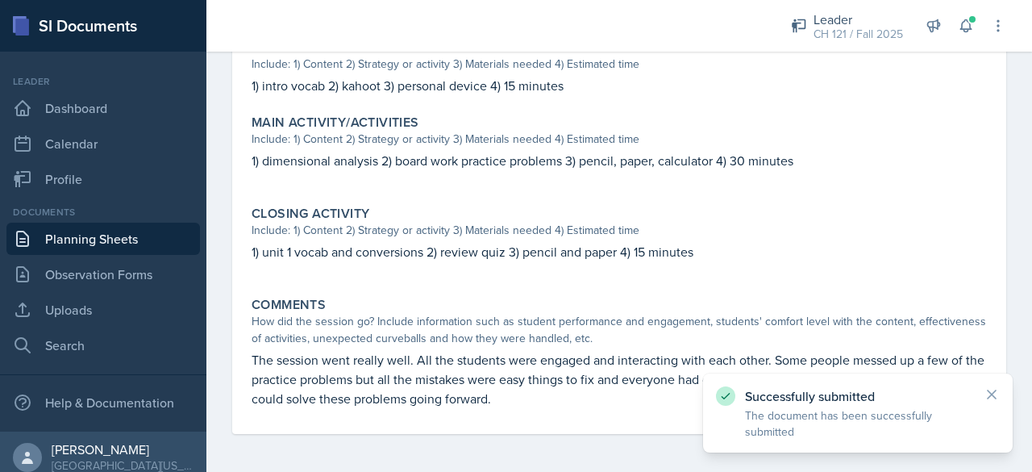
click at [131, 228] on link "Planning Sheets" at bounding box center [102, 238] width 193 height 32
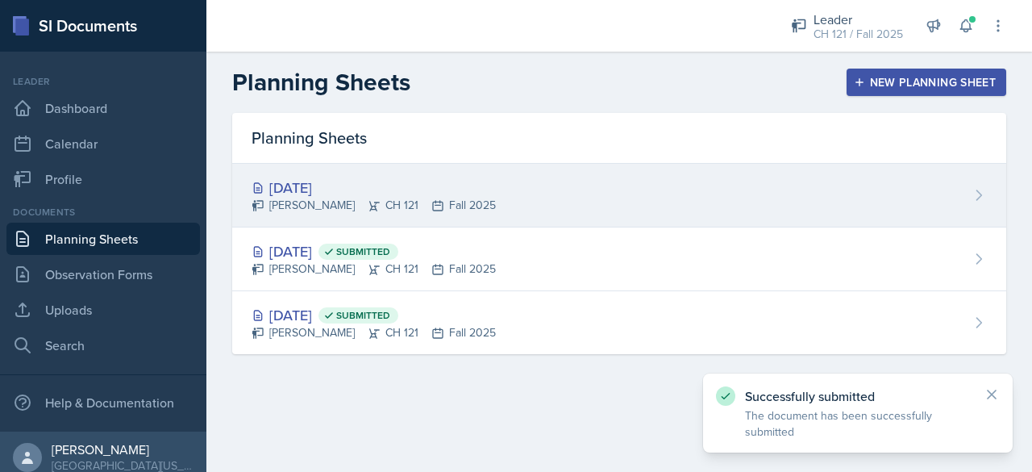
click at [325, 193] on div "Aug 29th, 2025" at bounding box center [373, 188] width 244 height 22
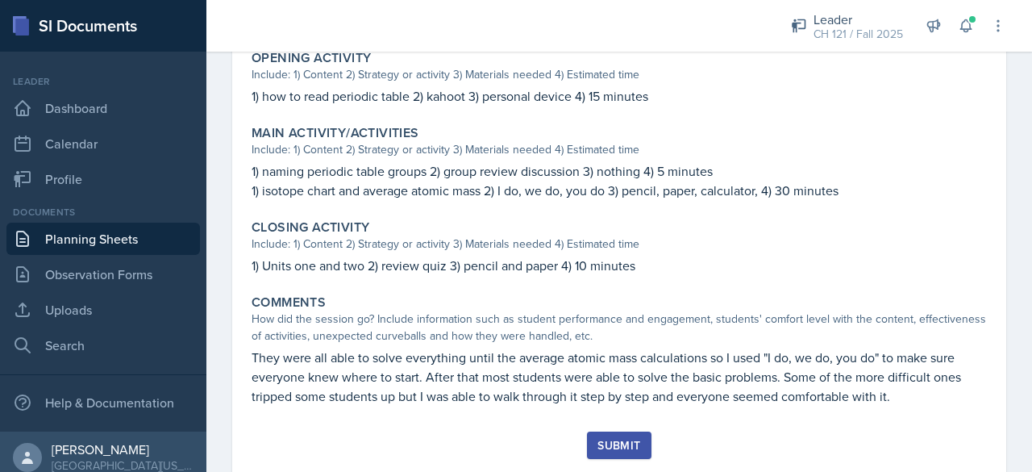
scroll to position [554, 0]
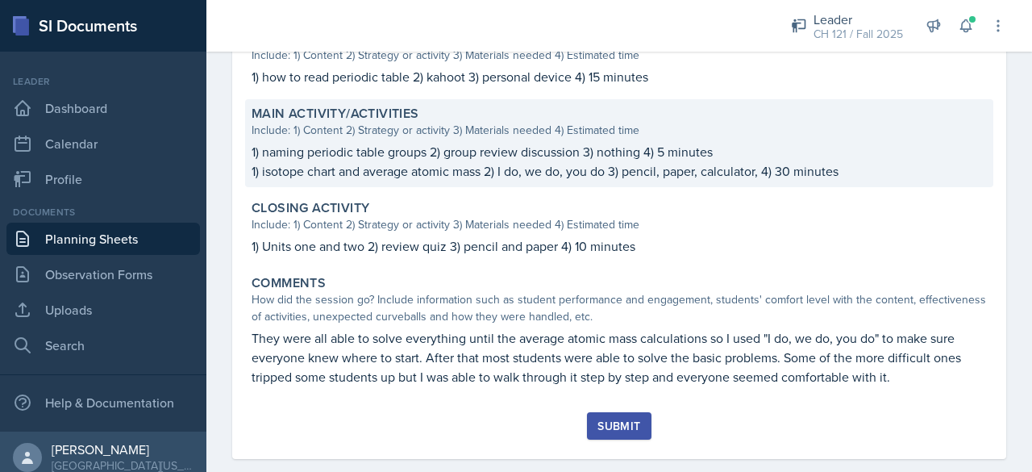
click at [534, 148] on p "1) naming periodic table groups 2) group review discussion 3) nothing 4) 5 minu…" at bounding box center [618, 151] width 735 height 19
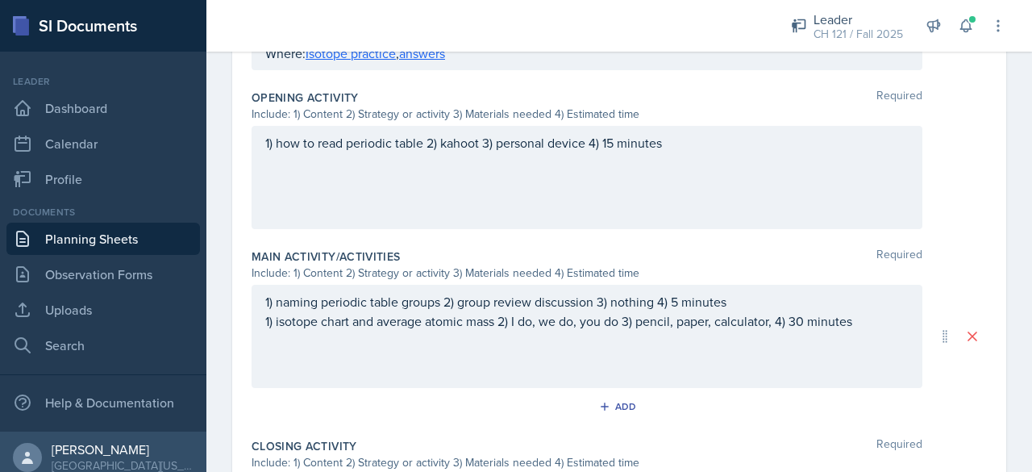
scroll to position [646, 0]
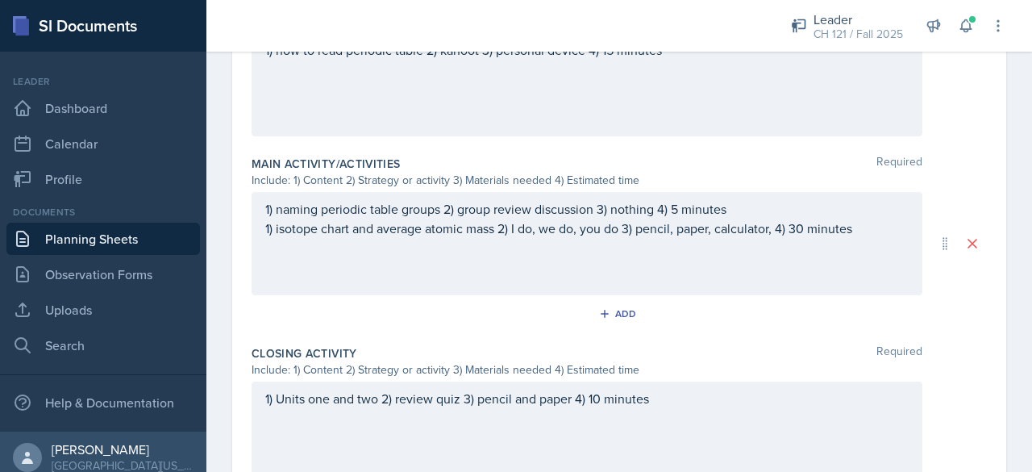
click at [574, 207] on div "1) naming periodic table groups 2) group review discussion 3) nothing 4) 5 minu…" at bounding box center [586, 243] width 671 height 103
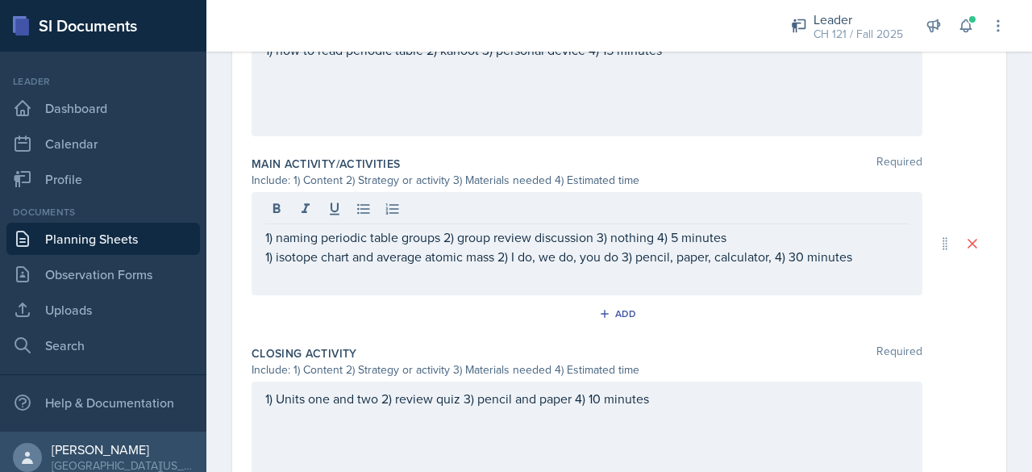
click at [574, 207] on div at bounding box center [586, 210] width 643 height 27
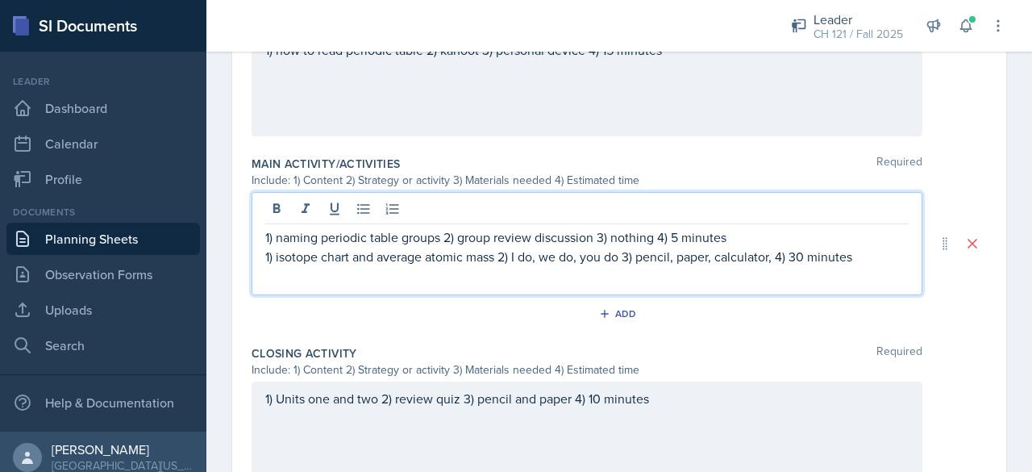
click at [574, 231] on p "1) naming periodic table groups 2) group review discussion 3) nothing 4) 5 minu…" at bounding box center [586, 236] width 643 height 19
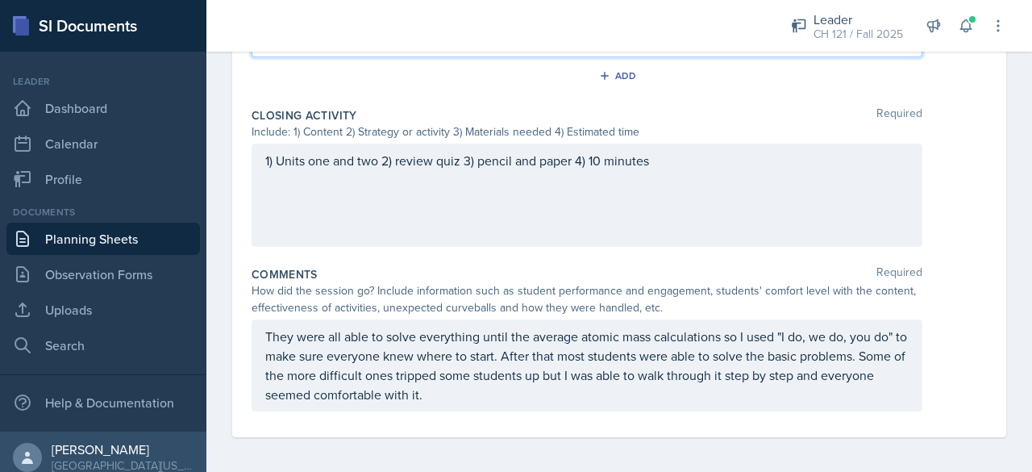
click at [717, 335] on div "They were all able to solve everything until the average atomic mass calculatio…" at bounding box center [586, 365] width 671 height 92
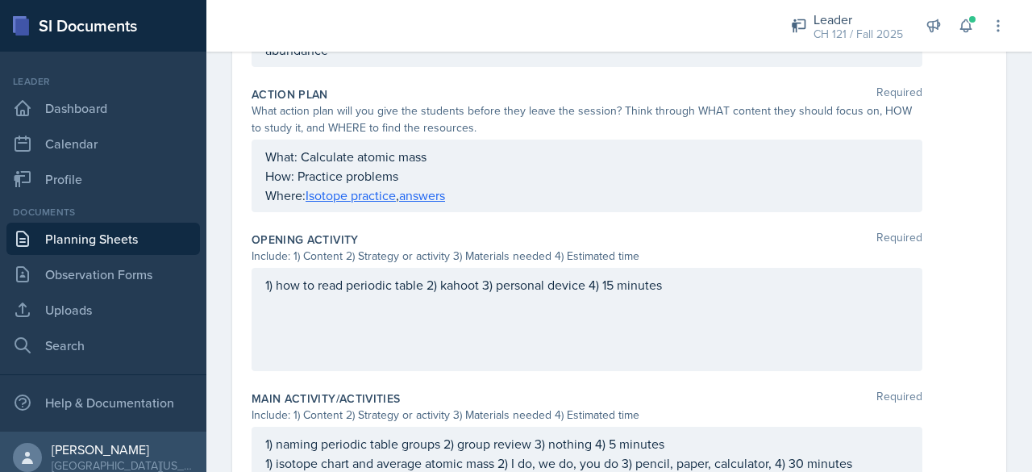
scroll to position [0, 0]
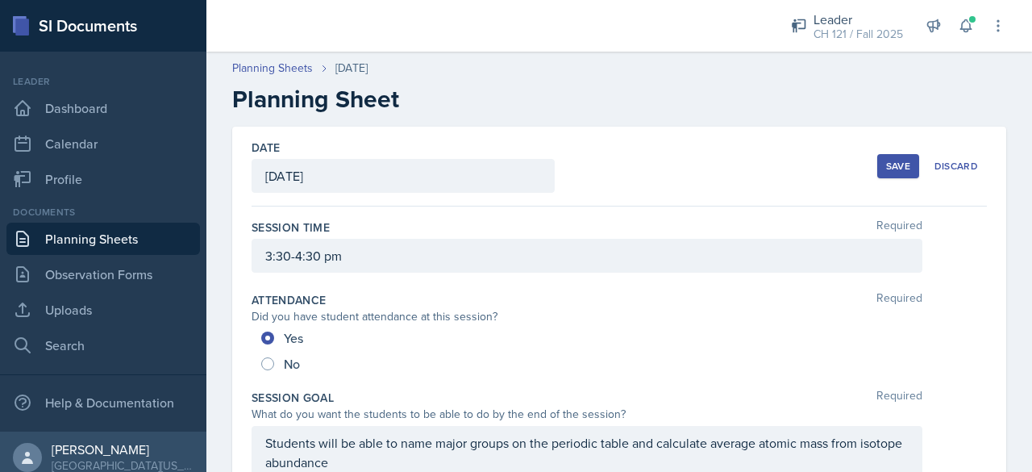
click at [887, 156] on button "Save" at bounding box center [898, 166] width 42 height 24
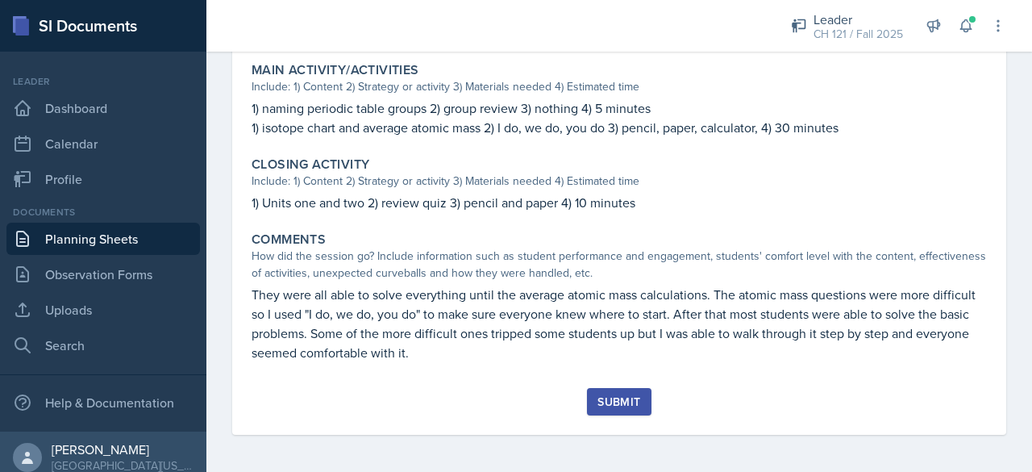
scroll to position [598, 0]
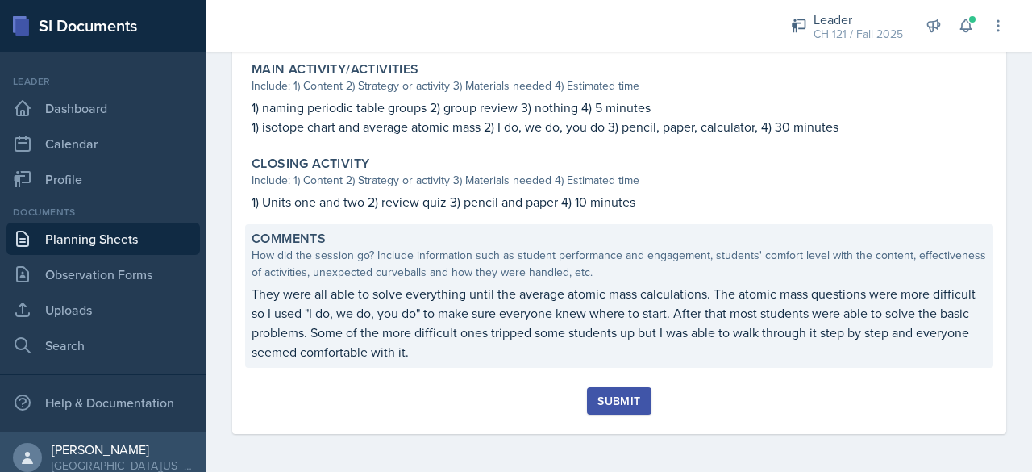
click at [546, 305] on p "They were all able to solve everything until the average atomic mass calculatio…" at bounding box center [618, 322] width 735 height 77
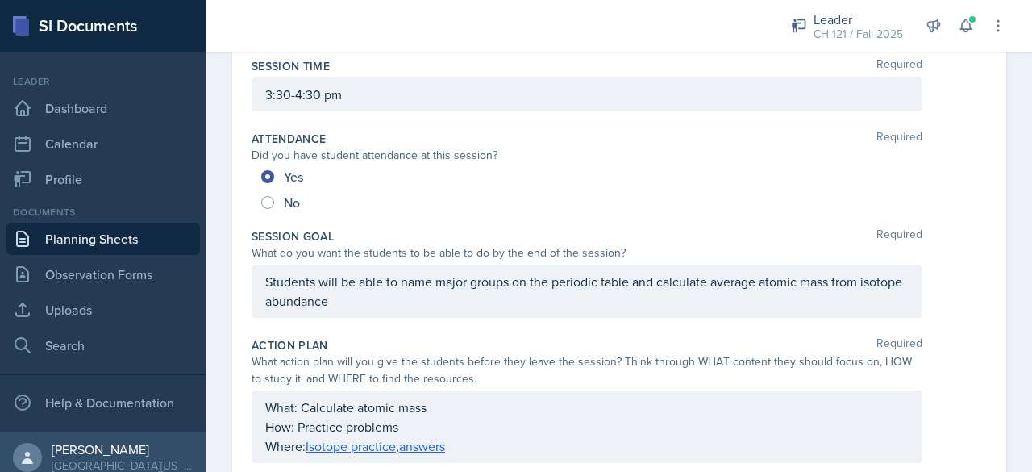
scroll to position [0, 0]
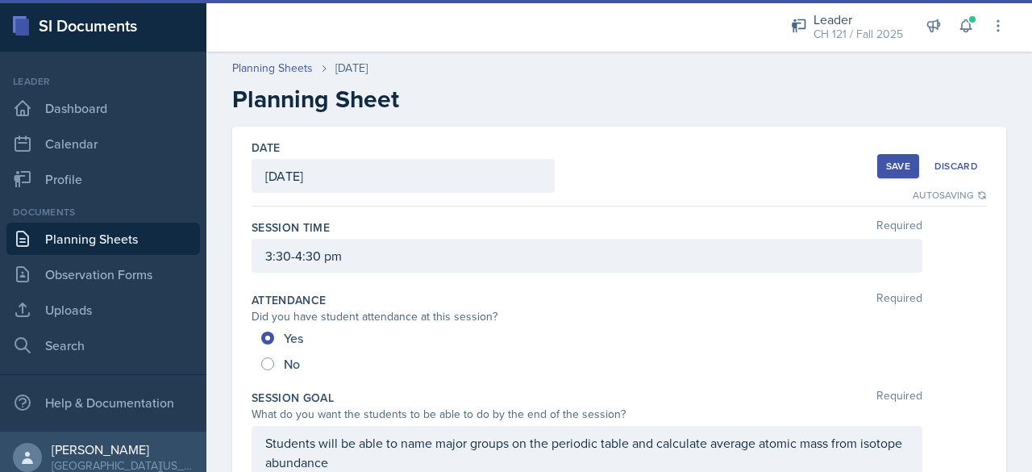
click at [893, 165] on div "Save" at bounding box center [898, 166] width 24 height 13
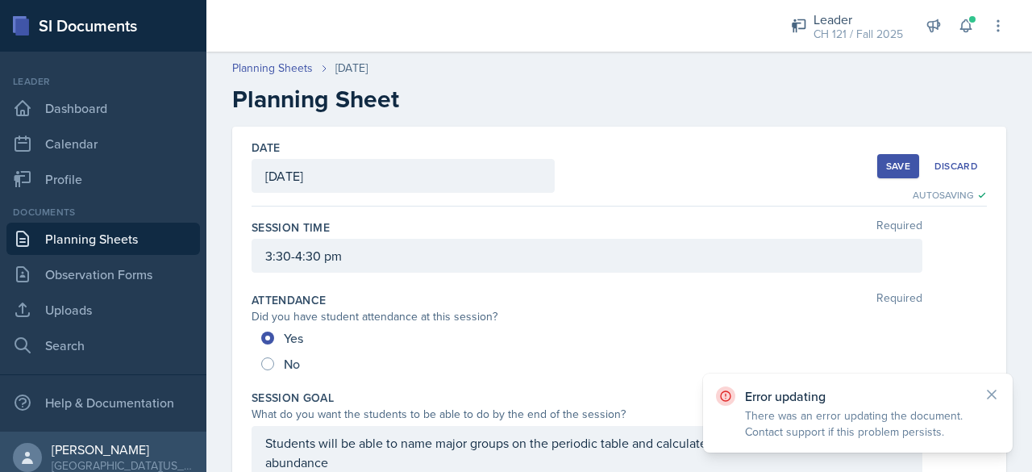
click at [886, 168] on div "Save" at bounding box center [898, 166] width 24 height 13
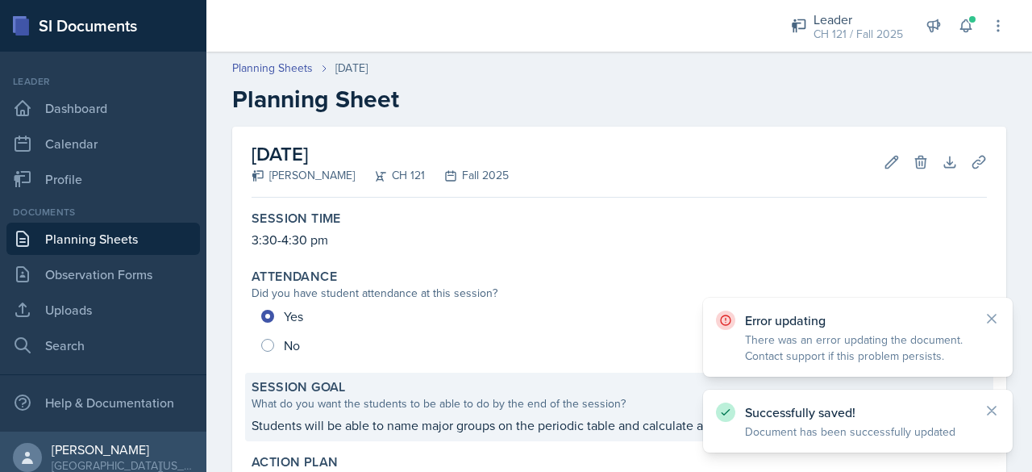
scroll to position [598, 0]
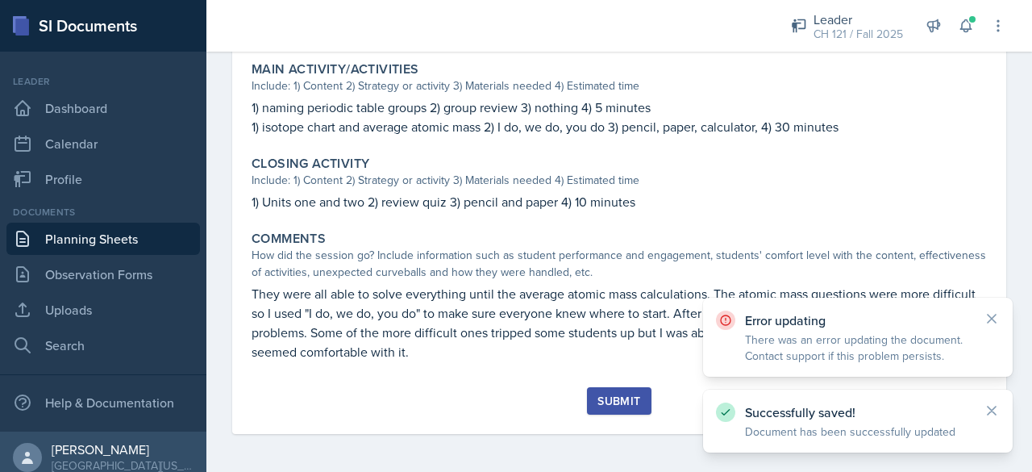
click at [641, 402] on button "Submit" at bounding box center [619, 400] width 64 height 27
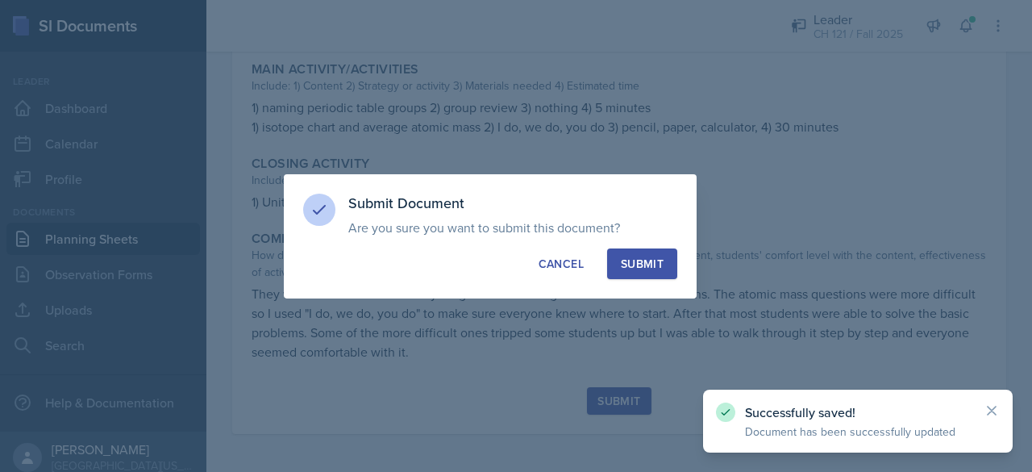
click at [648, 256] on div "Submit" at bounding box center [642, 264] width 43 height 16
radio input "true"
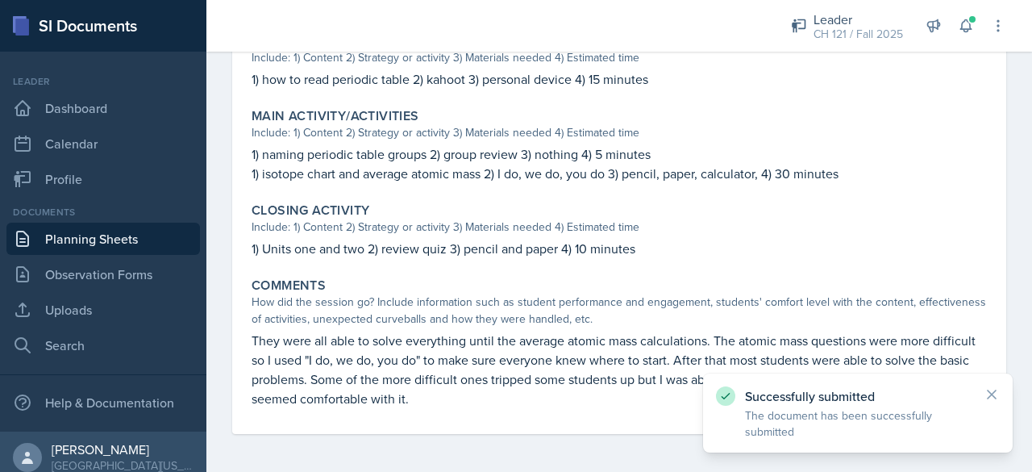
click at [135, 230] on link "Planning Sheets" at bounding box center [102, 238] width 193 height 32
